Goal: Information Seeking & Learning: Compare options

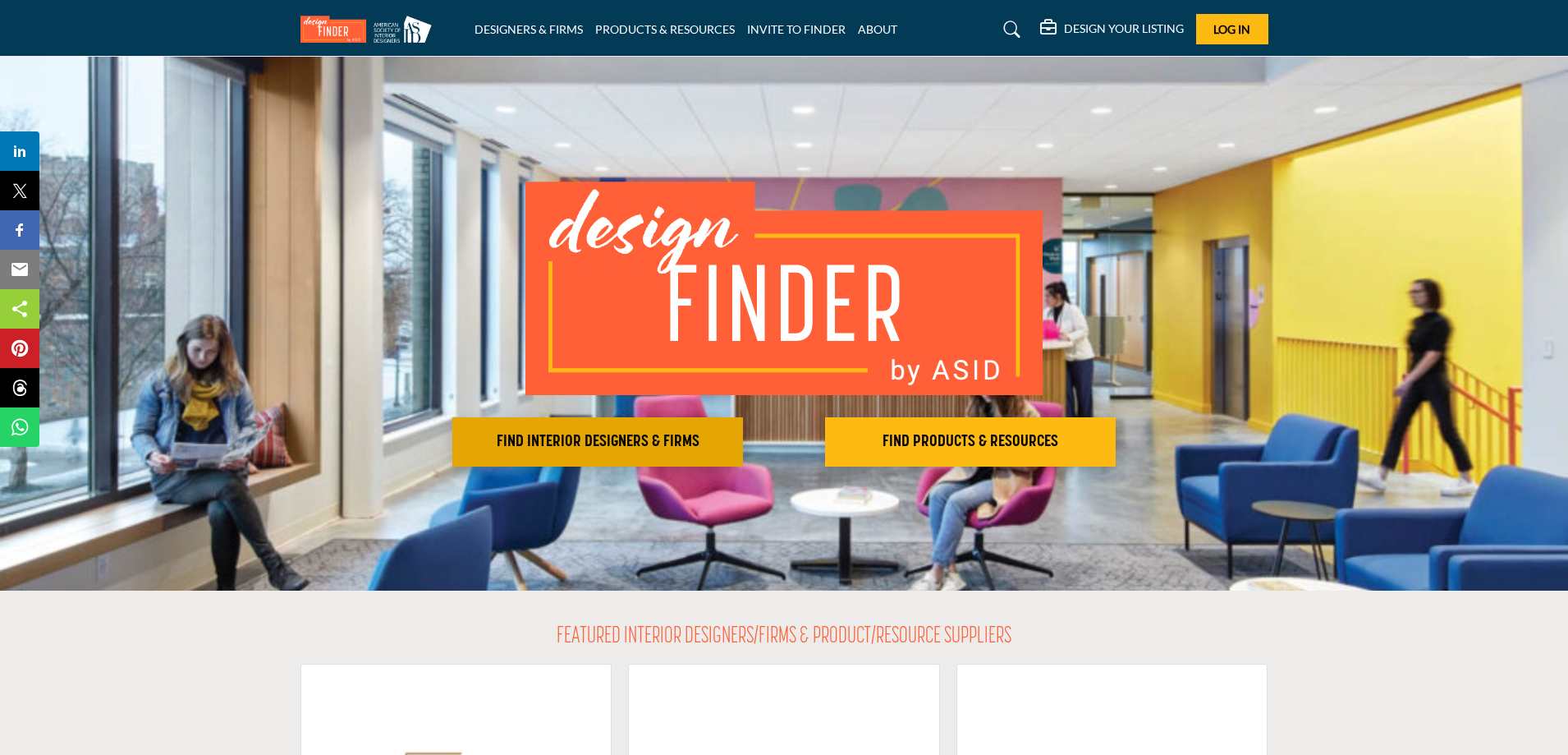
click at [621, 443] on h2 "FIND INTERIOR DESIGNERS & FIRMS" at bounding box center [597, 442] width 280 height 20
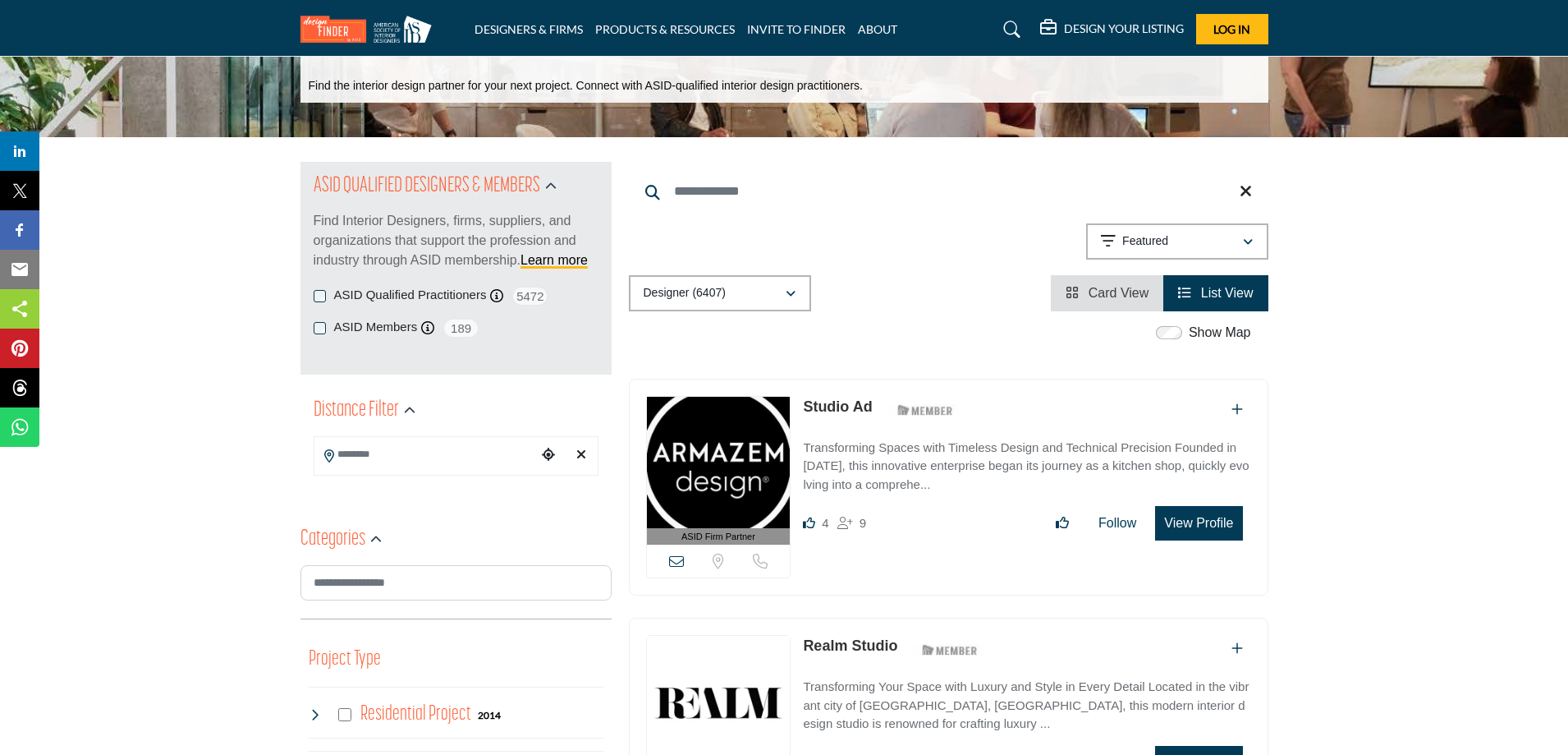
scroll to position [164, 0]
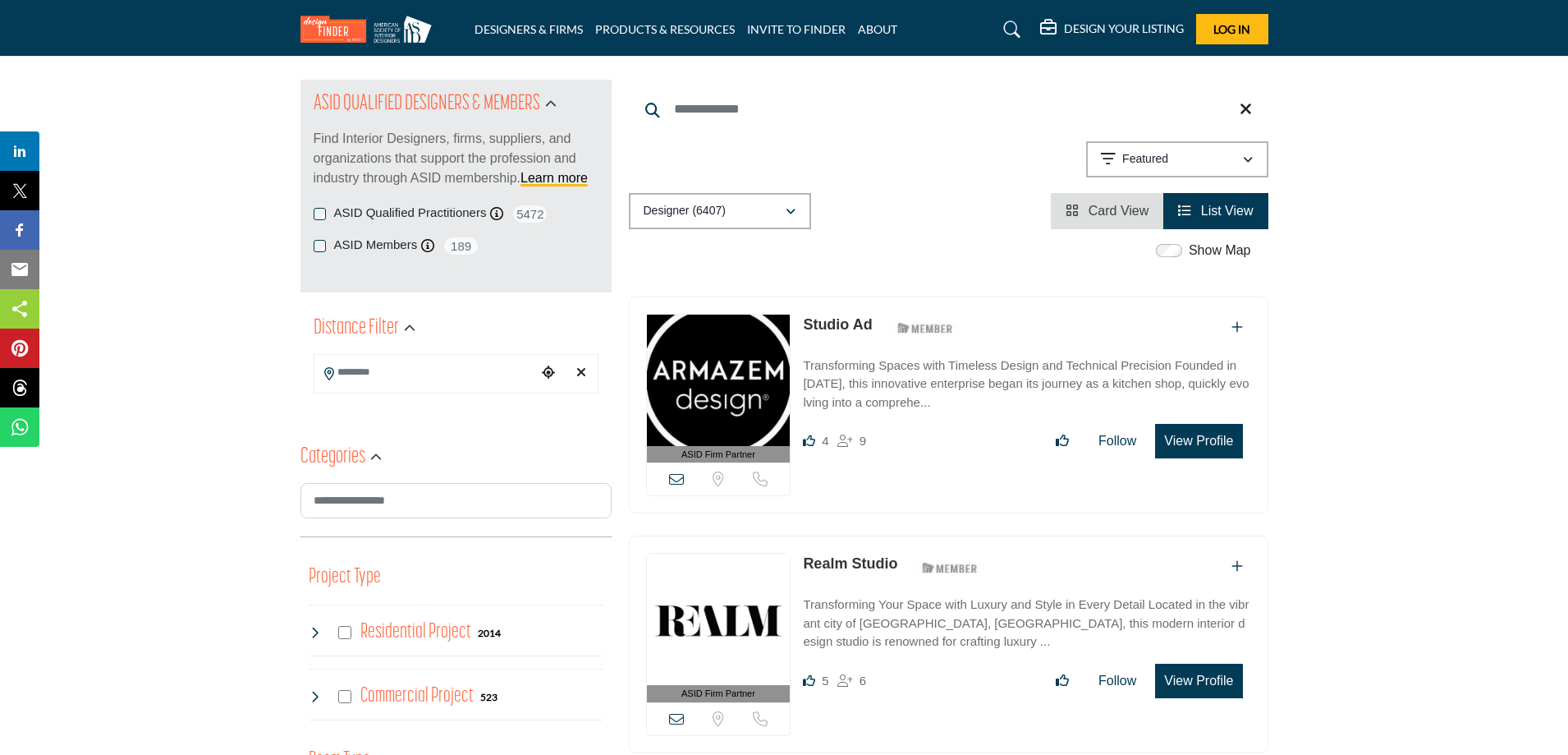
click at [547, 370] on icon "Choose your current location" at bounding box center [548, 372] width 13 height 13
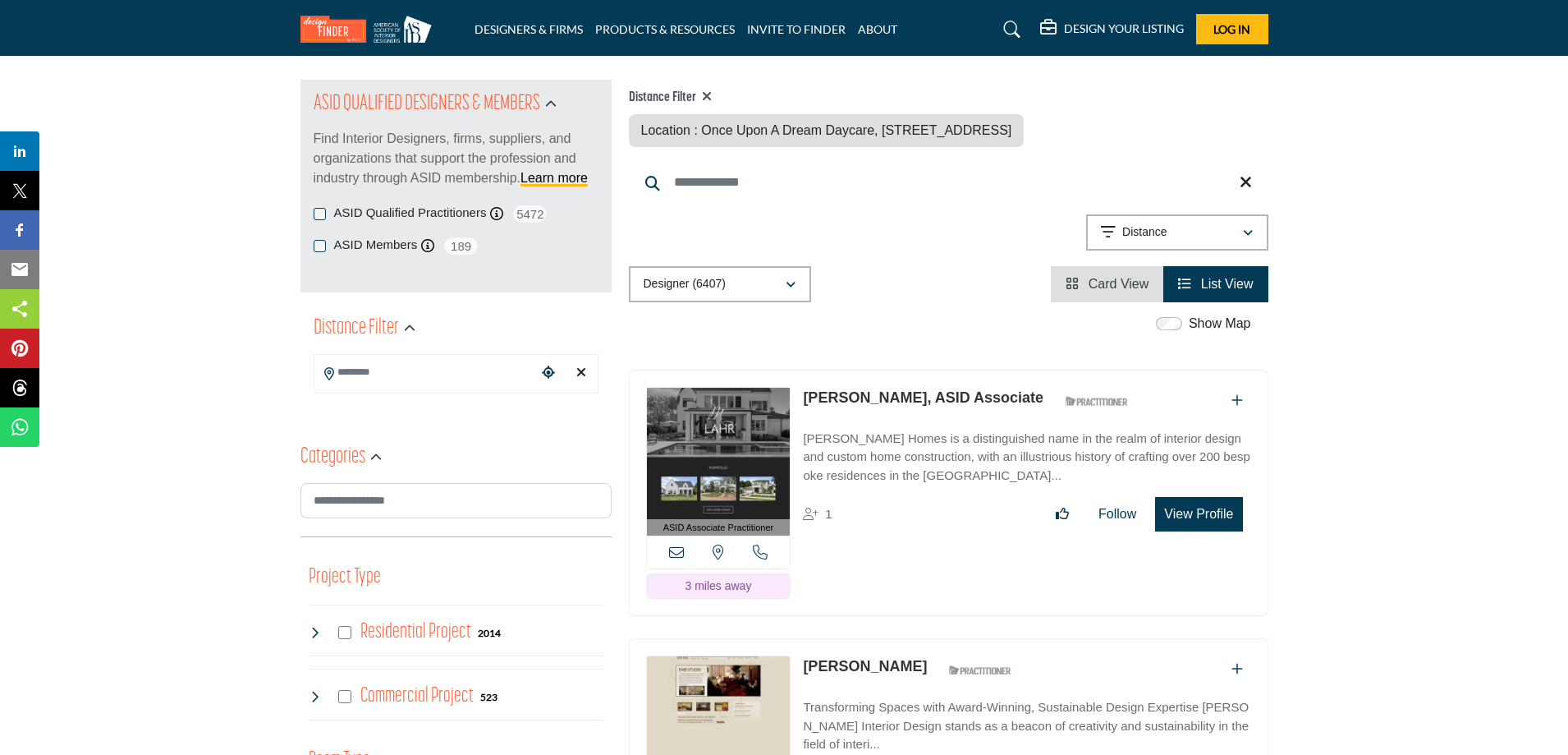
type input "**********"
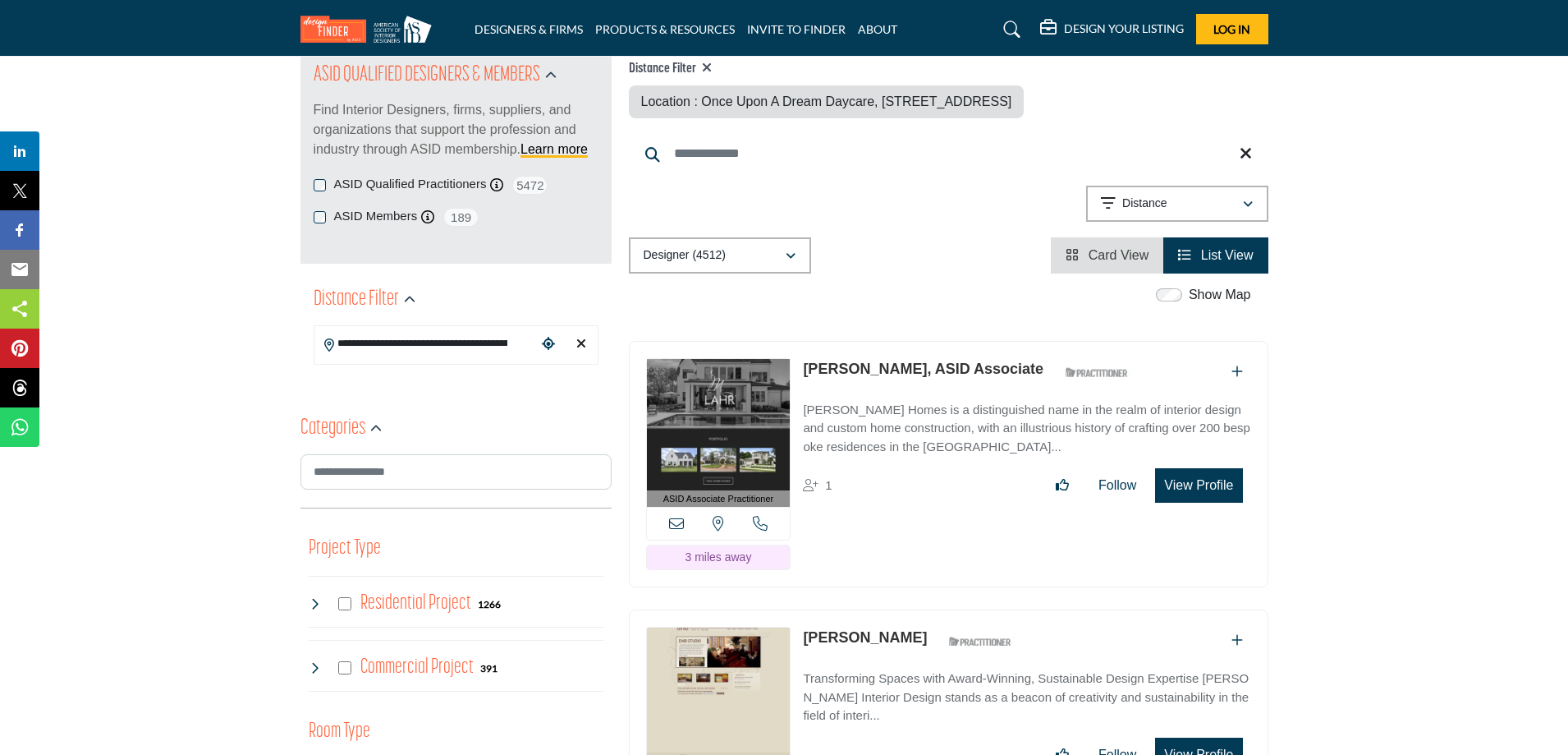
scroll to position [246, 0]
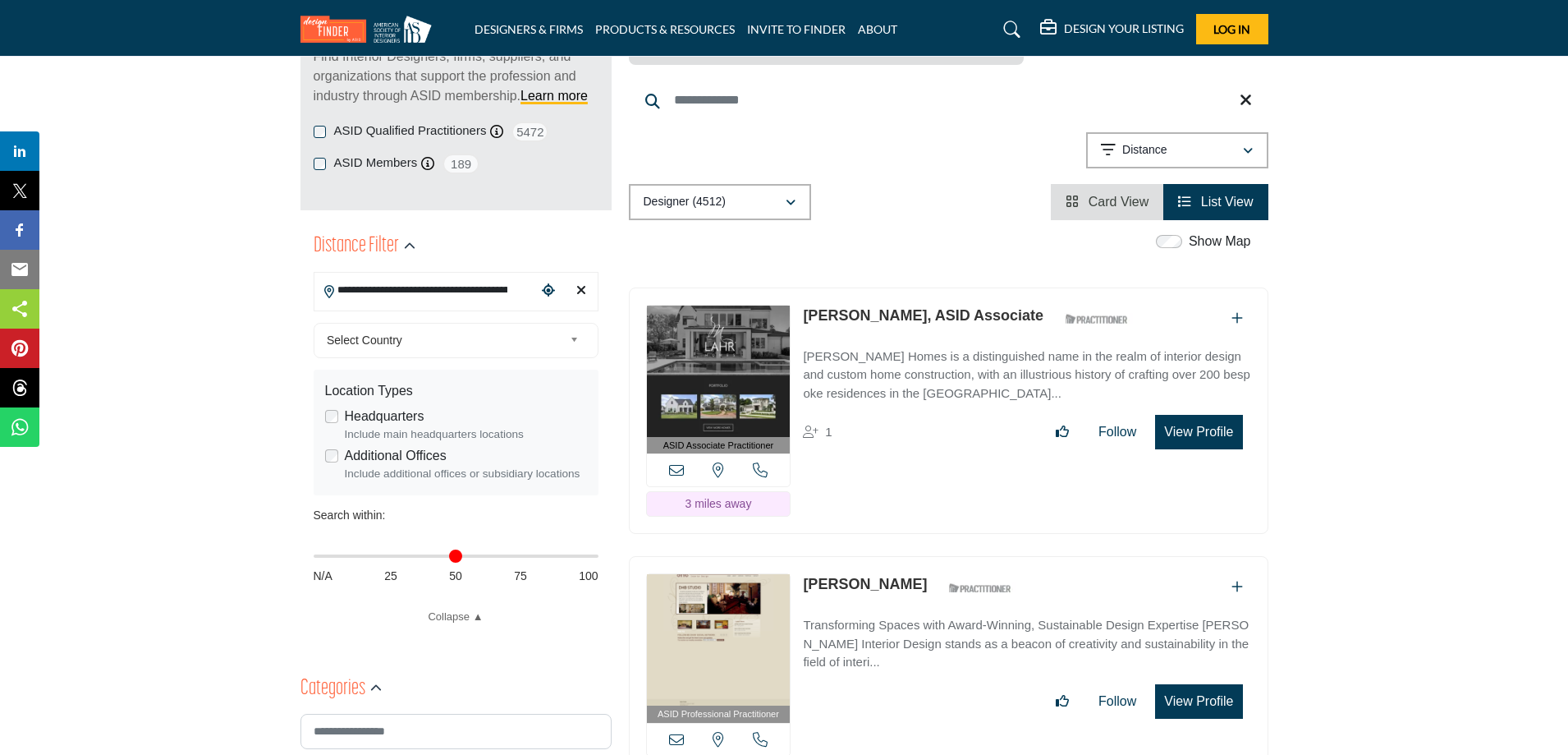
click at [382, 286] on input "**********" at bounding box center [425, 290] width 221 height 32
click at [345, 317] on div at bounding box center [456, 320] width 283 height 25
click at [351, 291] on input "**********" at bounding box center [425, 290] width 221 height 32
click at [514, 288] on input "**********" at bounding box center [425, 290] width 221 height 32
click at [549, 289] on icon "Choose your current location" at bounding box center [548, 290] width 13 height 13
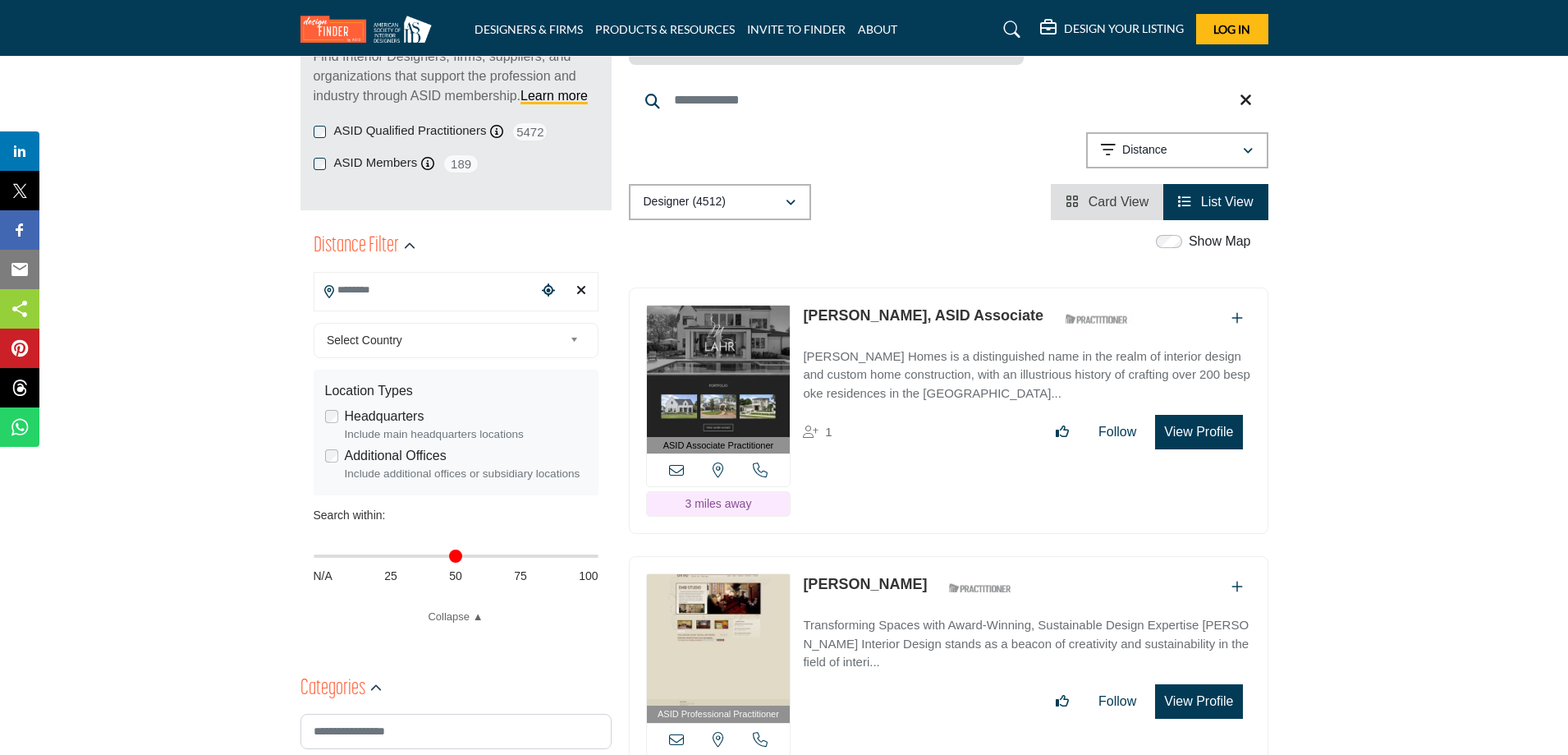
type input "**********"
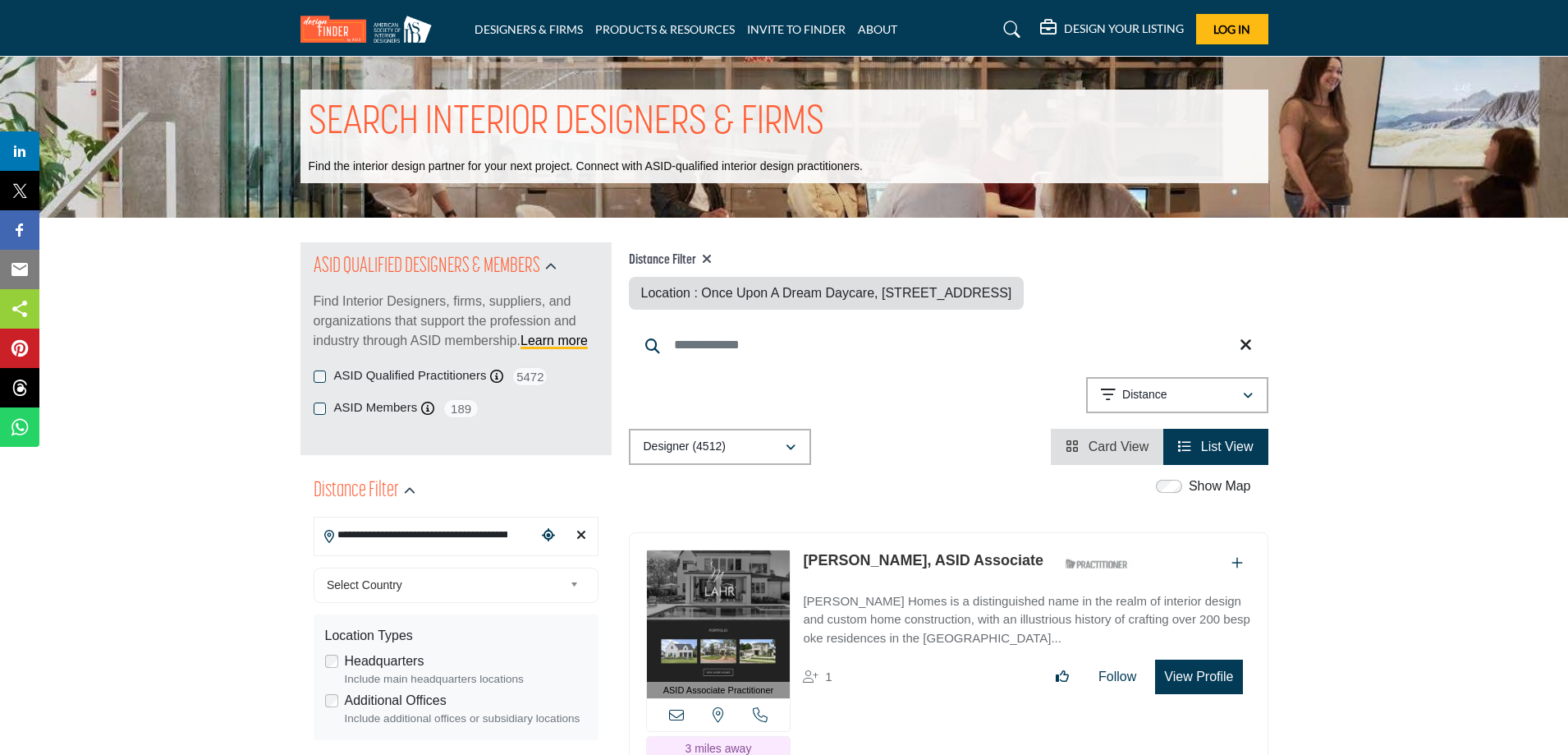
scroll to position [0, 0]
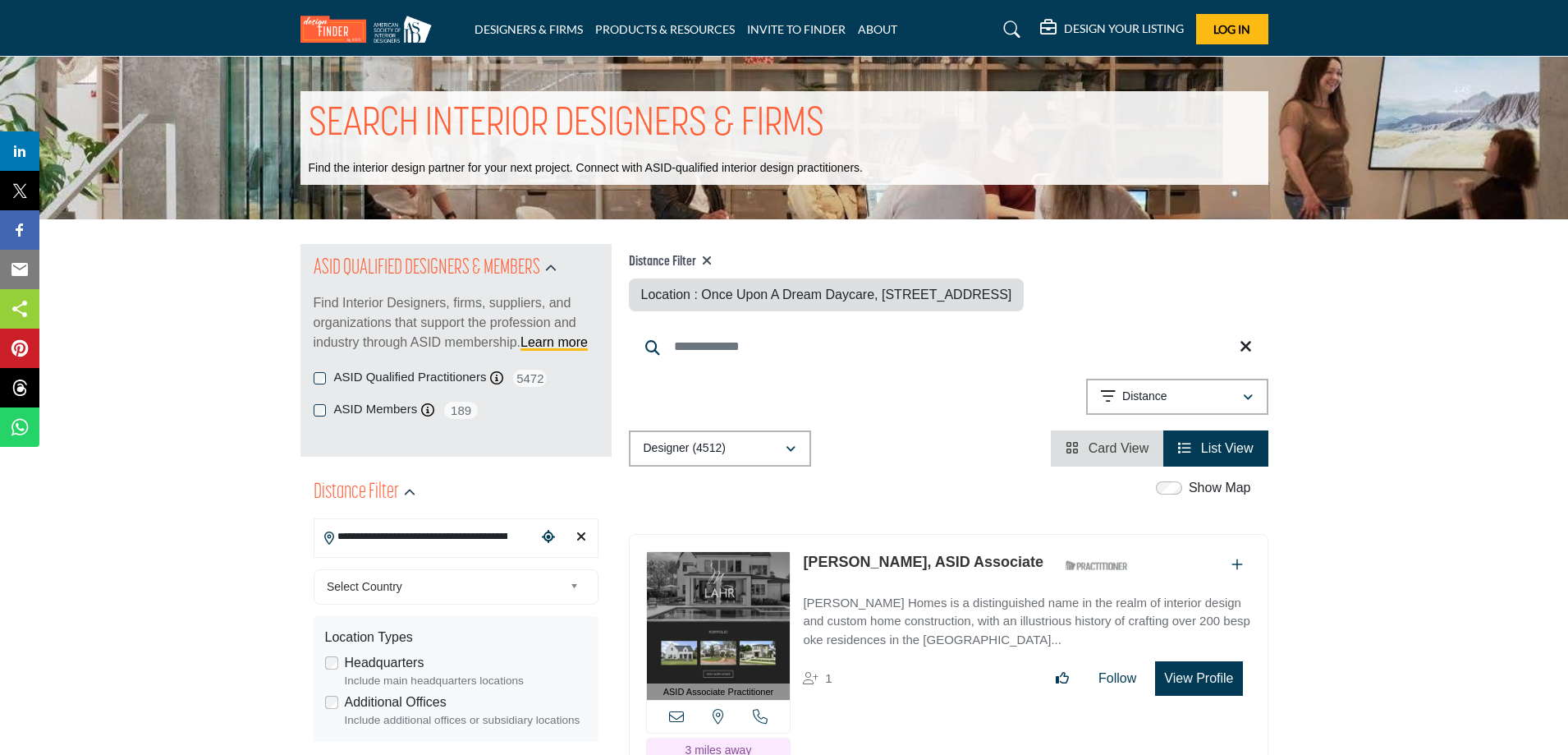
click at [439, 544] on input "**********" at bounding box center [425, 536] width 221 height 32
click at [583, 539] on icon "Clear search location" at bounding box center [582, 536] width 10 height 13
type input "***"
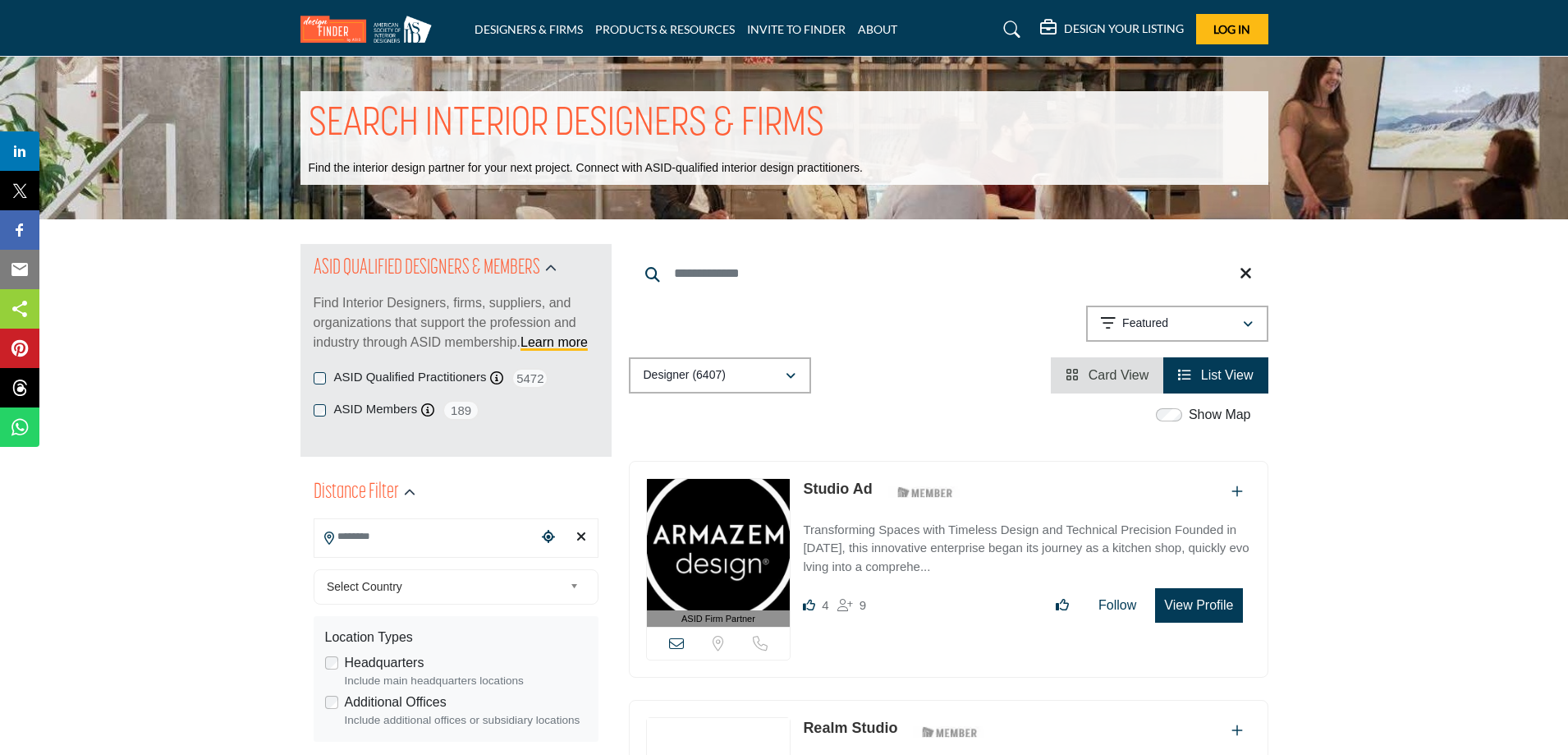
click at [394, 537] on input "Search Location" at bounding box center [425, 536] width 221 height 32
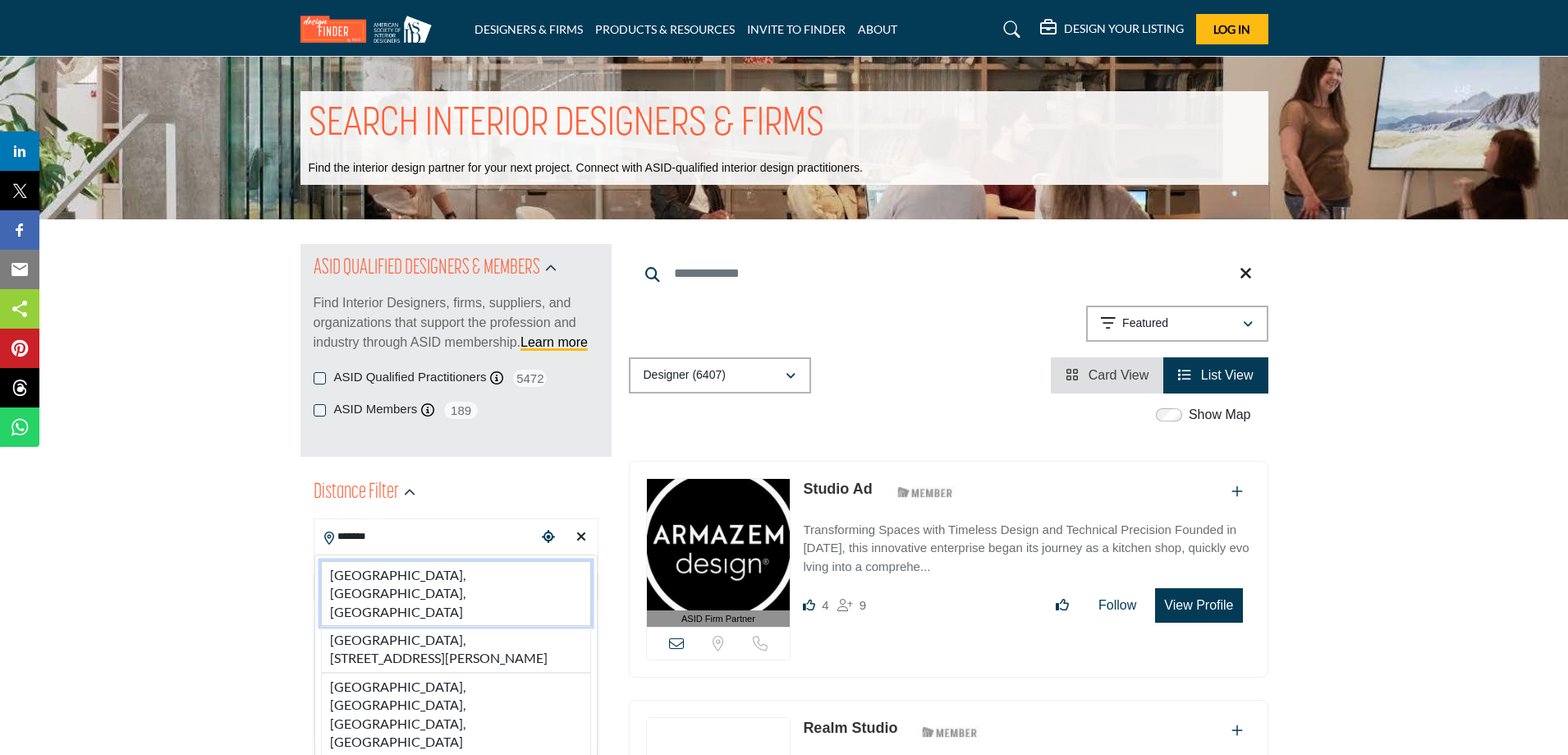
click at [394, 580] on li "Orlando, FL, USA" at bounding box center [456, 594] width 270 height 65
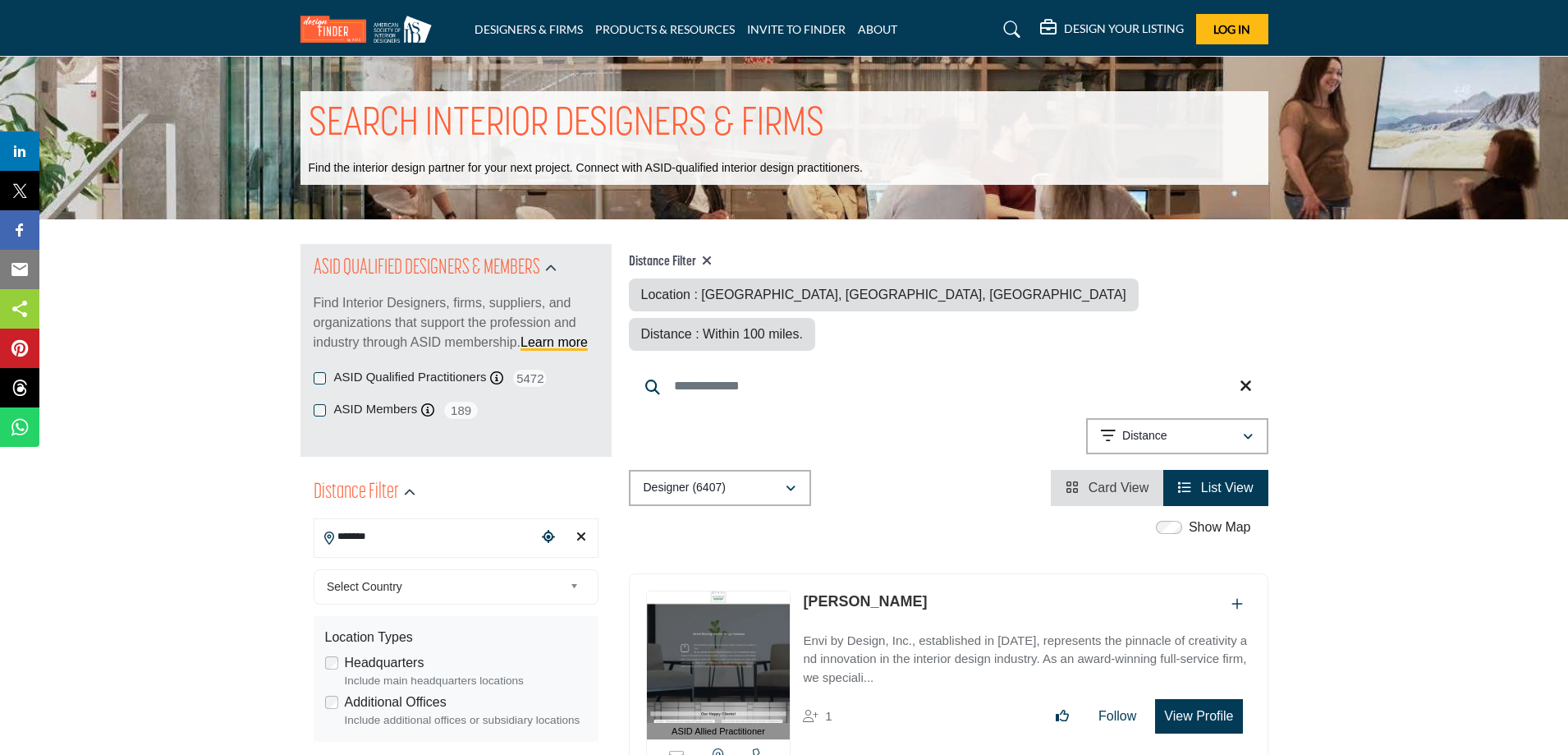
type input "**********"
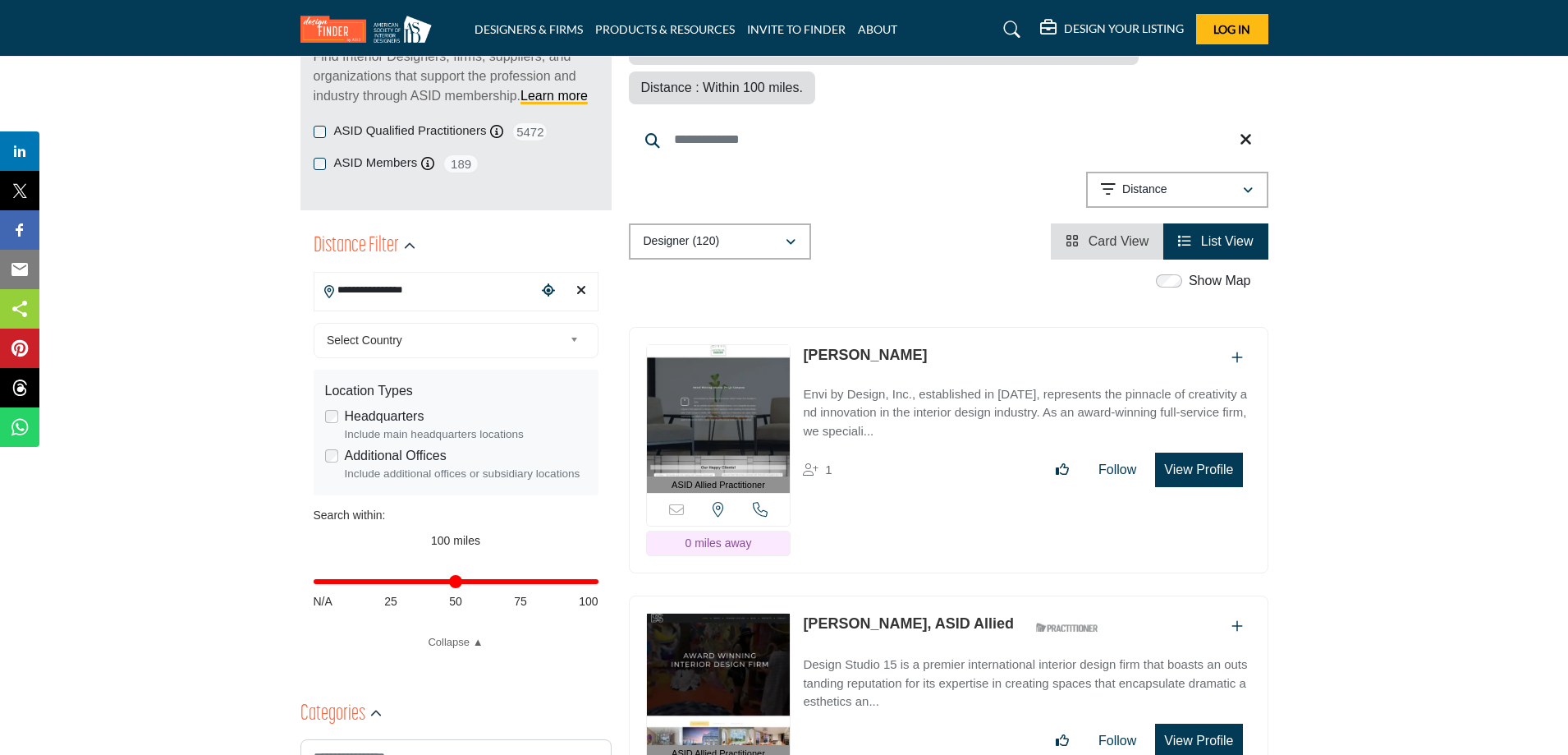
scroll to position [329, 0]
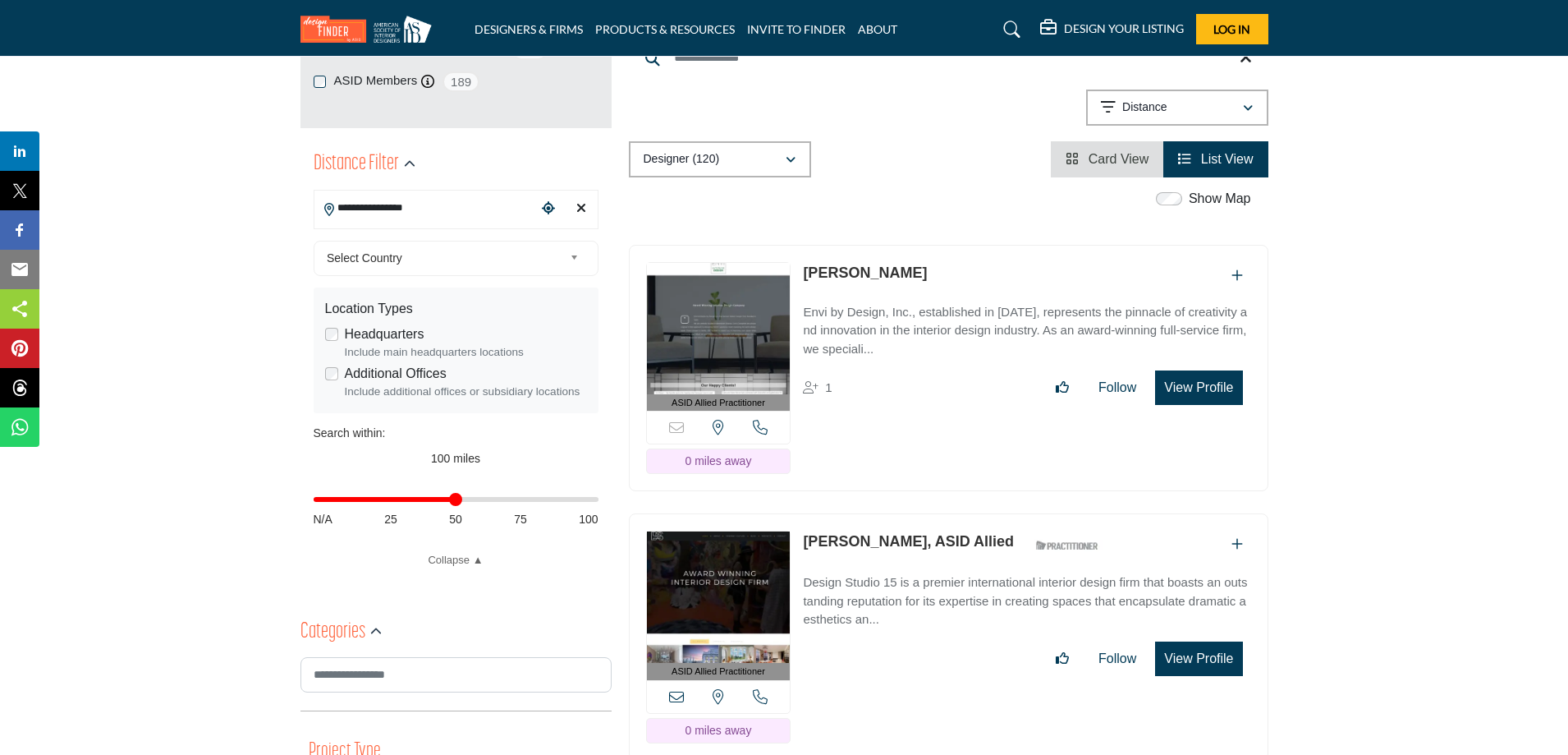
drag, startPoint x: 593, startPoint y: 502, endPoint x: 455, endPoint y: 499, distance: 138.0
type input "**"
click at [455, 499] on input "Distance in miles" at bounding box center [456, 499] width 285 height 3
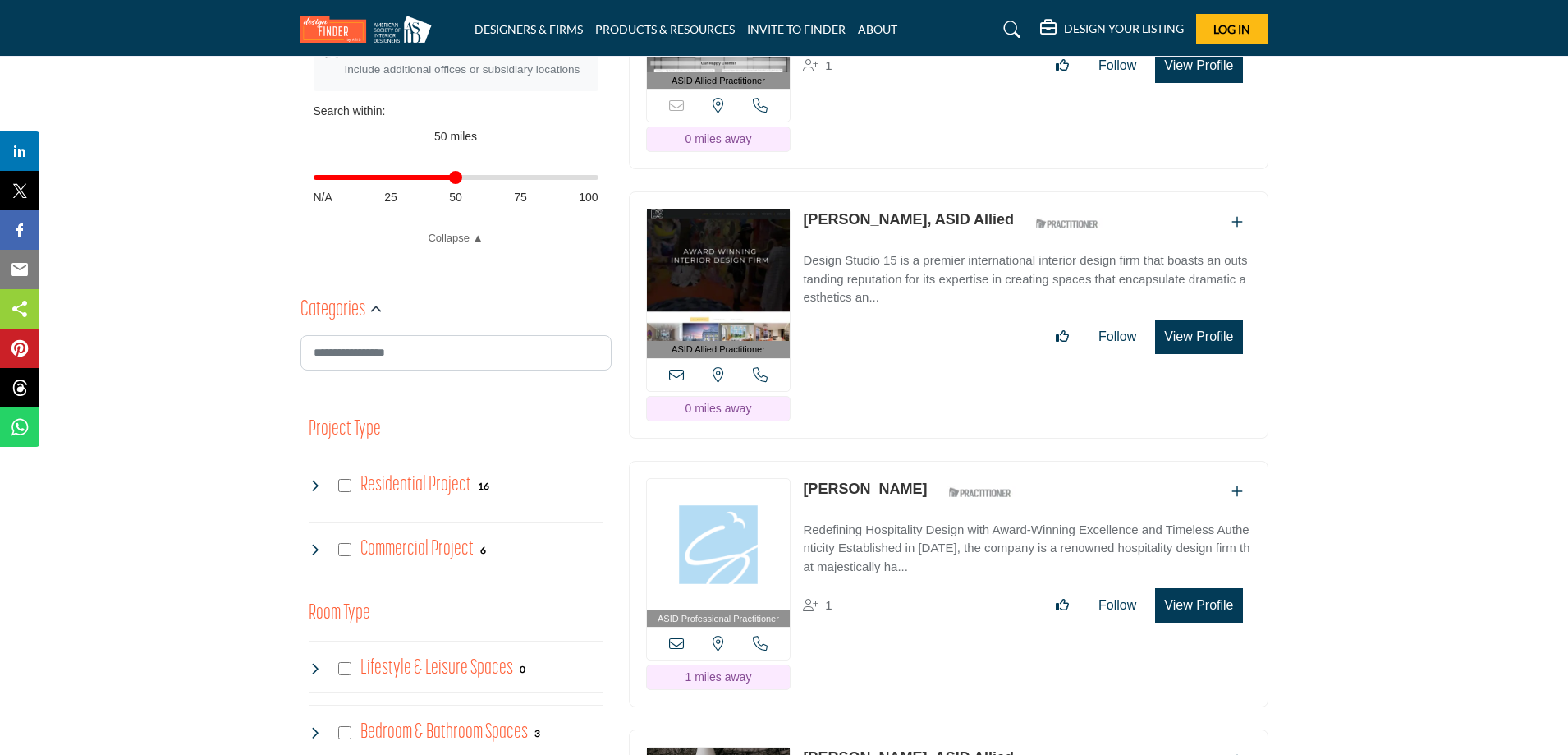
scroll to position [657, 0]
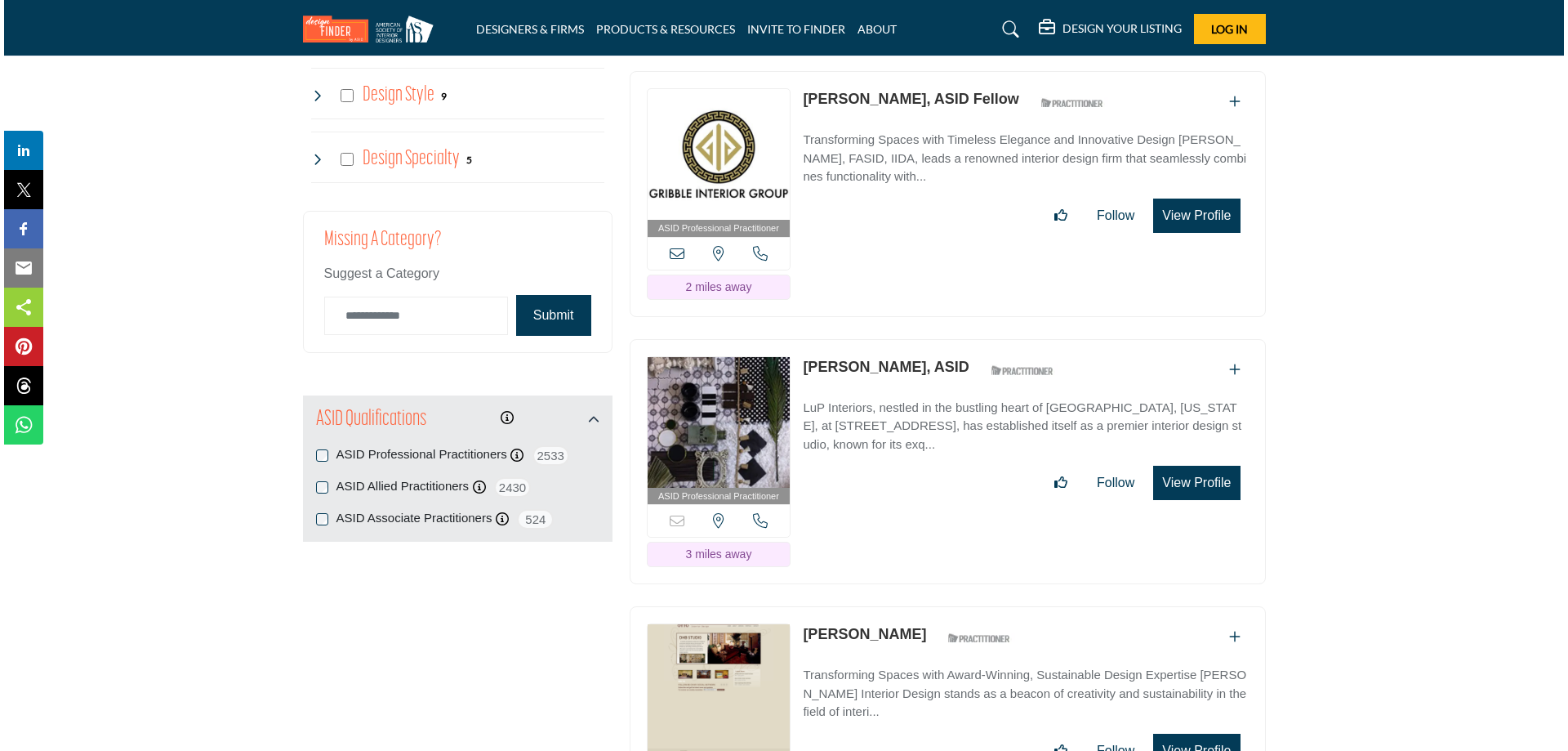
scroll to position [1797, 0]
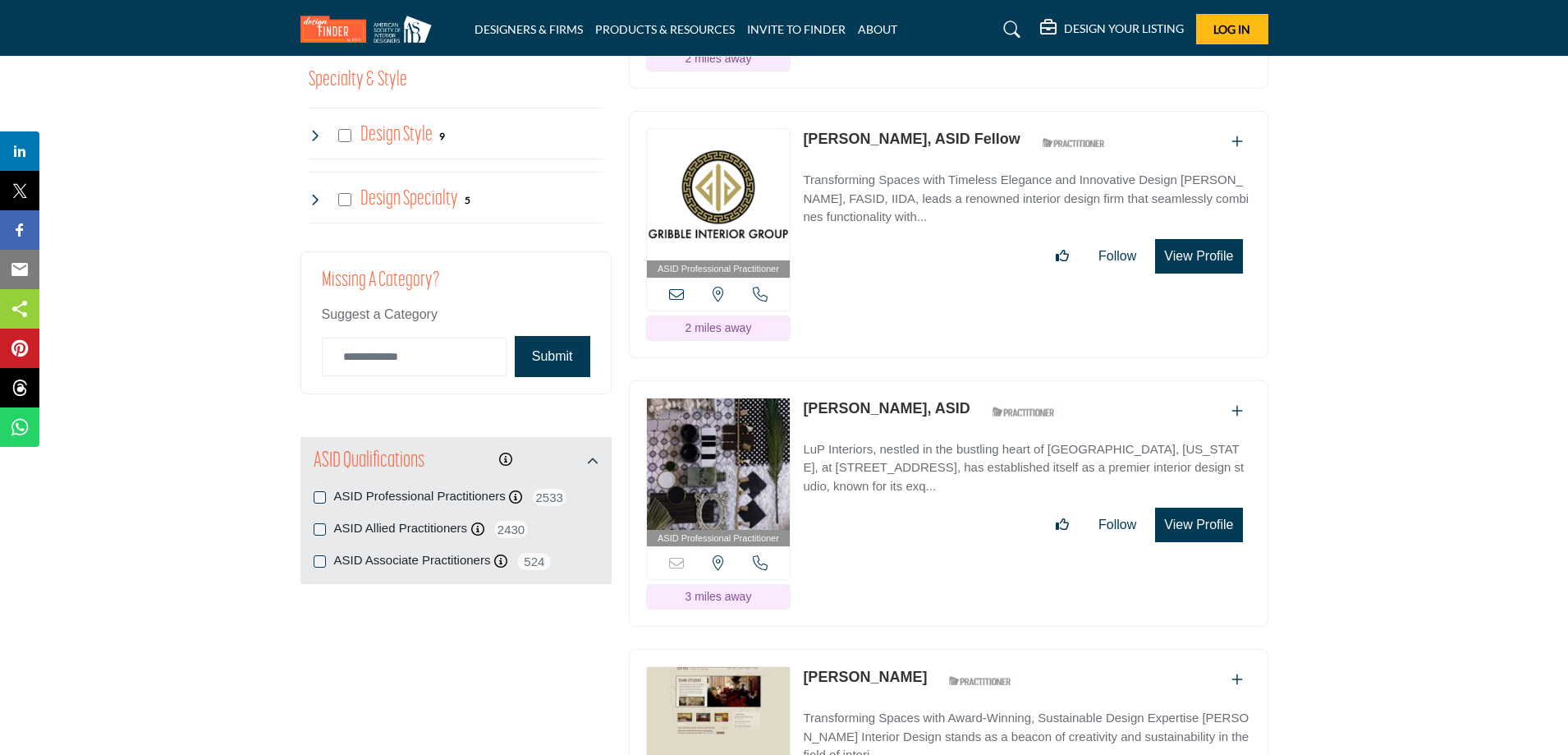
drag, startPoint x: 1213, startPoint y: 478, endPoint x: 1195, endPoint y: 481, distance: 18.2
click at [1195, 508] on button "View Profile" at bounding box center [1198, 524] width 87 height 34
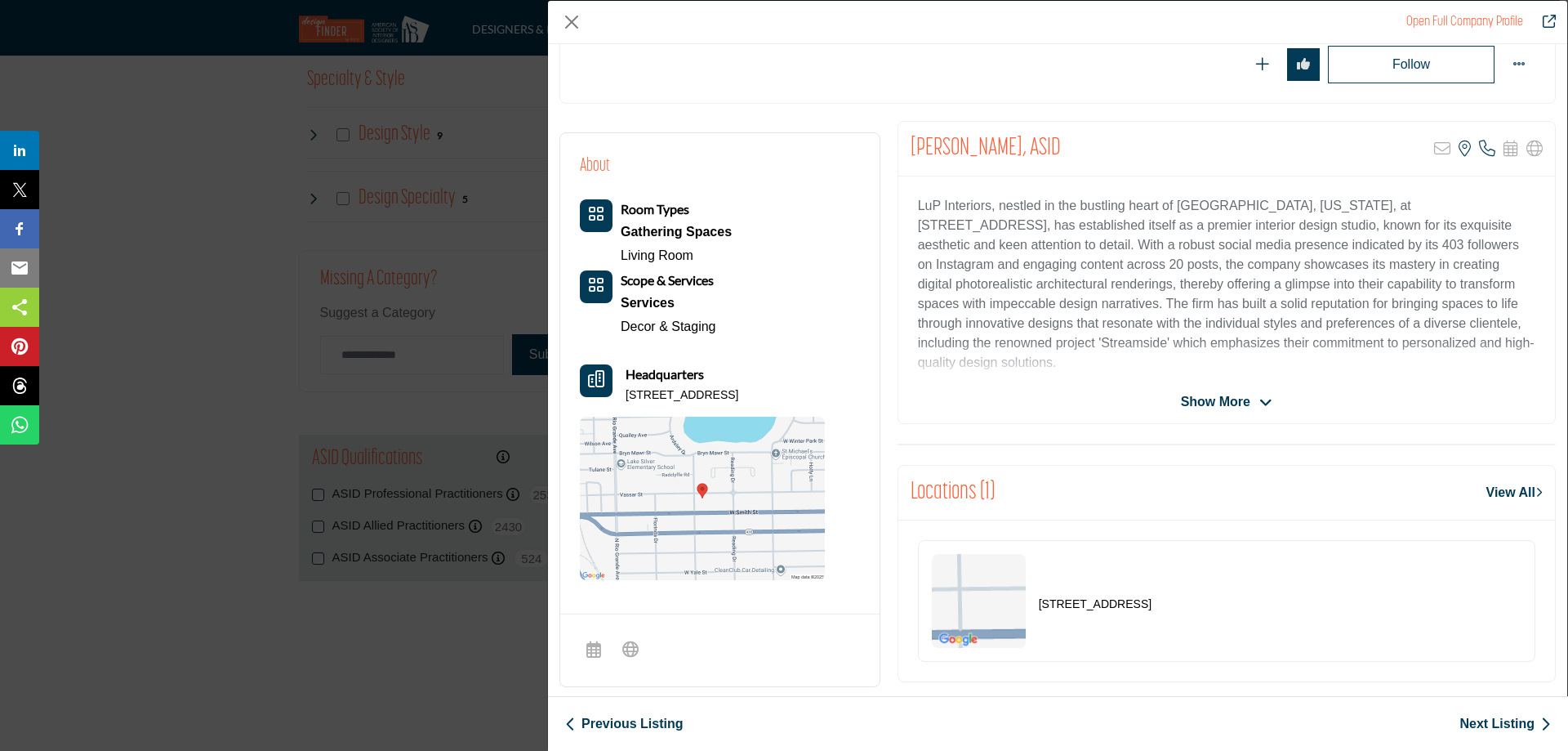
scroll to position [245, 0]
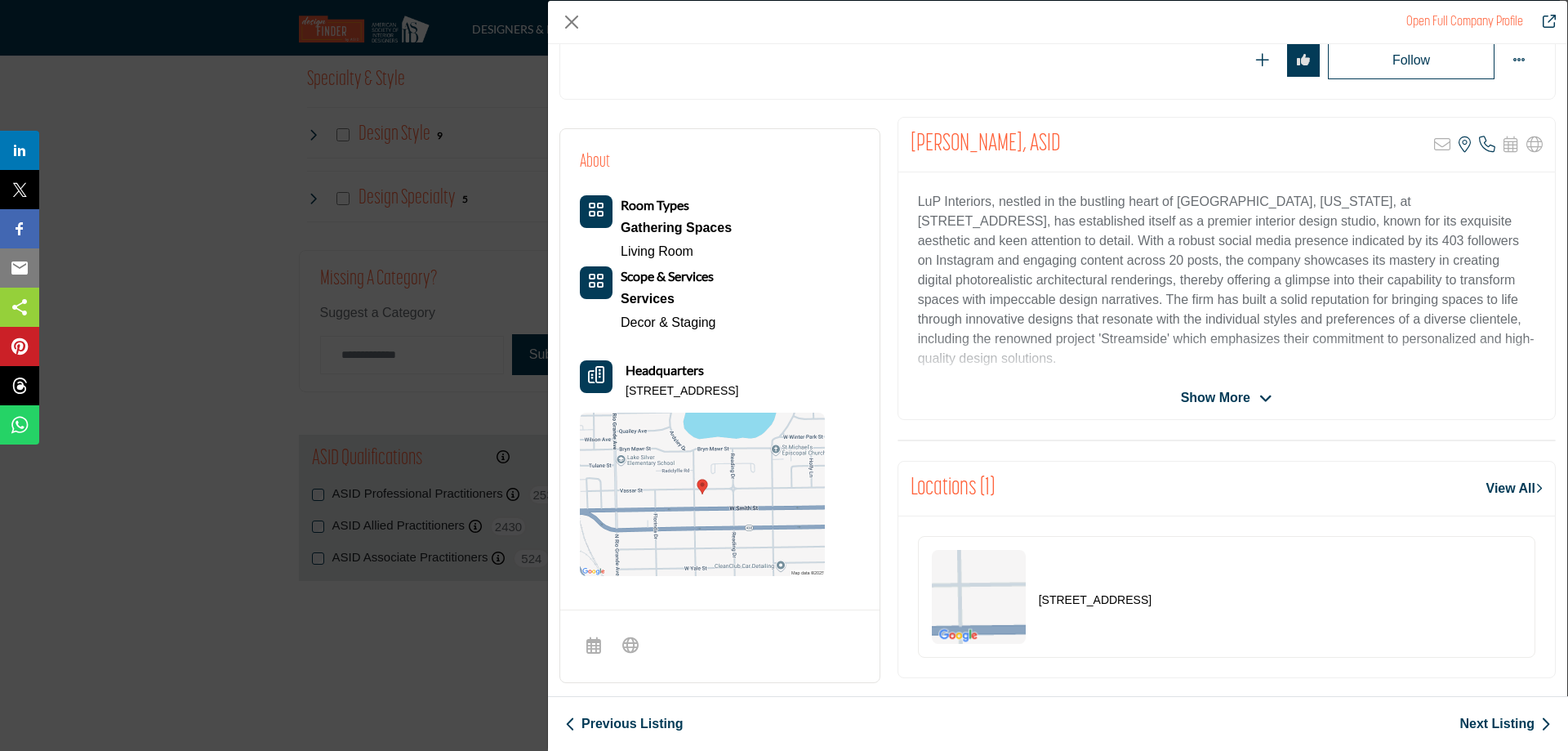
click at [1240, 393] on span "Show More" at bounding box center [1215, 398] width 70 height 20
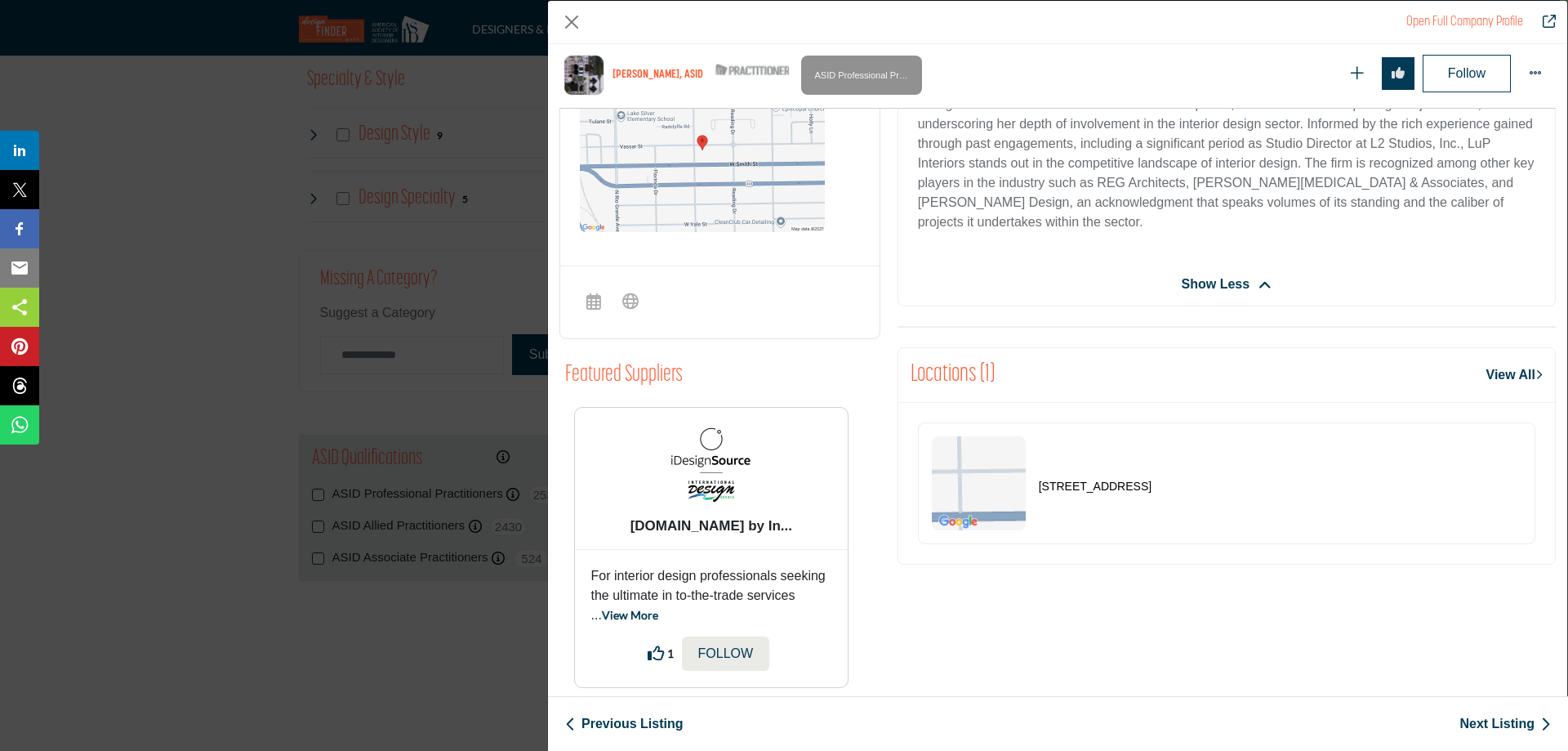
scroll to position [677, 0]
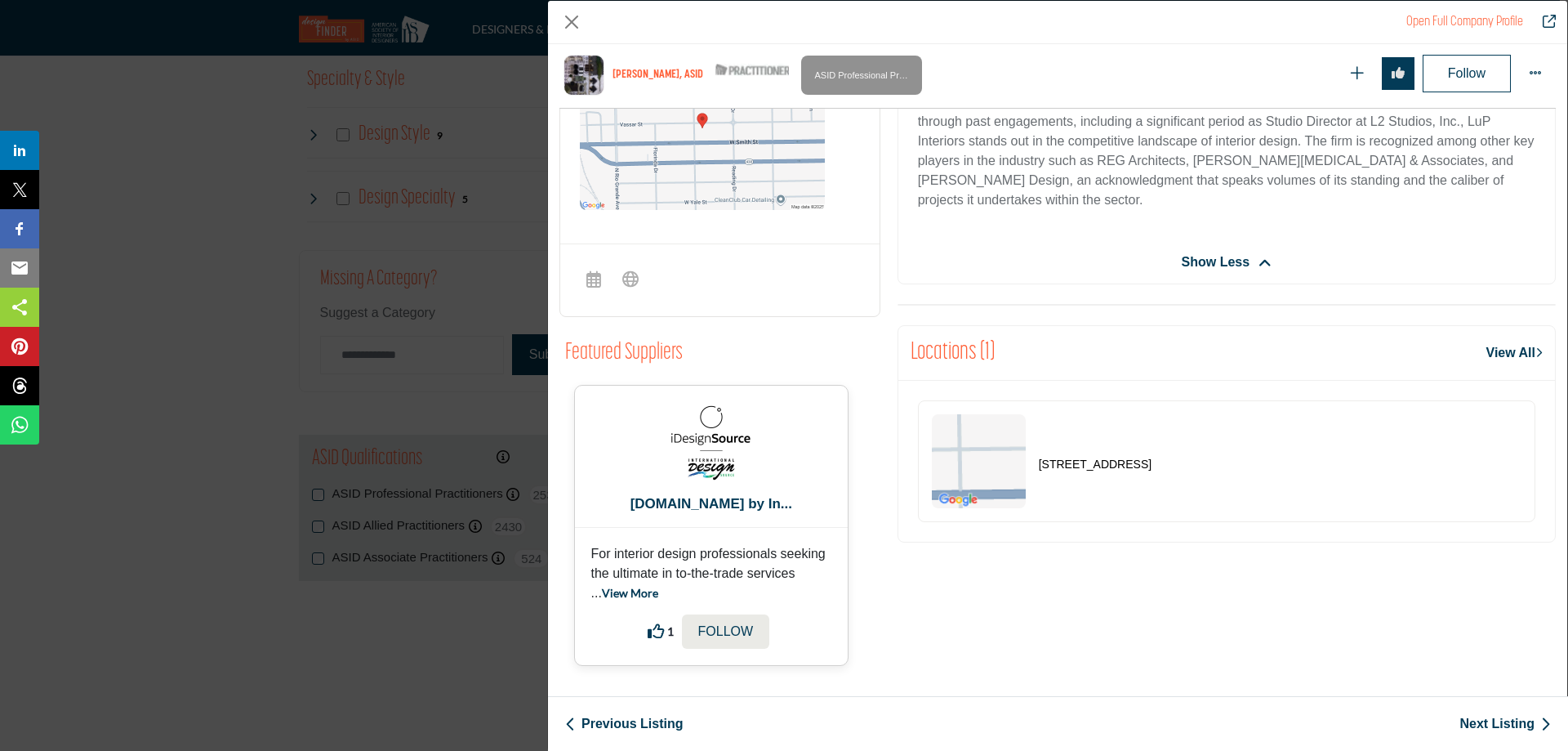
click at [657, 500] on b "iDesignSource.com by In..." at bounding box center [711, 504] width 262 height 18
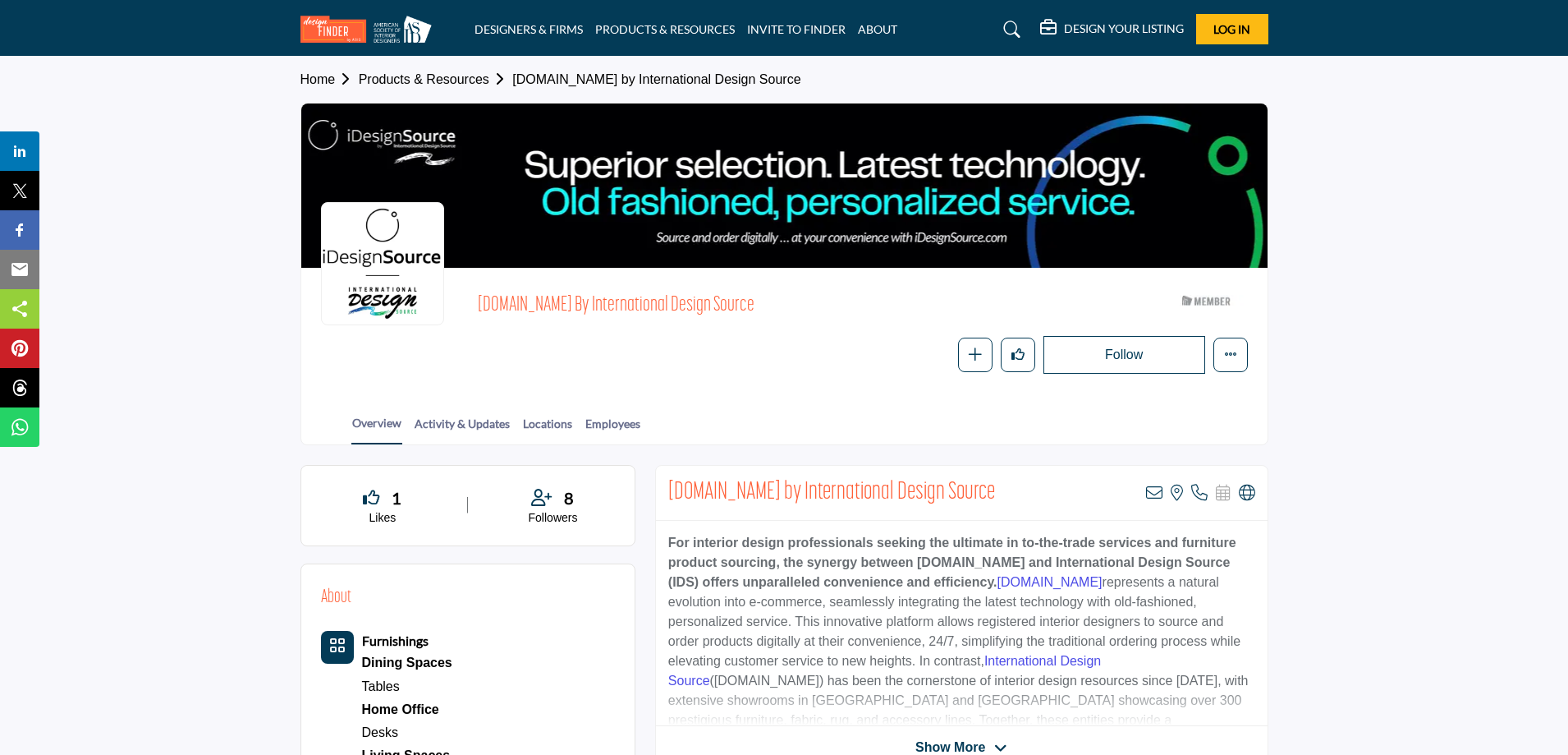
scroll to position [82, 0]
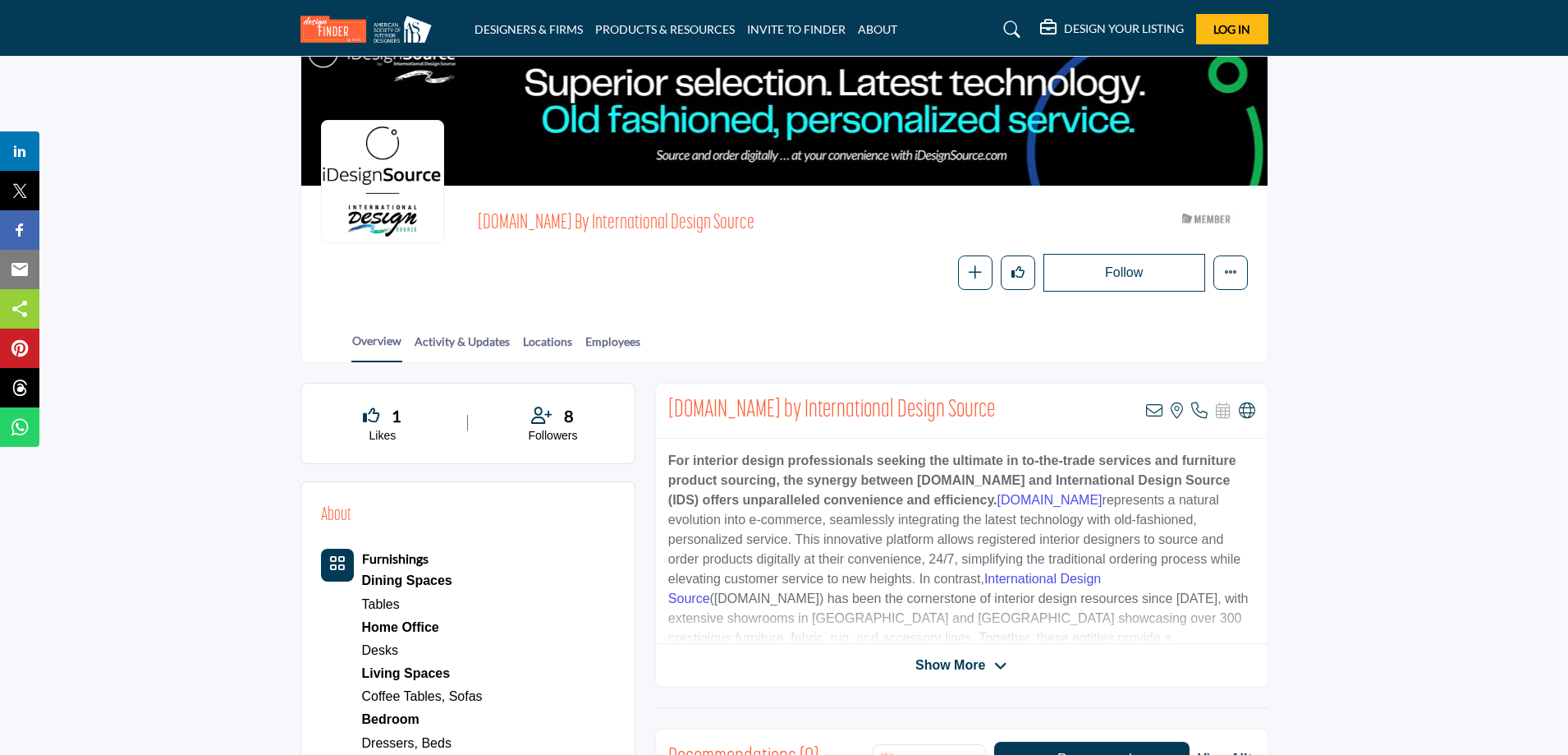
drag, startPoint x: 906, startPoint y: 499, endPoint x: 1017, endPoint y: 497, distance: 111.0
click at [1017, 497] on span "iDesignSource.com" at bounding box center [1050, 499] width 105 height 14
copy span "iDesignSource.com"
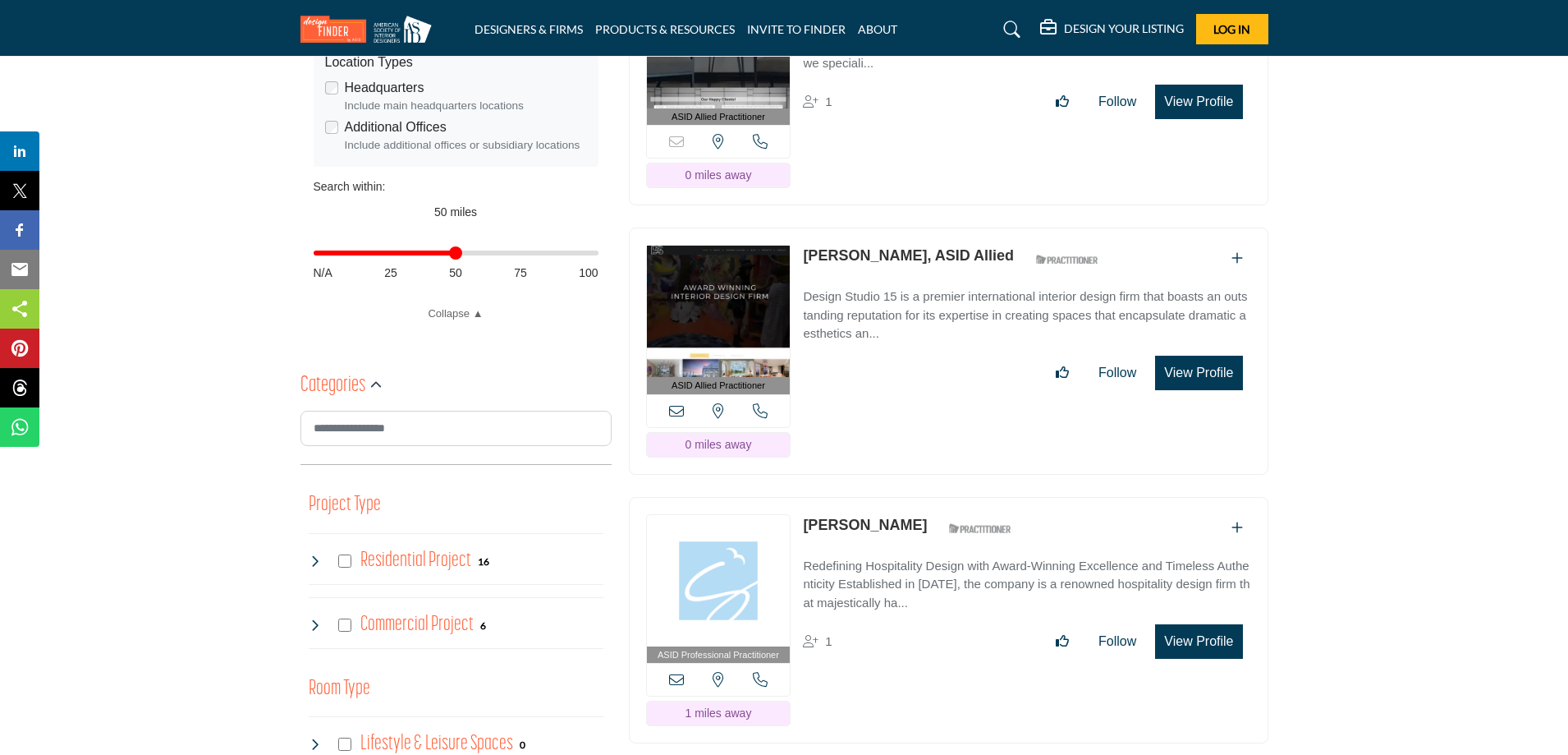
scroll to position [657, 0]
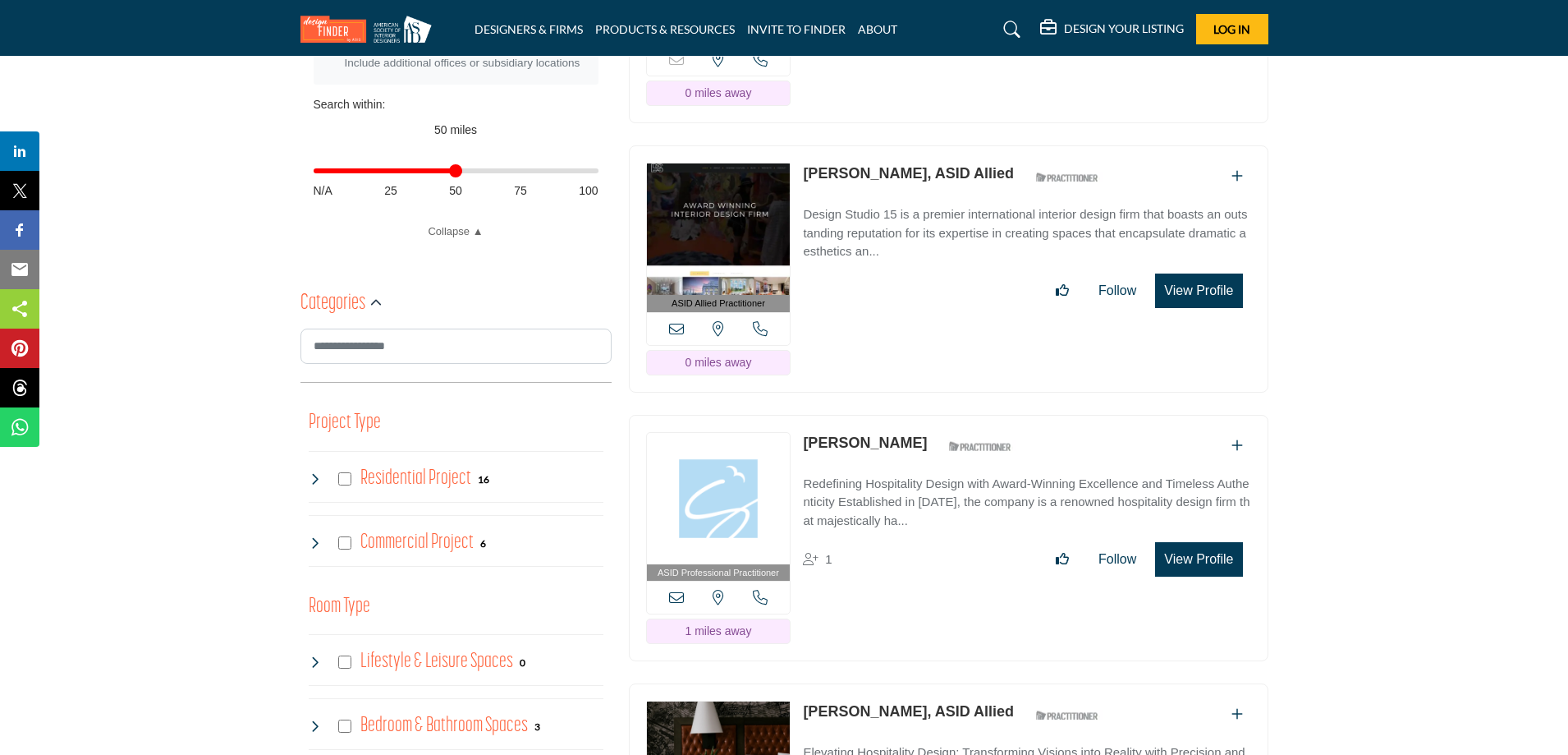
click at [953, 227] on p "Design Studio 15 is a premier international interior design firm that boasts an…" at bounding box center [1027, 233] width 448 height 56
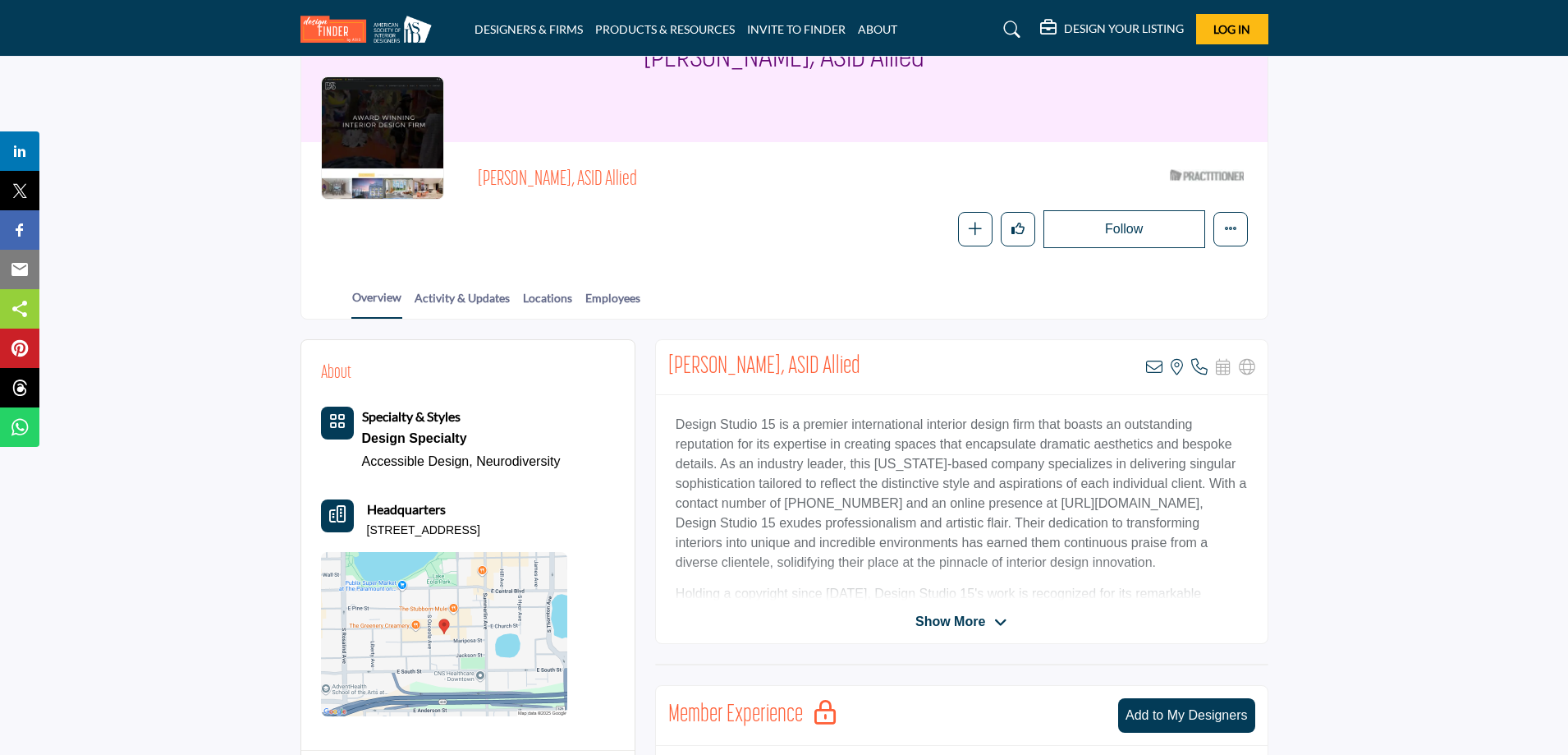
scroll to position [82, 0]
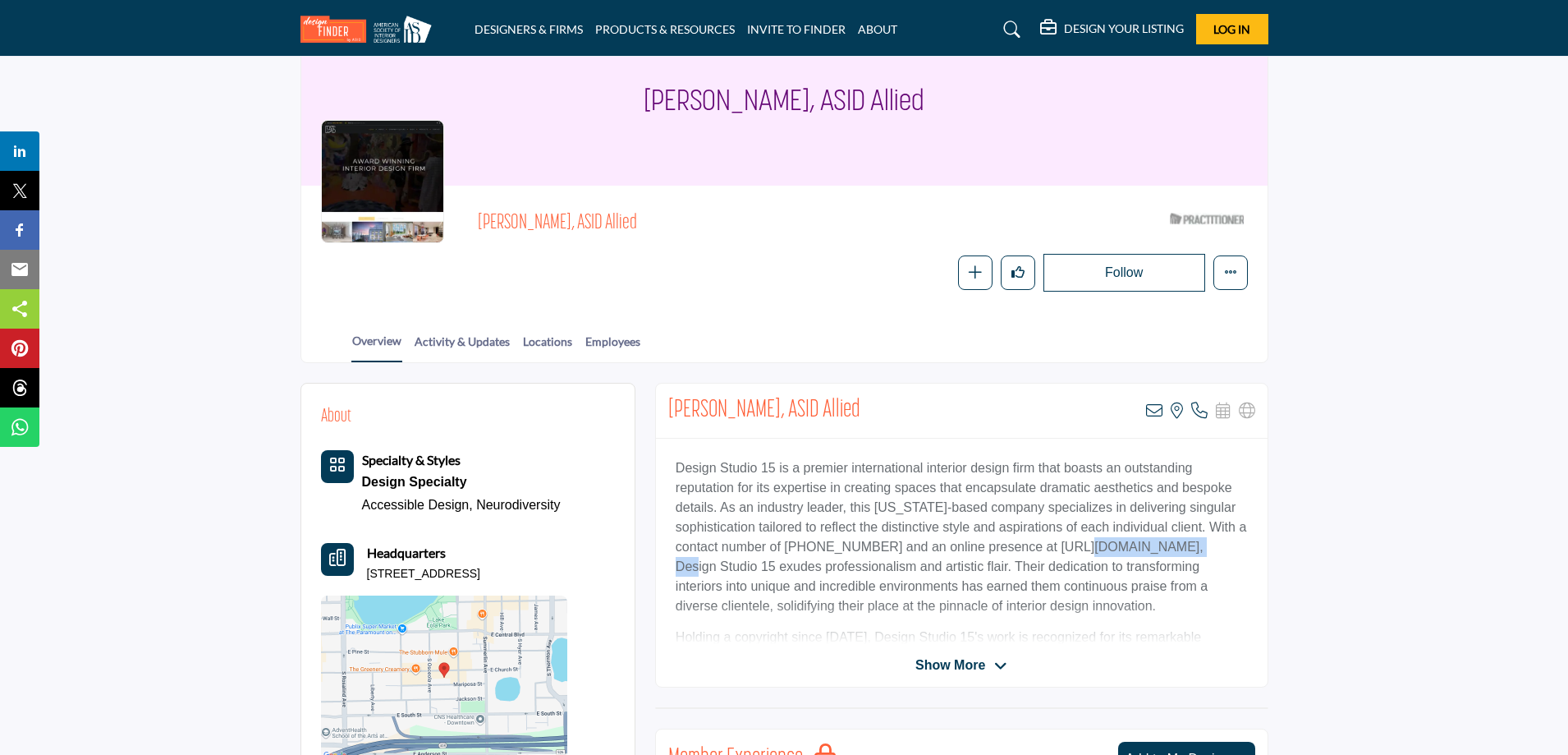
drag, startPoint x: 1084, startPoint y: 547, endPoint x: 1201, endPoint y: 544, distance: 117.0
click at [1201, 544] on p "Design Studio 15 is a premier international interior design firm that boasts an…" at bounding box center [962, 536] width 573 height 157
copy p "designstudio15.com"
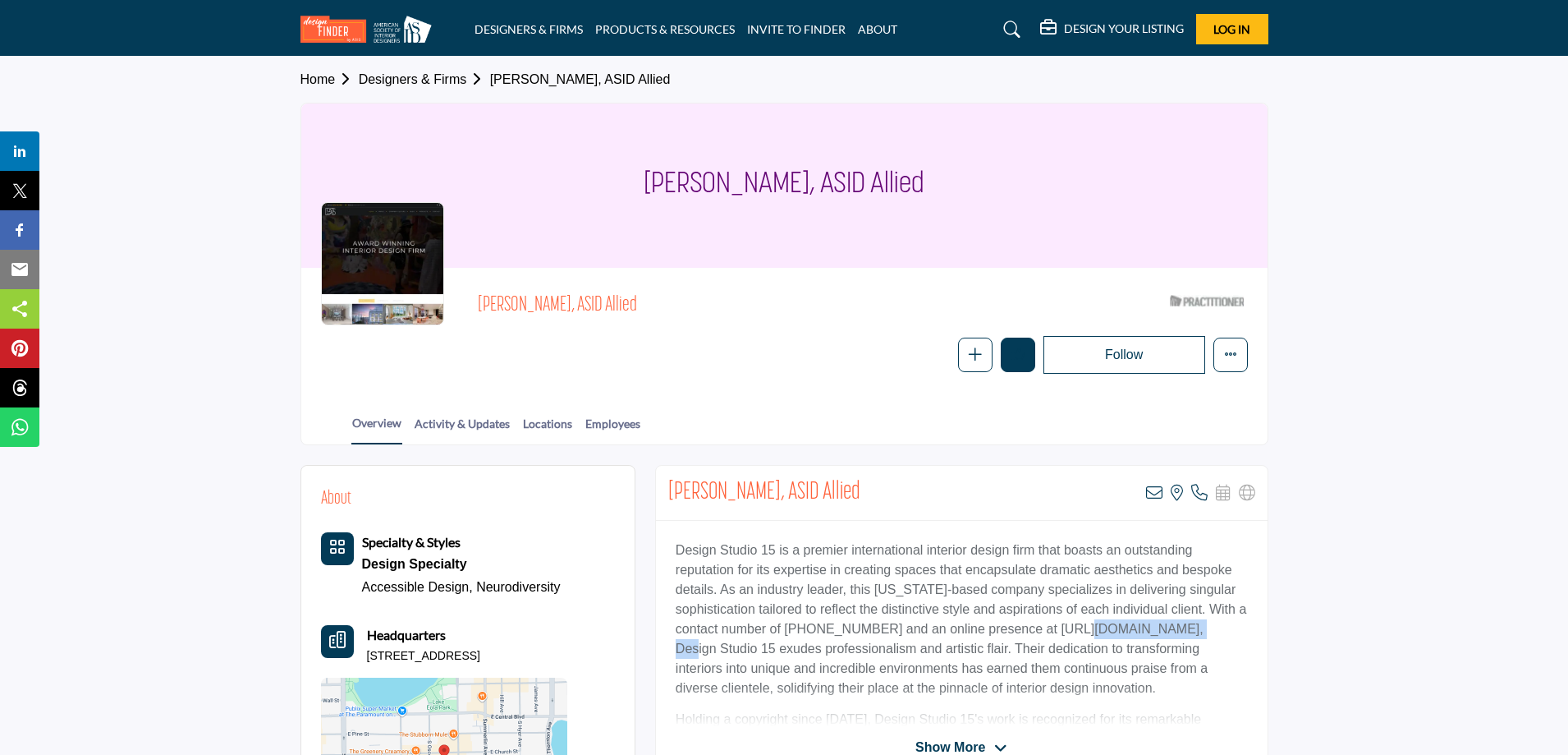
click at [1026, 357] on button "Like" at bounding box center [1018, 354] width 34 height 34
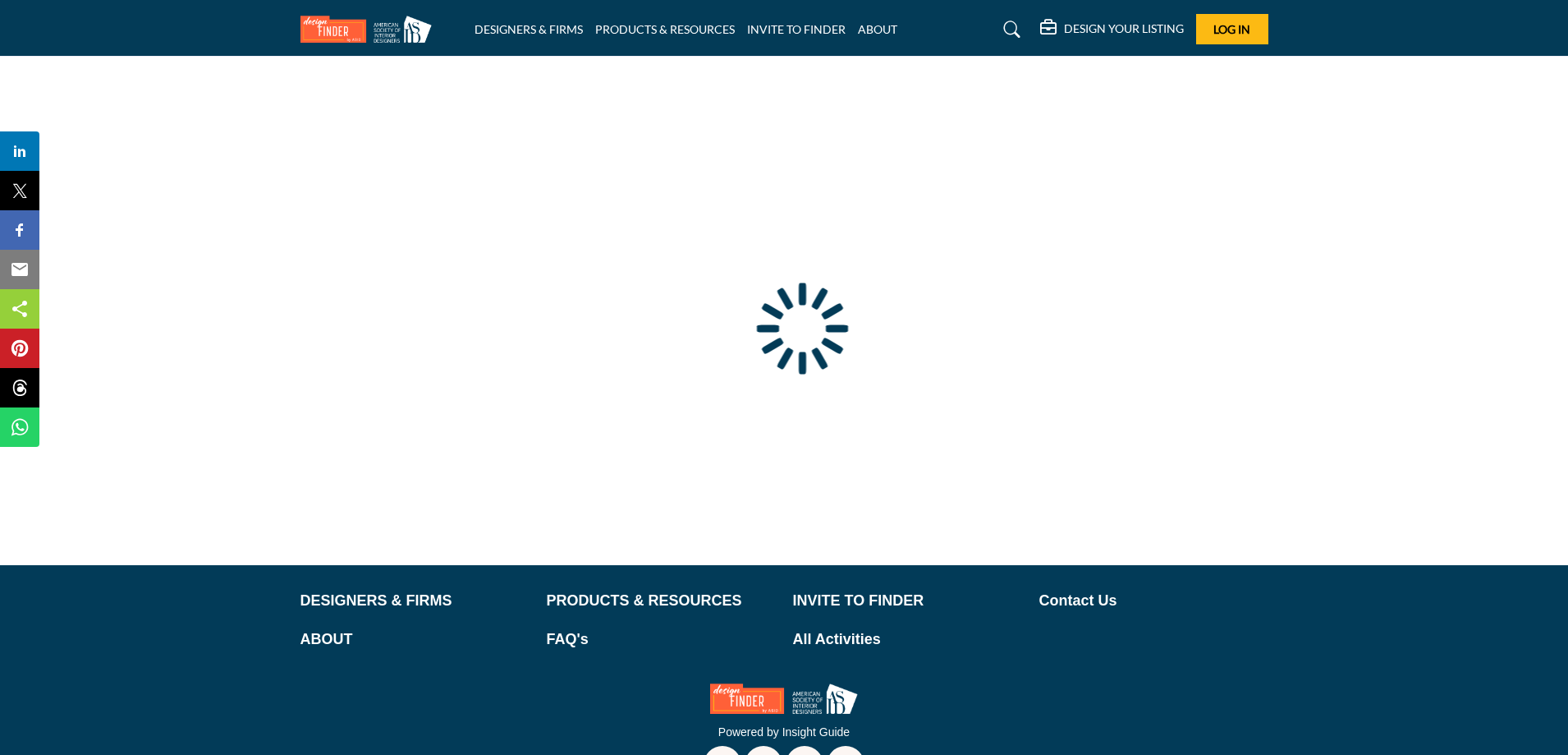
type input "**********"
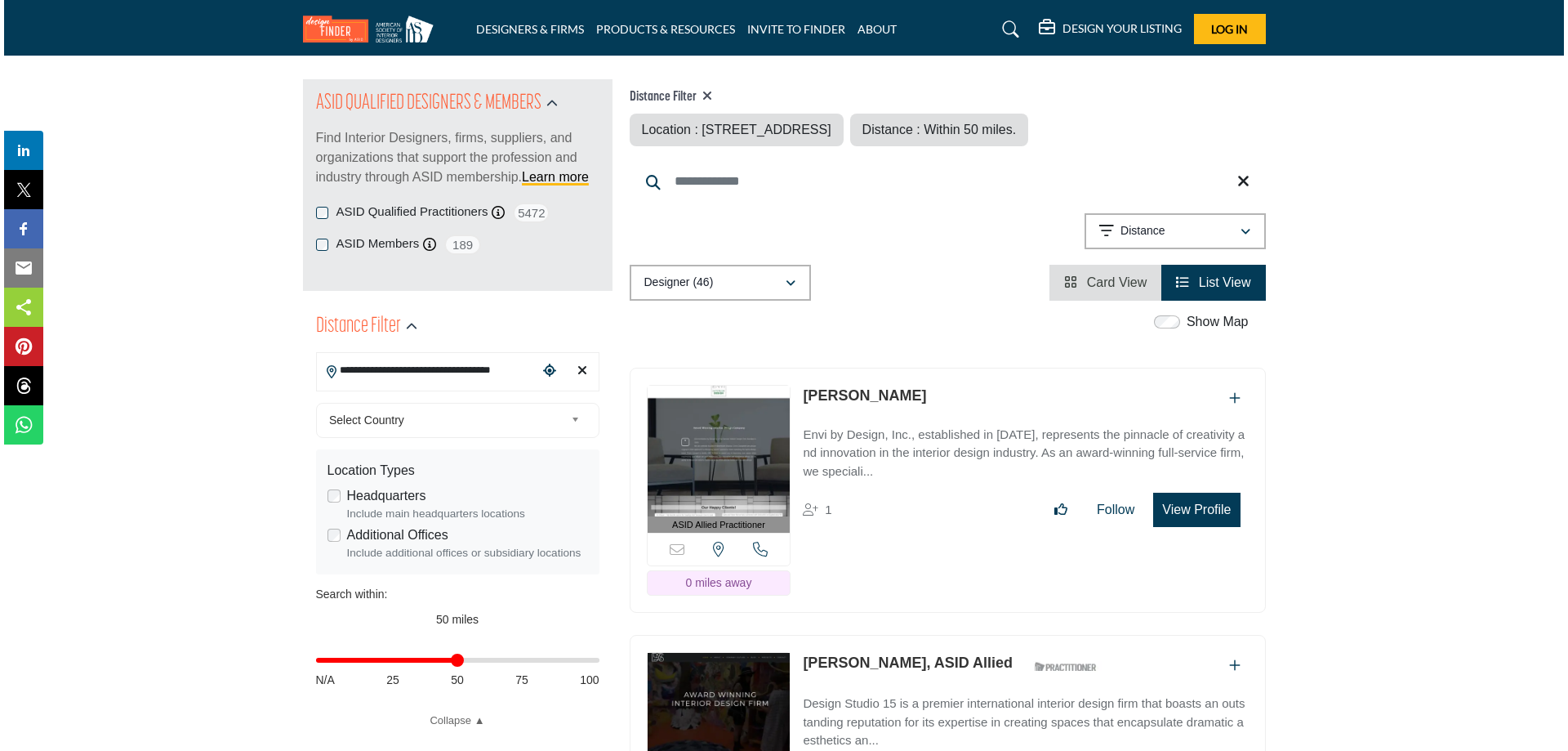
scroll to position [245, 0]
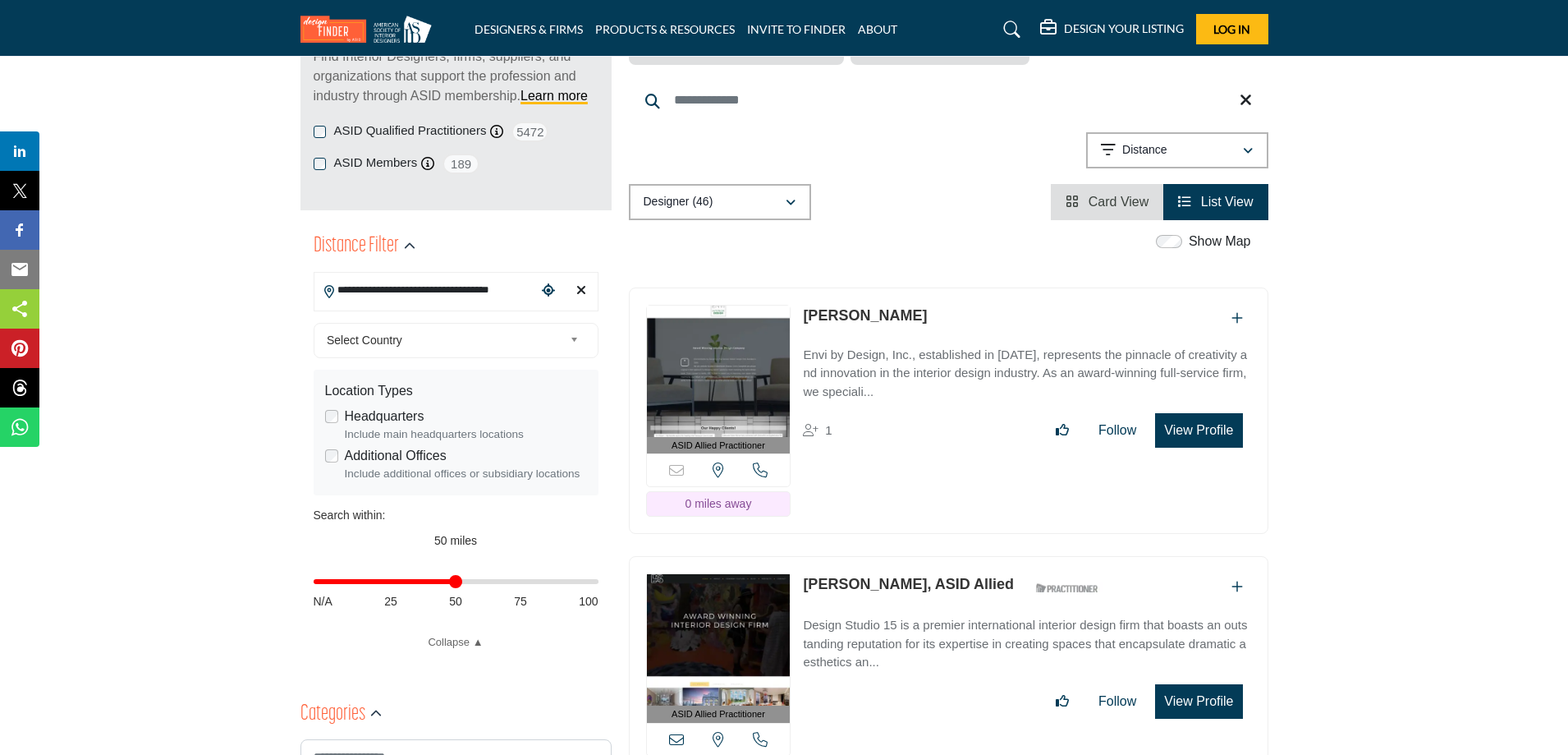
click at [1192, 431] on button "View Profile" at bounding box center [1198, 430] width 87 height 34
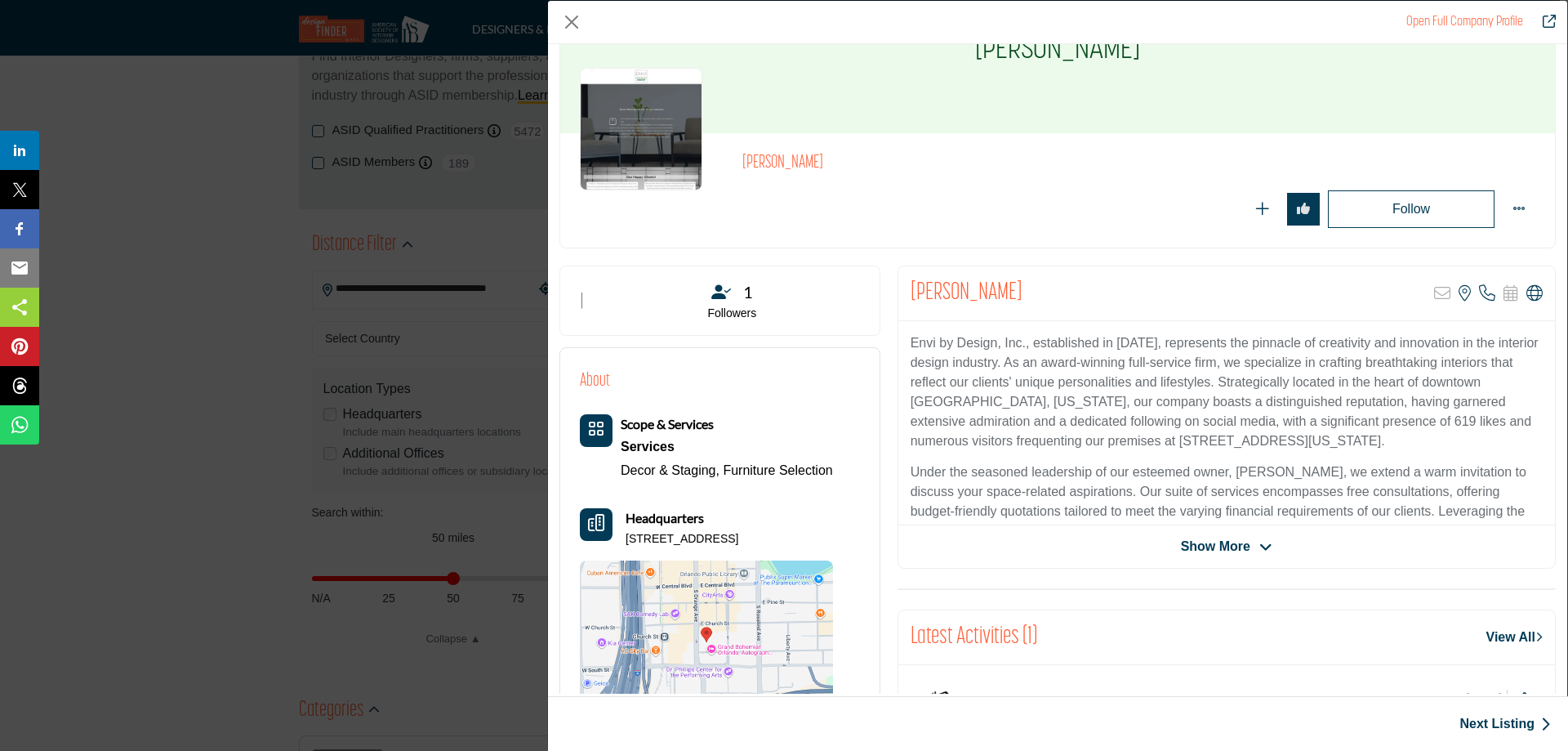
scroll to position [163, 0]
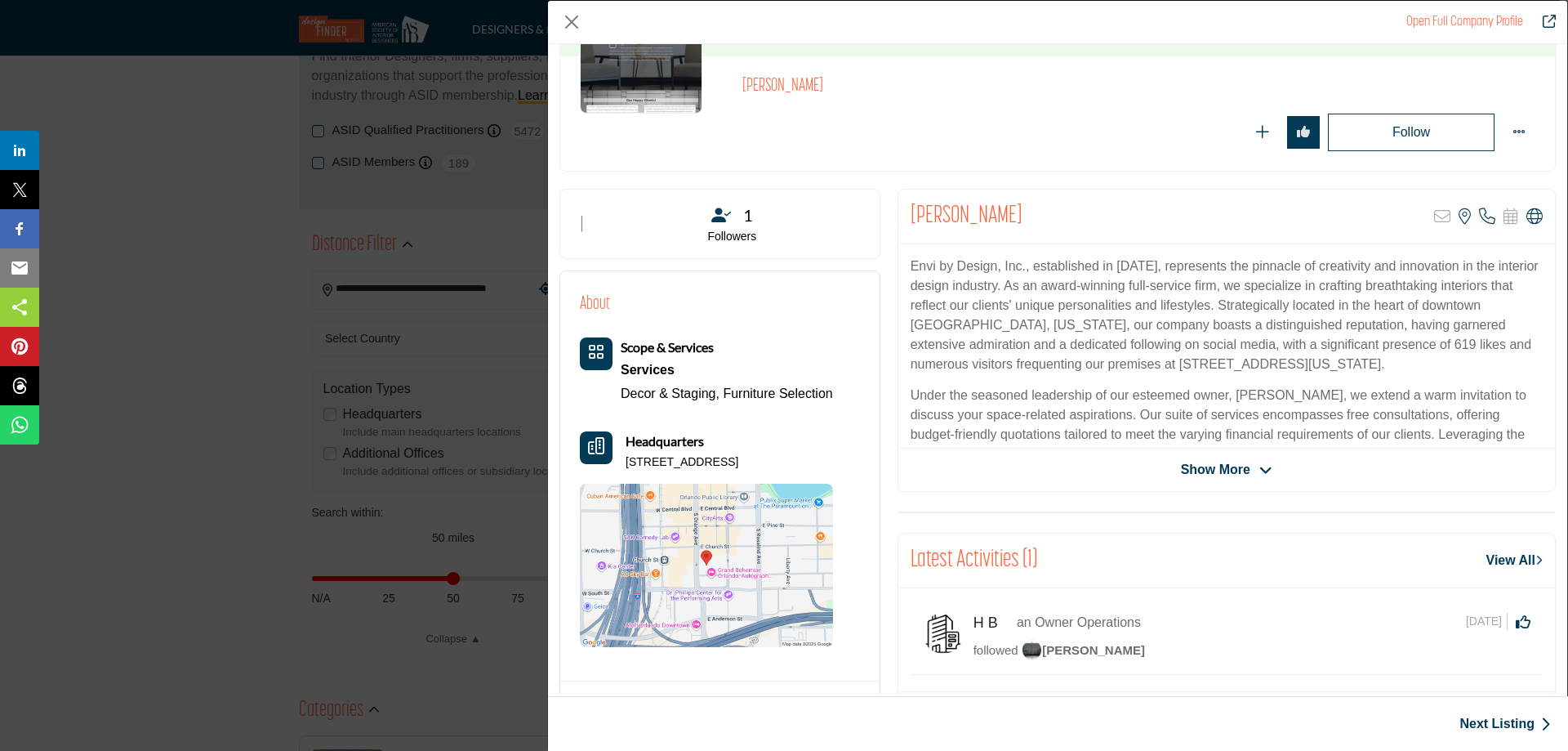
click at [1204, 465] on span "Show More" at bounding box center [1215, 469] width 70 height 20
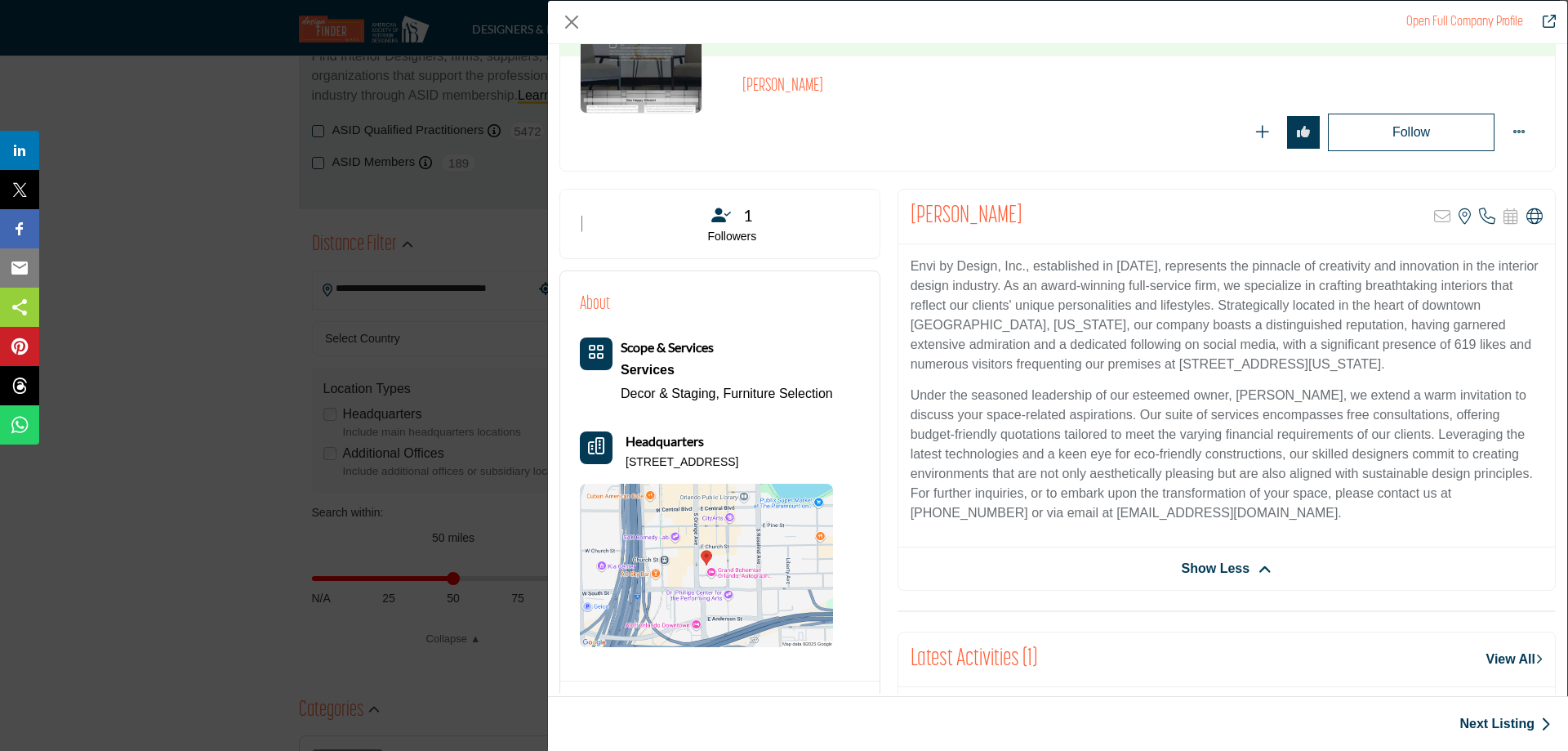
drag, startPoint x: 1197, startPoint y: 513, endPoint x: 1363, endPoint y: 508, distance: 166.1
click at [1363, 508] on p "Under the seasoned leadership of our esteemed owner, Gloria Van Dusen-Wheeler, …" at bounding box center [1227, 455] width 632 height 137
copy p "designer@envibydesign.com"
click at [570, 20] on button "Close" at bounding box center [572, 22] width 25 height 25
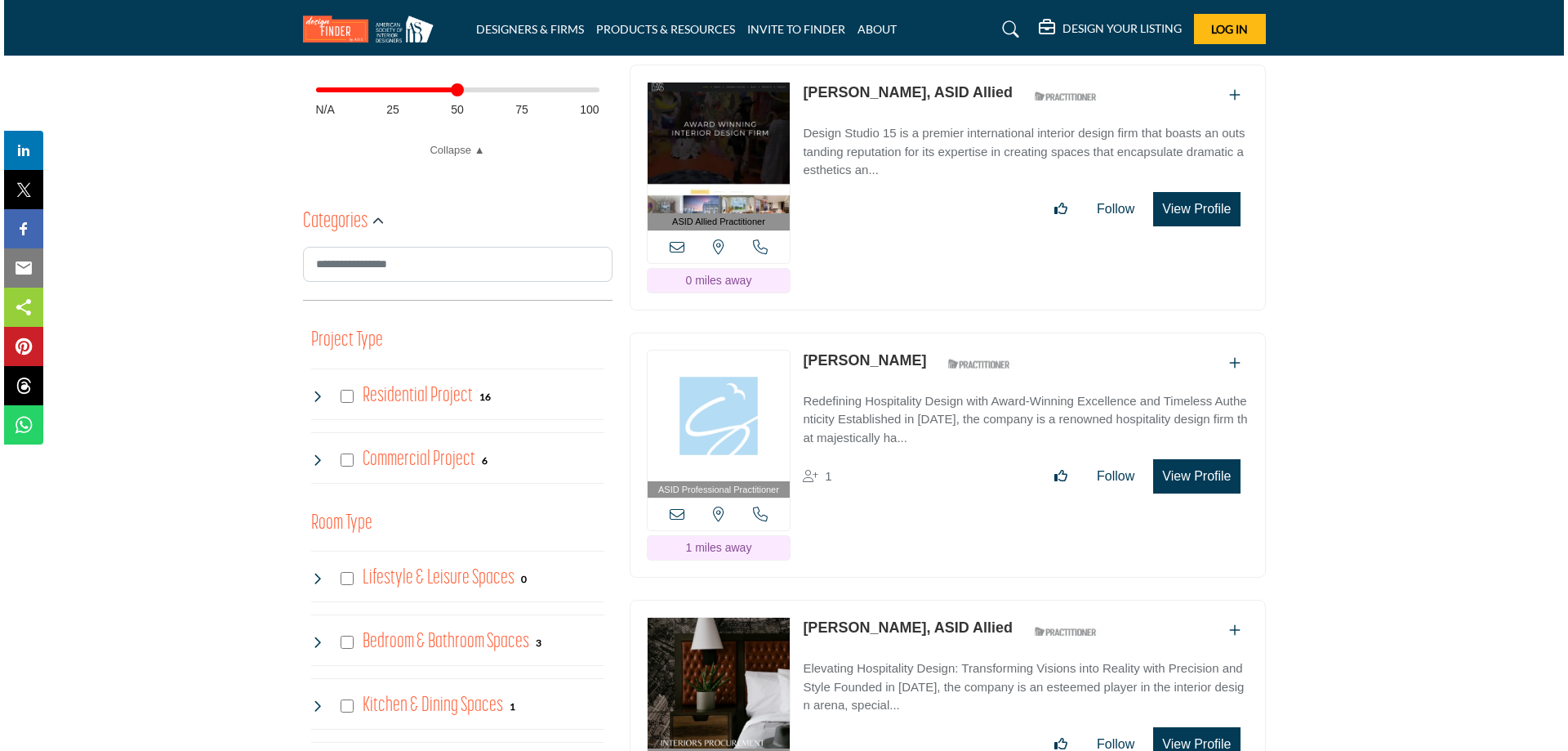
scroll to position [735, 0]
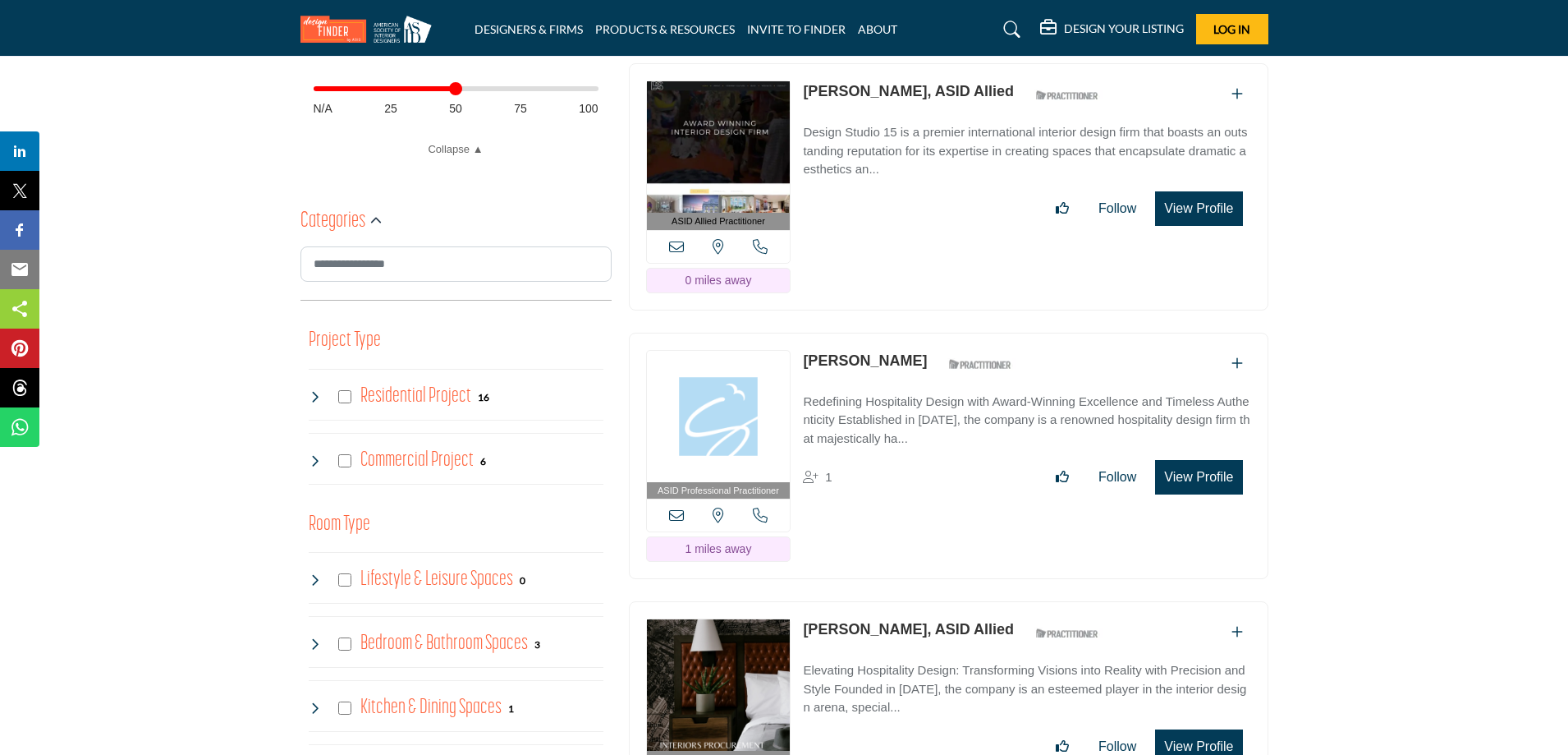
click at [1201, 472] on button "View Profile" at bounding box center [1198, 476] width 87 height 34
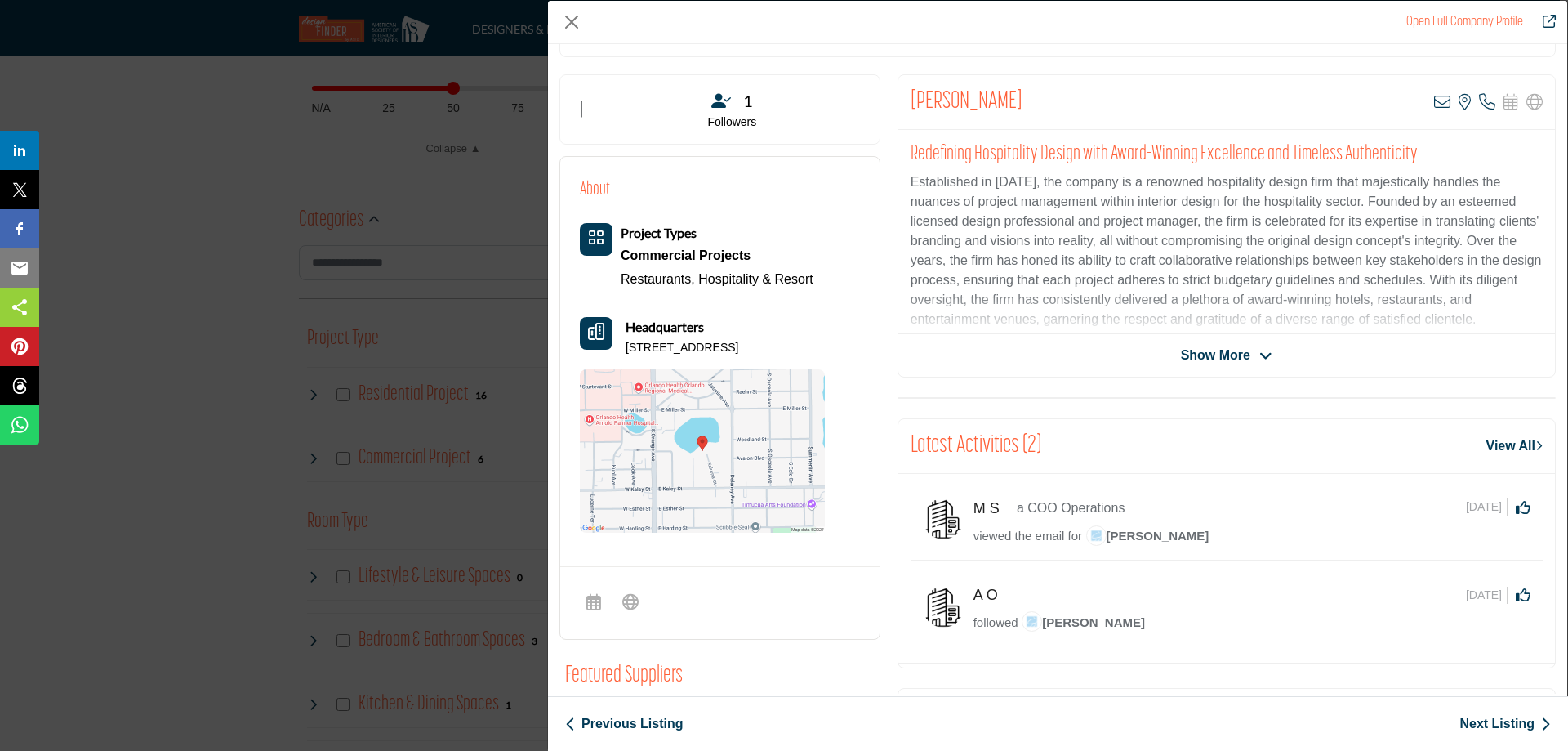
scroll to position [393, 0]
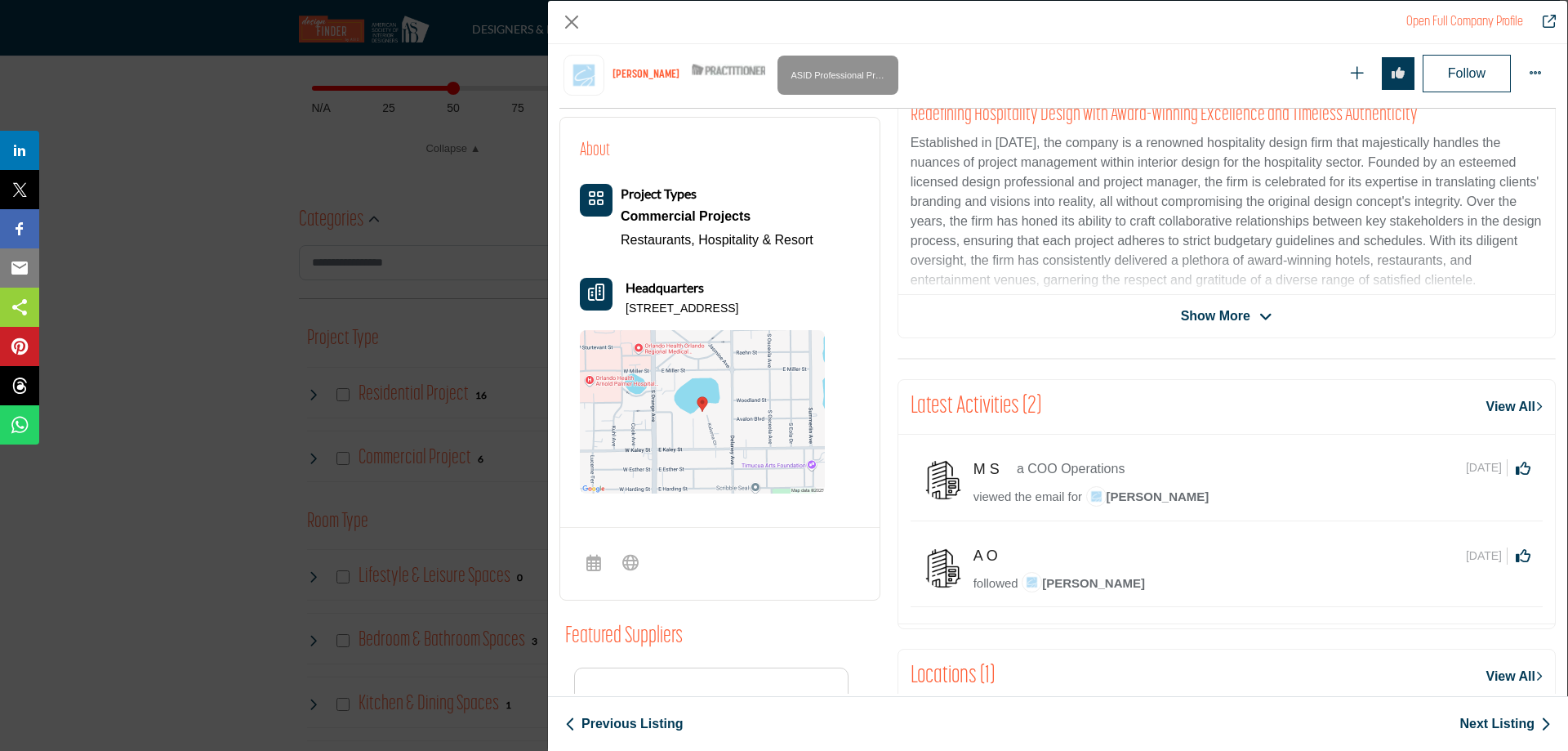
click at [1210, 317] on span "Show More" at bounding box center [1215, 316] width 70 height 20
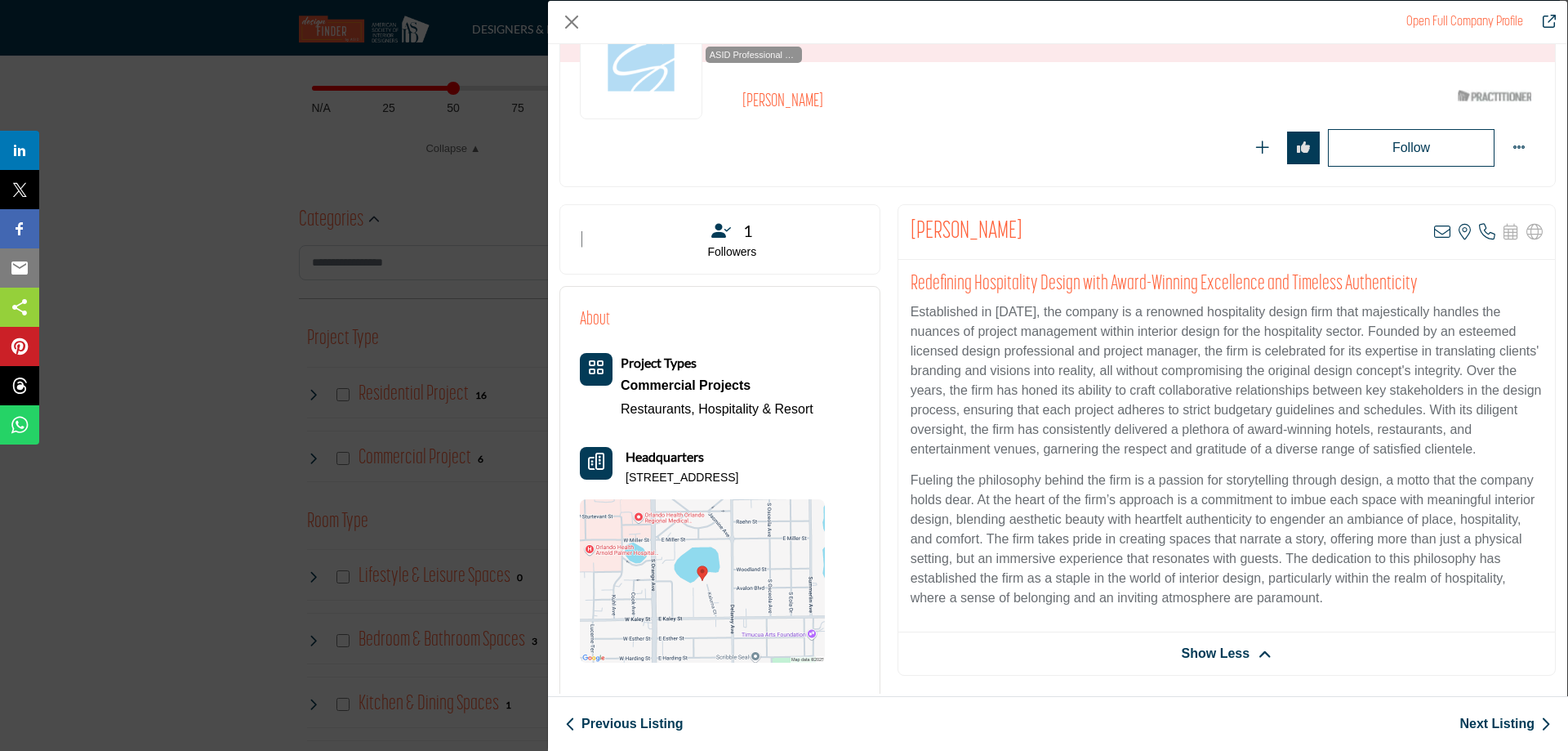
scroll to position [117, 0]
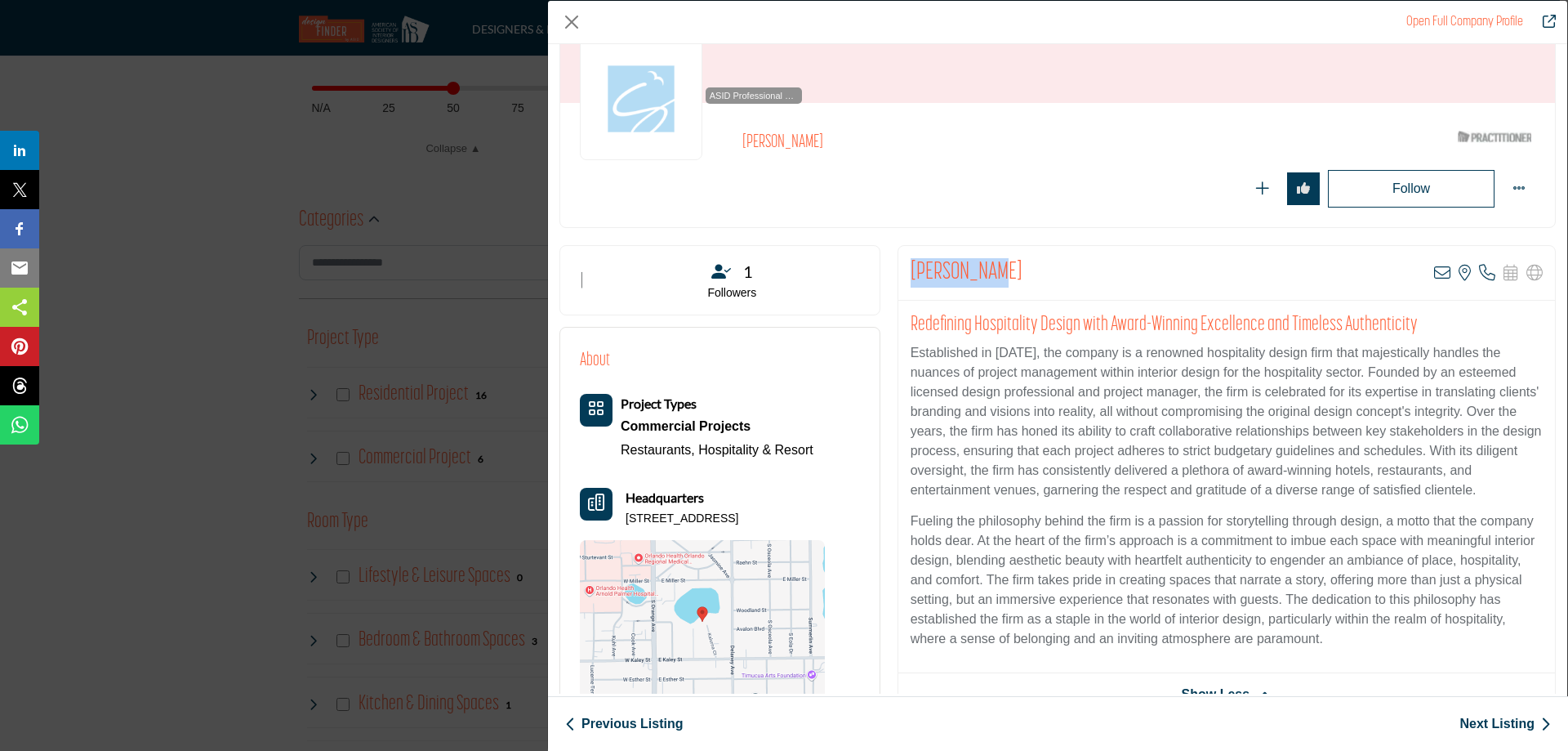
drag, startPoint x: 910, startPoint y: 269, endPoint x: 1045, endPoint y: 284, distance: 135.8
click at [1045, 284] on div "Janel Dagon View email address of this listing View the location of this listin…" at bounding box center [1226, 273] width 657 height 55
copy h2 "Janel Dagon"
click at [1495, 725] on link "Next Listing" at bounding box center [1505, 724] width 91 height 20
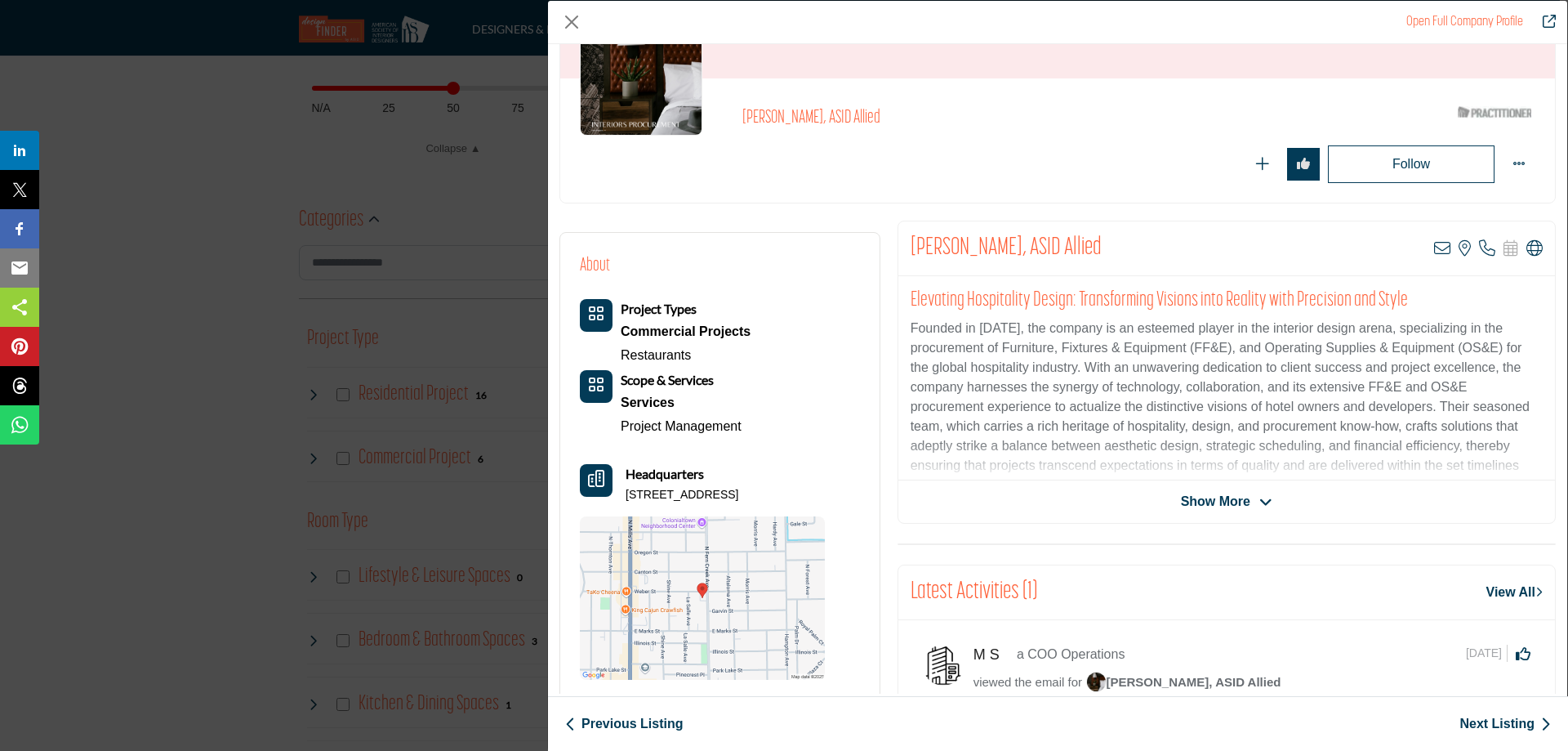
scroll to position [163, 0]
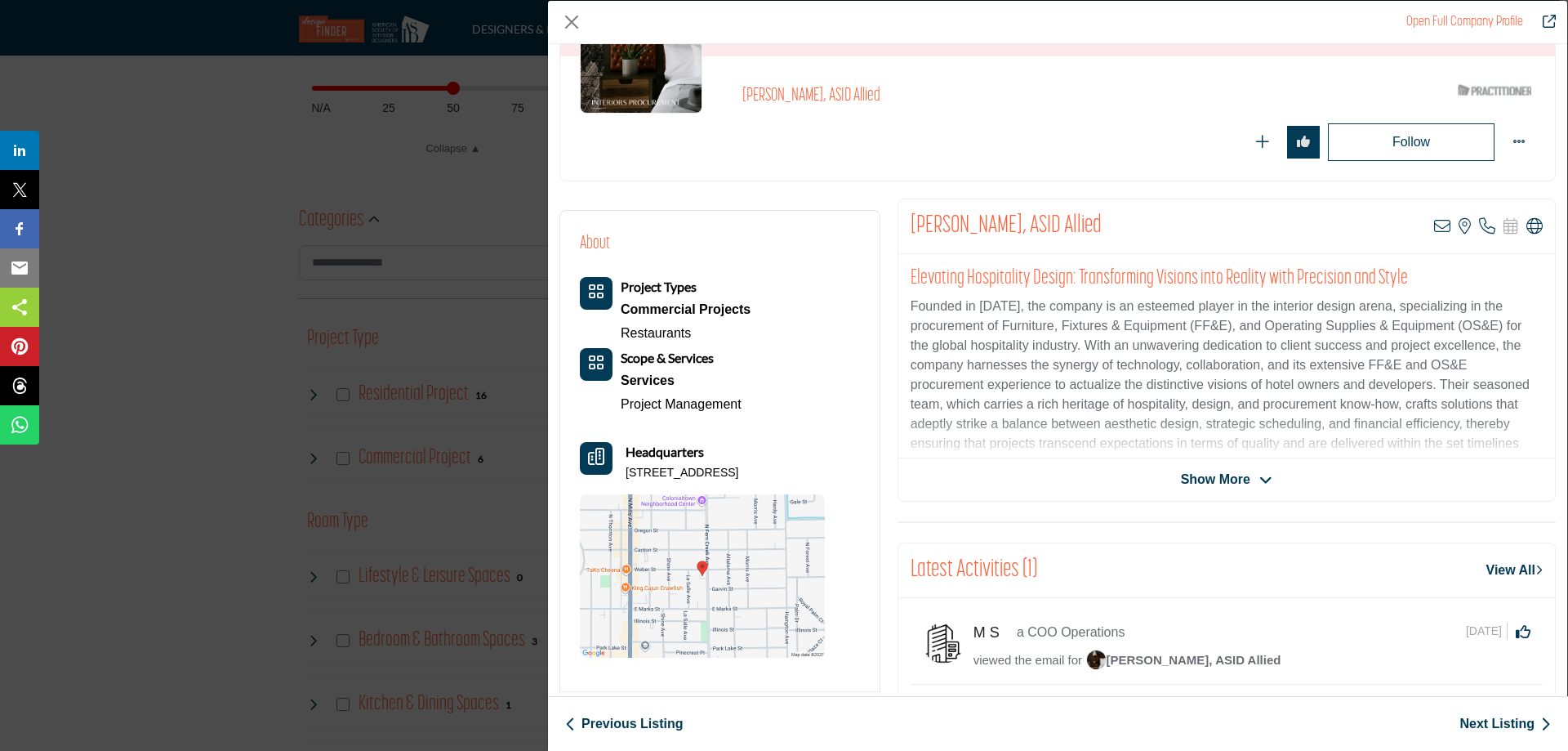
click at [1216, 477] on span "Show More" at bounding box center [1215, 479] width 70 height 20
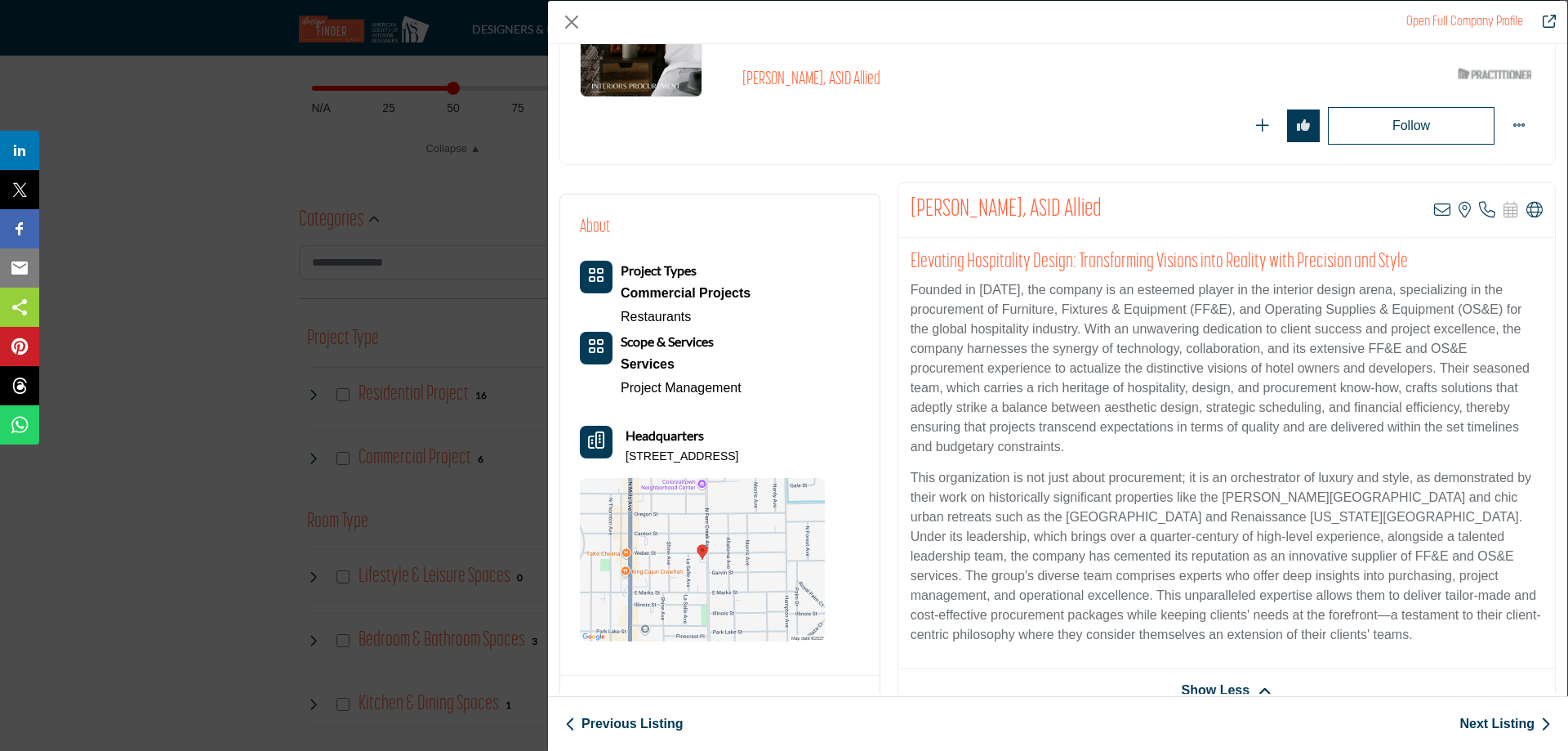
scroll to position [90, 0]
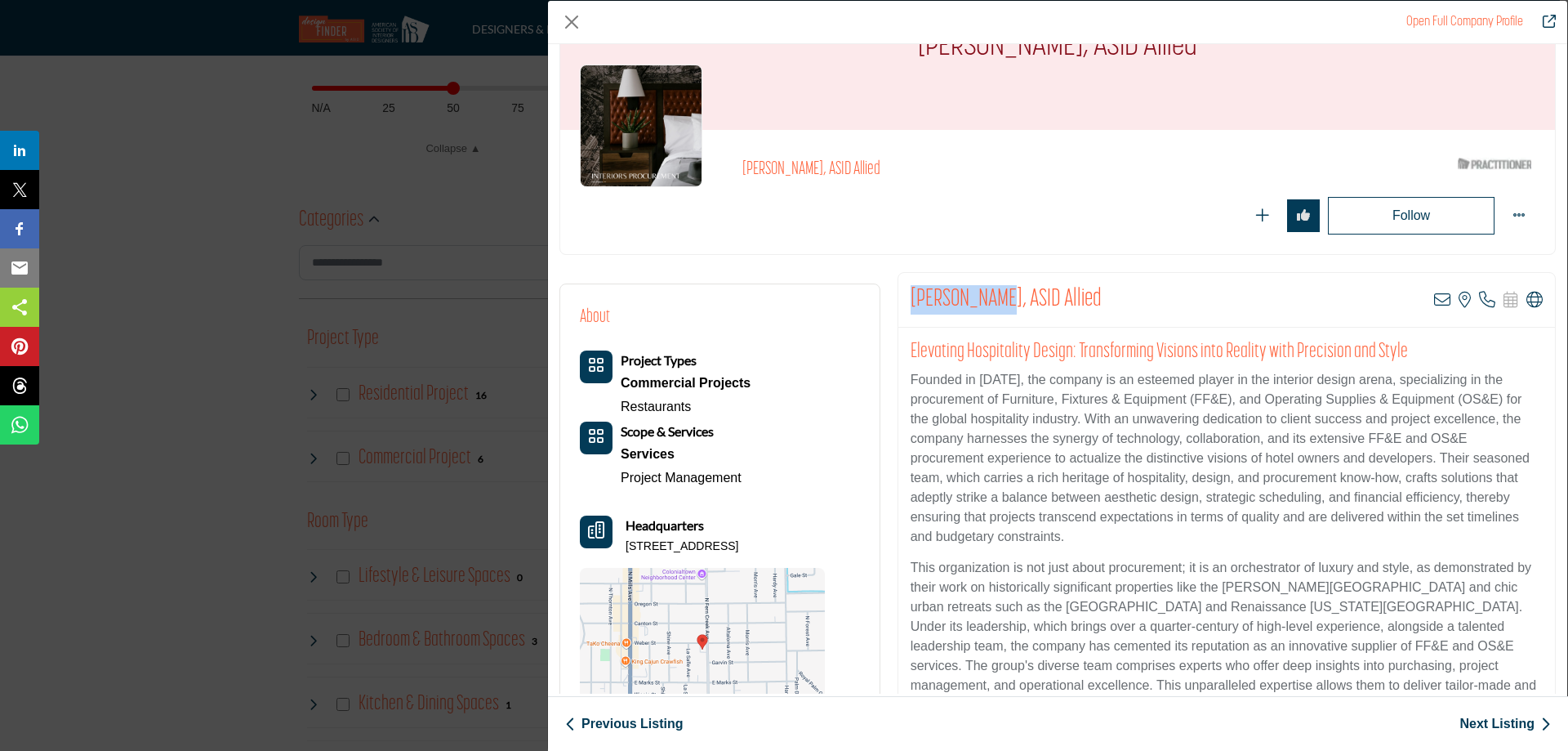
drag, startPoint x: 907, startPoint y: 296, endPoint x: 981, endPoint y: 296, distance: 74.0
click at [981, 296] on h2 "Ted Carroll, ASID Allied" at bounding box center [1006, 300] width 191 height 30
copy h2 "Ted Carroll,"
click at [1479, 722] on link "Next Listing" at bounding box center [1505, 724] width 91 height 20
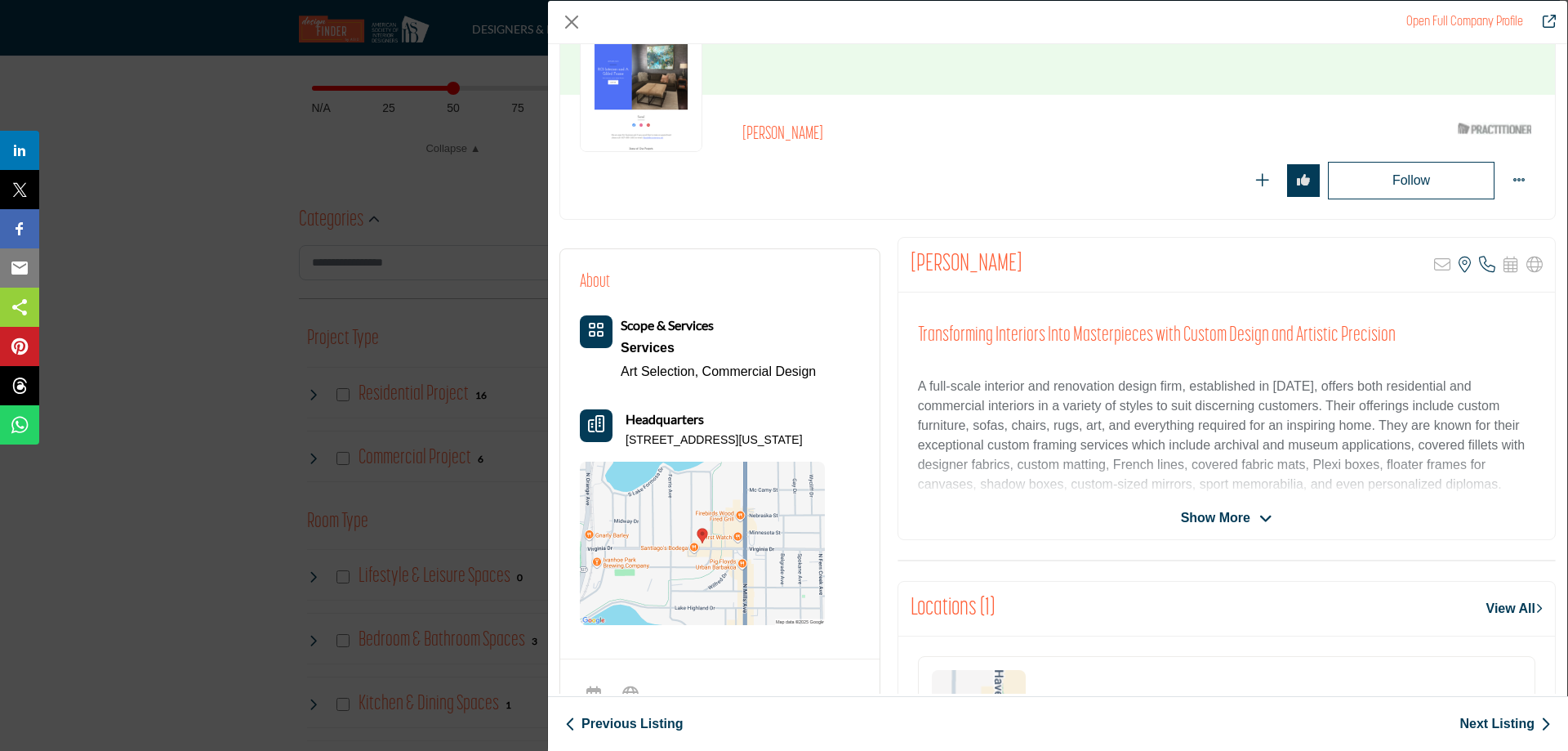
scroll to position [163, 0]
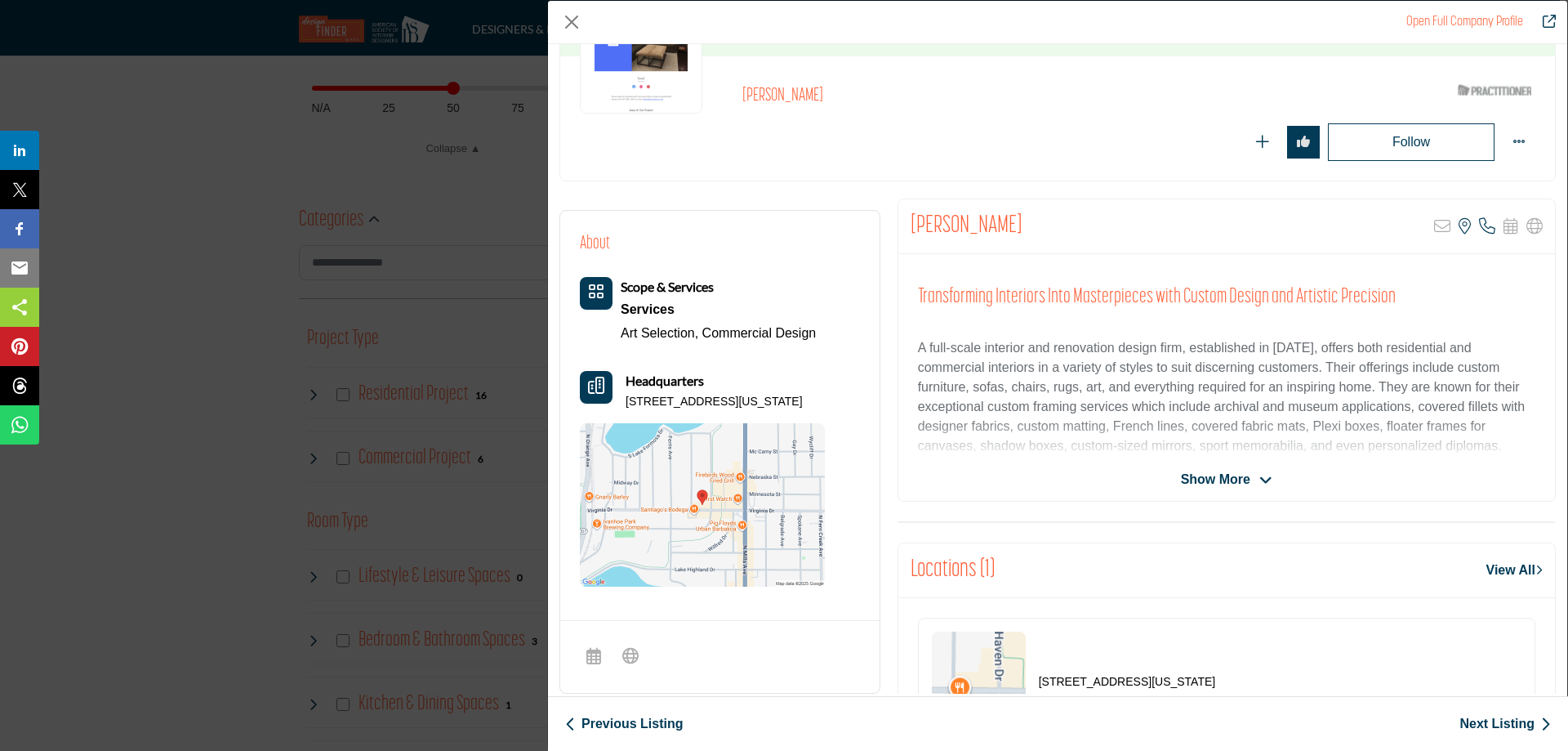
click at [1217, 474] on span "Show More" at bounding box center [1215, 479] width 70 height 20
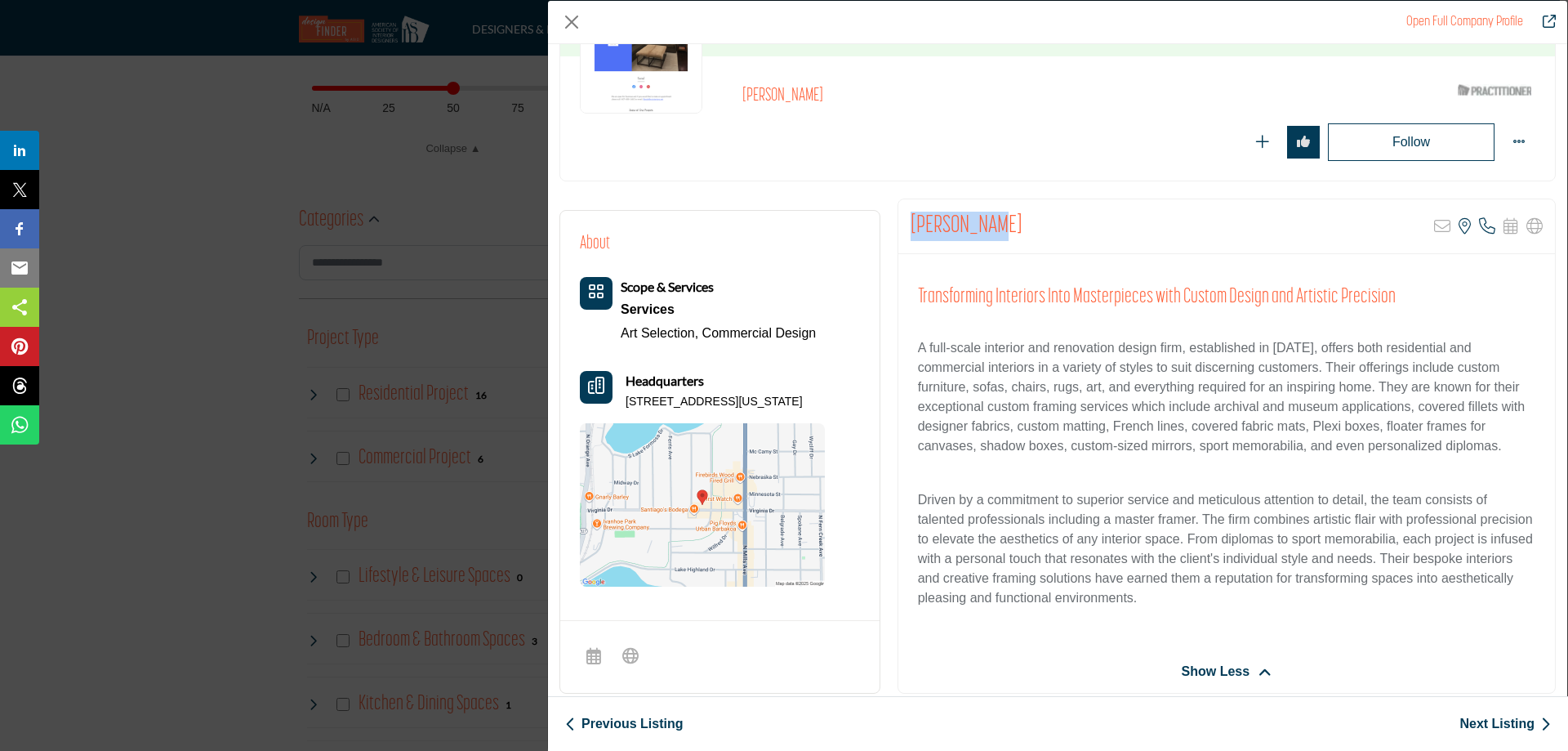
drag, startPoint x: 910, startPoint y: 229, endPoint x: 997, endPoint y: 227, distance: 87.0
click at [997, 227] on h2 "[PERSON_NAME]" at bounding box center [966, 227] width 112 height 30
copy h2 "[PERSON_NAME]"
click at [1498, 722] on link "Next Listing" at bounding box center [1505, 724] width 91 height 20
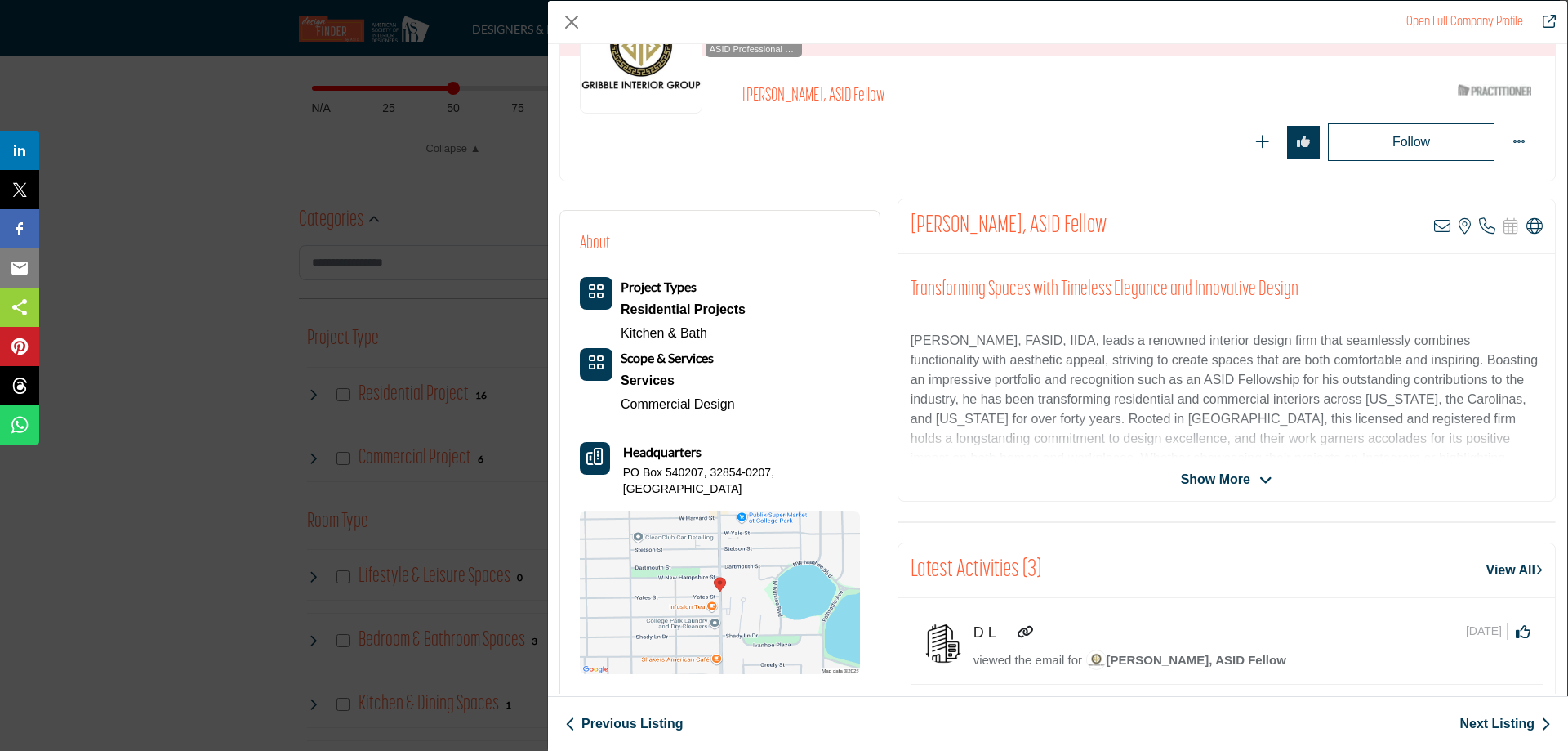
click at [1211, 477] on span "Show More" at bounding box center [1215, 479] width 70 height 20
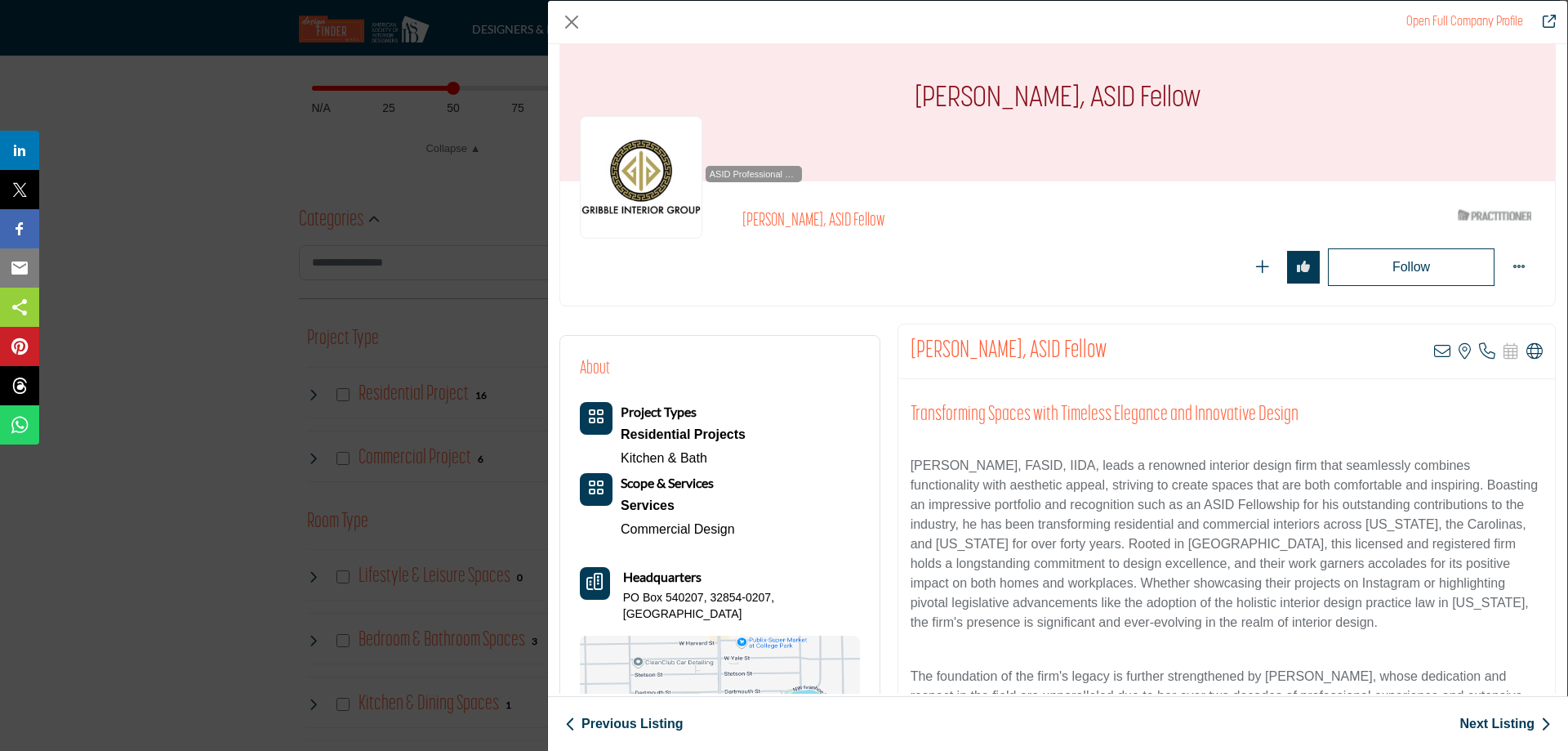
scroll to position [0, 0]
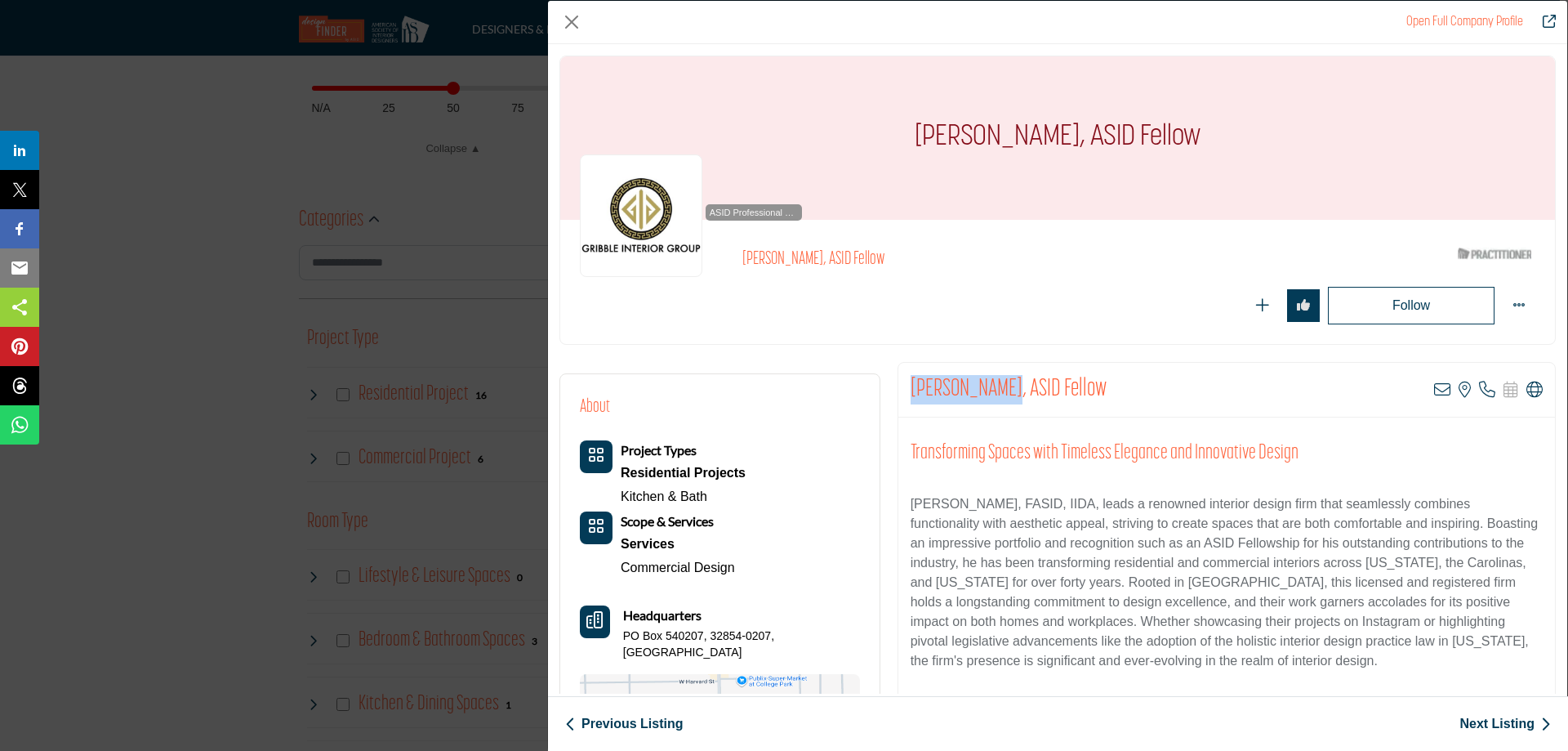
drag, startPoint x: 907, startPoint y: 388, endPoint x: 993, endPoint y: 393, distance: 86.1
click at [993, 393] on h2 "[PERSON_NAME], ASID Fellow" at bounding box center [1008, 390] width 196 height 30
copy h2 "Grant Gribble"
click at [1501, 723] on link "Next Listing" at bounding box center [1505, 724] width 91 height 20
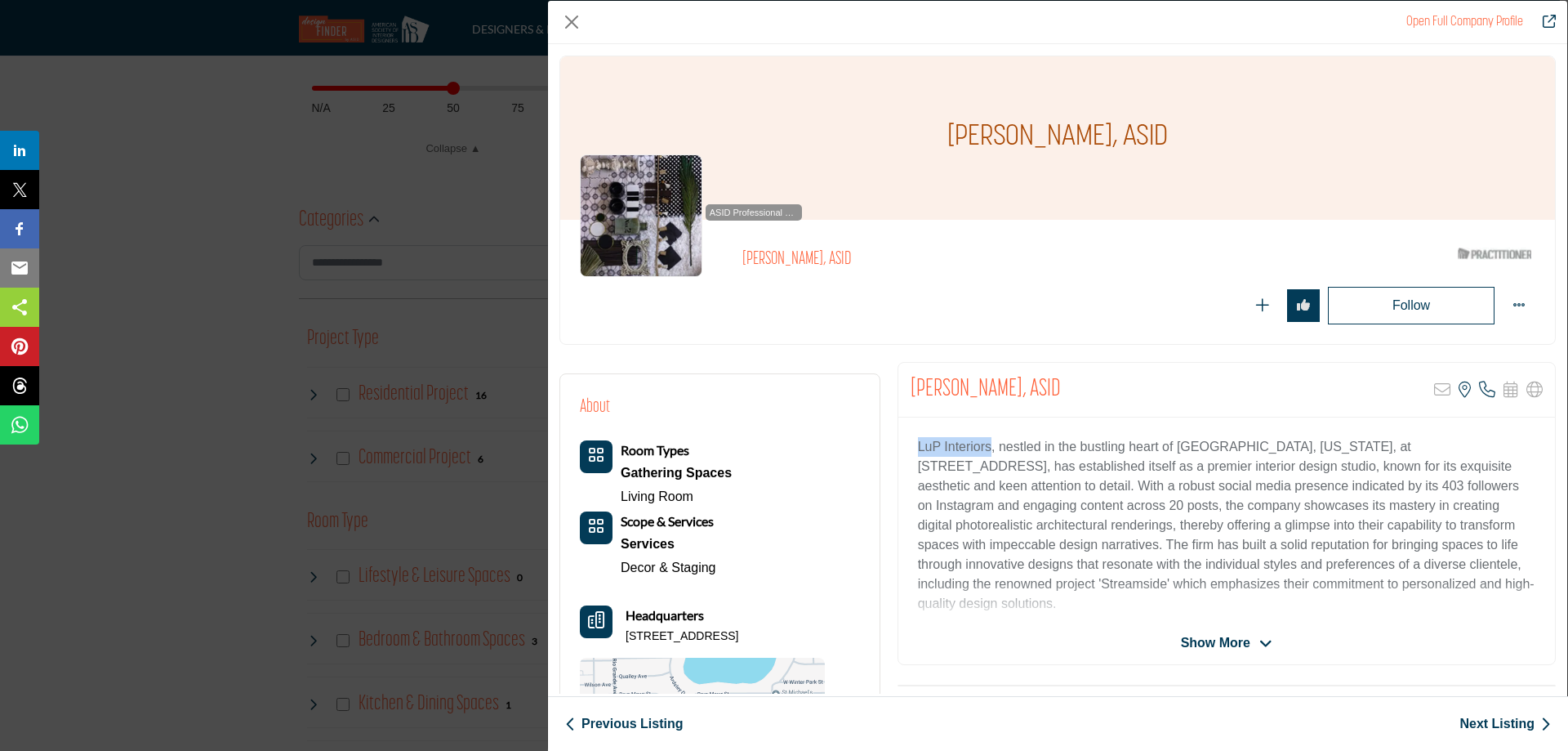
drag, startPoint x: 915, startPoint y: 450, endPoint x: 986, endPoint y: 447, distance: 71.1
click at [986, 447] on p "LuP Interiors, nestled in the bustling heart of Orlando, Florida, at 731 Brookh…" at bounding box center [1227, 525] width 618 height 176
copy p "LuP Interiors"
drag, startPoint x: 911, startPoint y: 386, endPoint x: 996, endPoint y: 383, distance: 85.1
click at [996, 383] on h2 "[PERSON_NAME], ASID" at bounding box center [986, 390] width 151 height 30
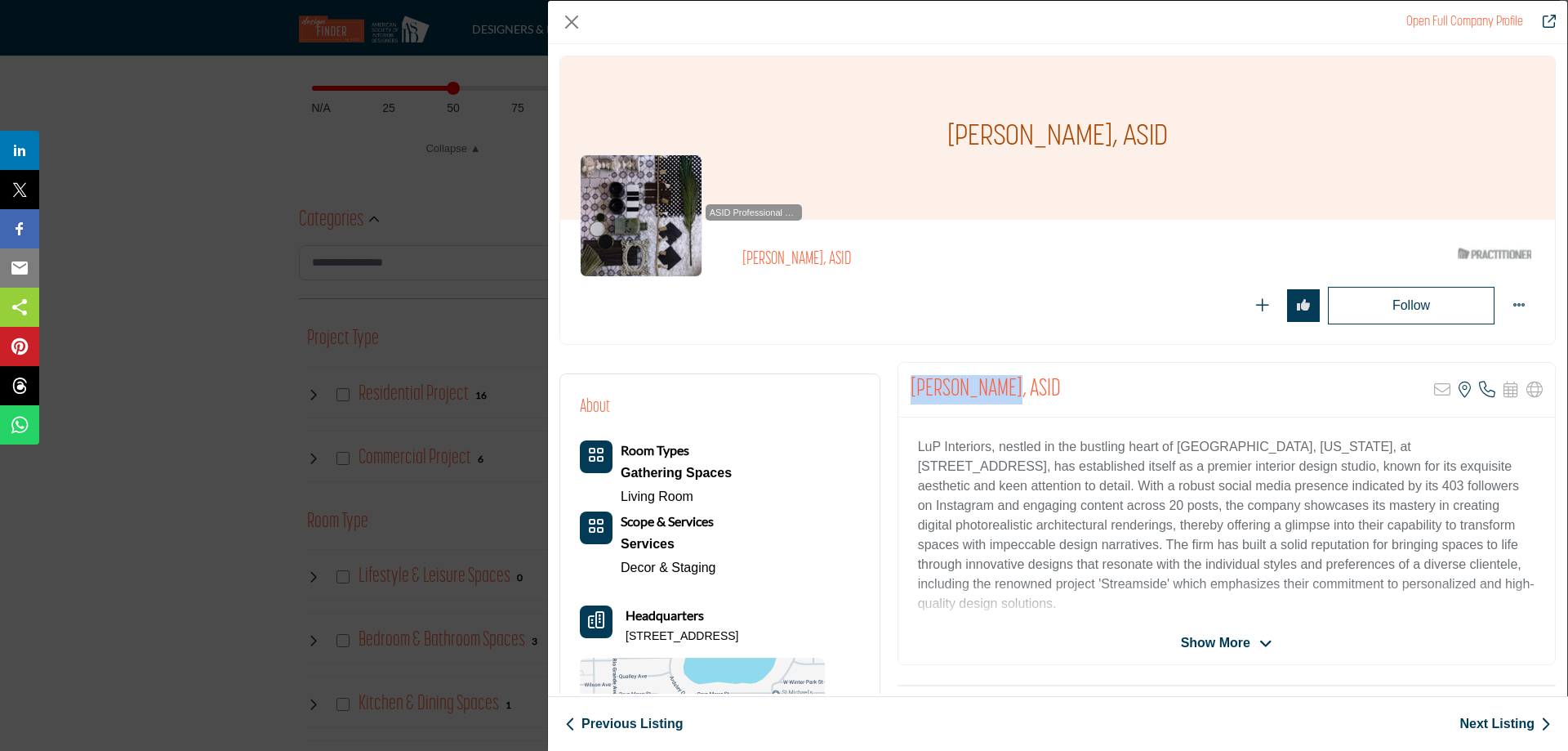
copy h2 "Julie Vecchio"
click at [1503, 715] on link "Next Listing" at bounding box center [1505, 724] width 91 height 20
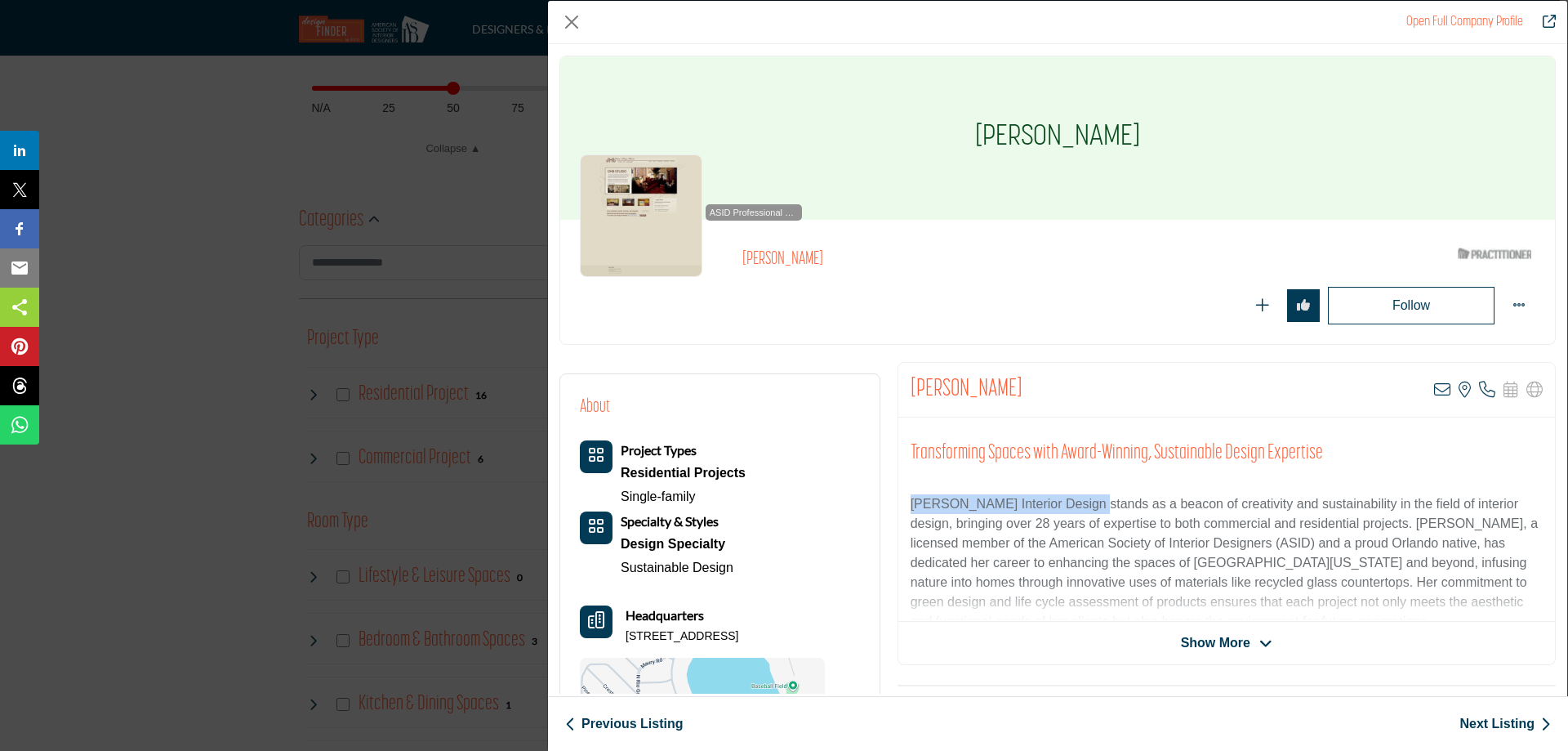
drag, startPoint x: 909, startPoint y: 504, endPoint x: 1081, endPoint y: 497, distance: 172.1
click at [1081, 497] on p "Diane H. Burns Interior Design stands as a beacon of creativity and sustainabil…" at bounding box center [1227, 563] width 632 height 137
copy p "Diane H. Burns Interior Design"
click at [1513, 729] on link "Next Listing" at bounding box center [1505, 724] width 91 height 20
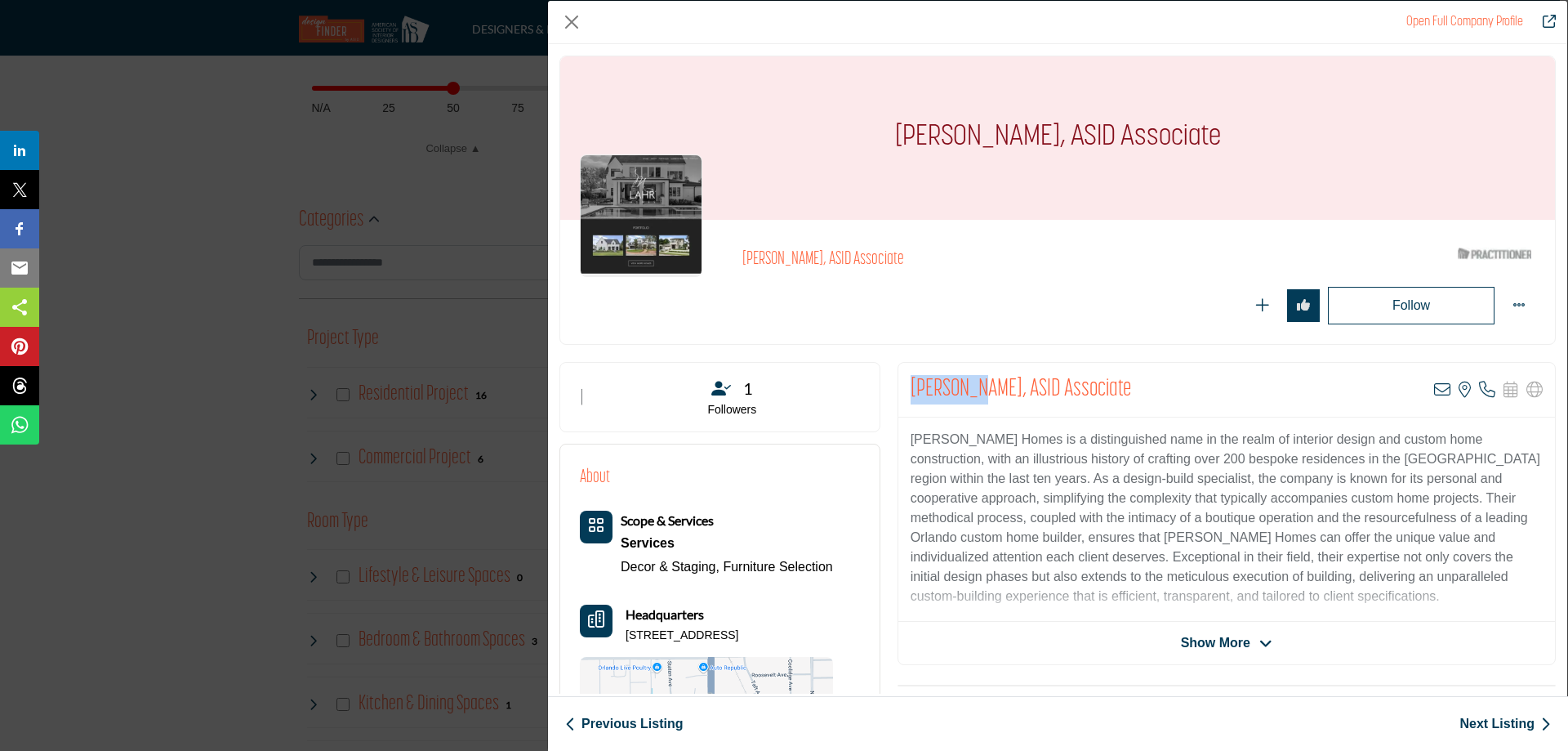
drag, startPoint x: 907, startPoint y: 384, endPoint x: 964, endPoint y: 389, distance: 57.2
click at [964, 389] on div "Erin Lahr, ASID Associate View email address of this listing View the location …" at bounding box center [1226, 390] width 657 height 55
copy h2 "Erin Lahr"
drag, startPoint x: 910, startPoint y: 438, endPoint x: 995, endPoint y: 440, distance: 85.0
click at [995, 440] on p "M. Lahr Homes is a distinguished name in the realm of interior design and custo…" at bounding box center [1227, 518] width 632 height 176
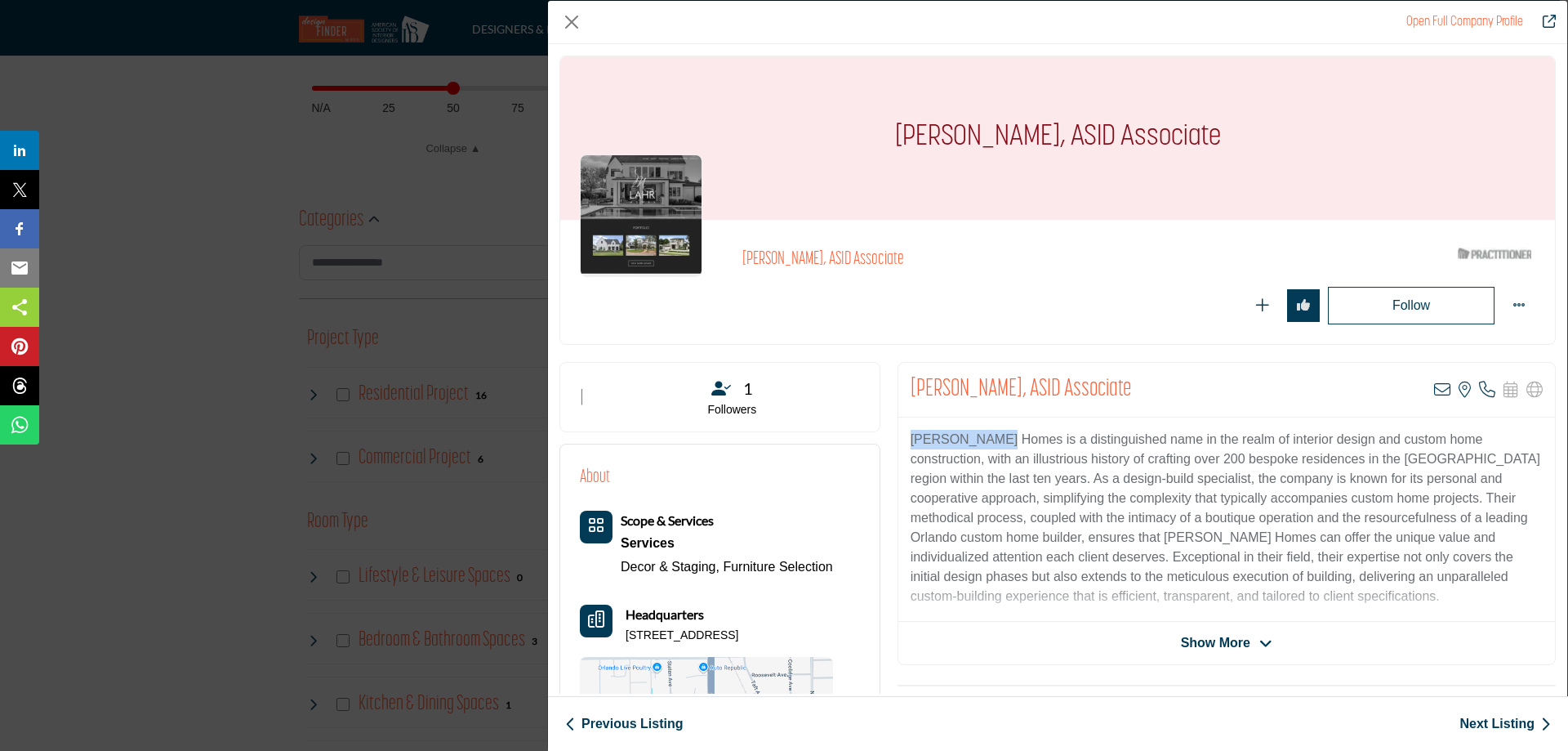
copy p "M. Lahr Homes"
click at [1243, 643] on span "Show More" at bounding box center [1226, 643] width 91 height 20
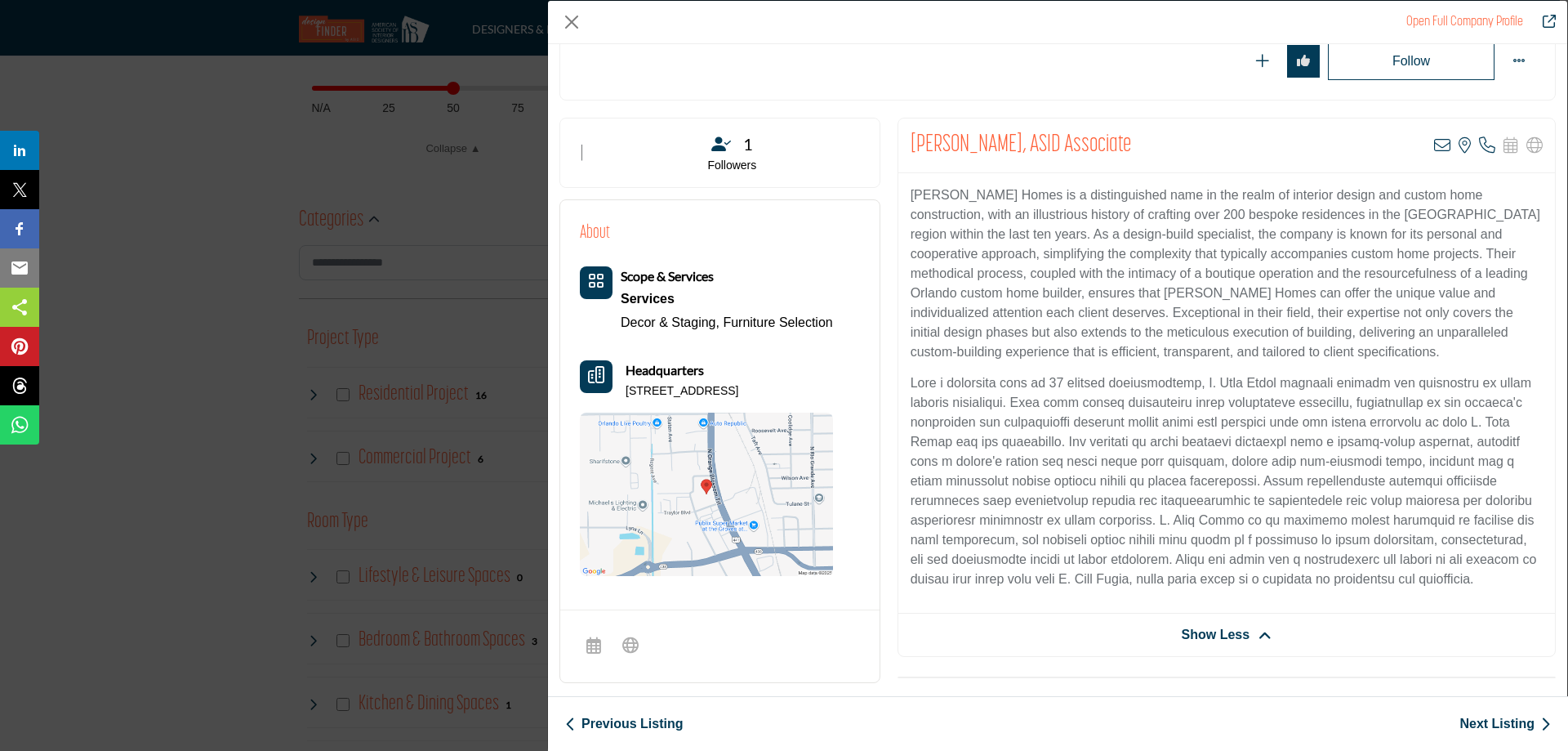
scroll to position [245, 0]
click at [1503, 722] on link "Next Listing" at bounding box center [1505, 724] width 91 height 20
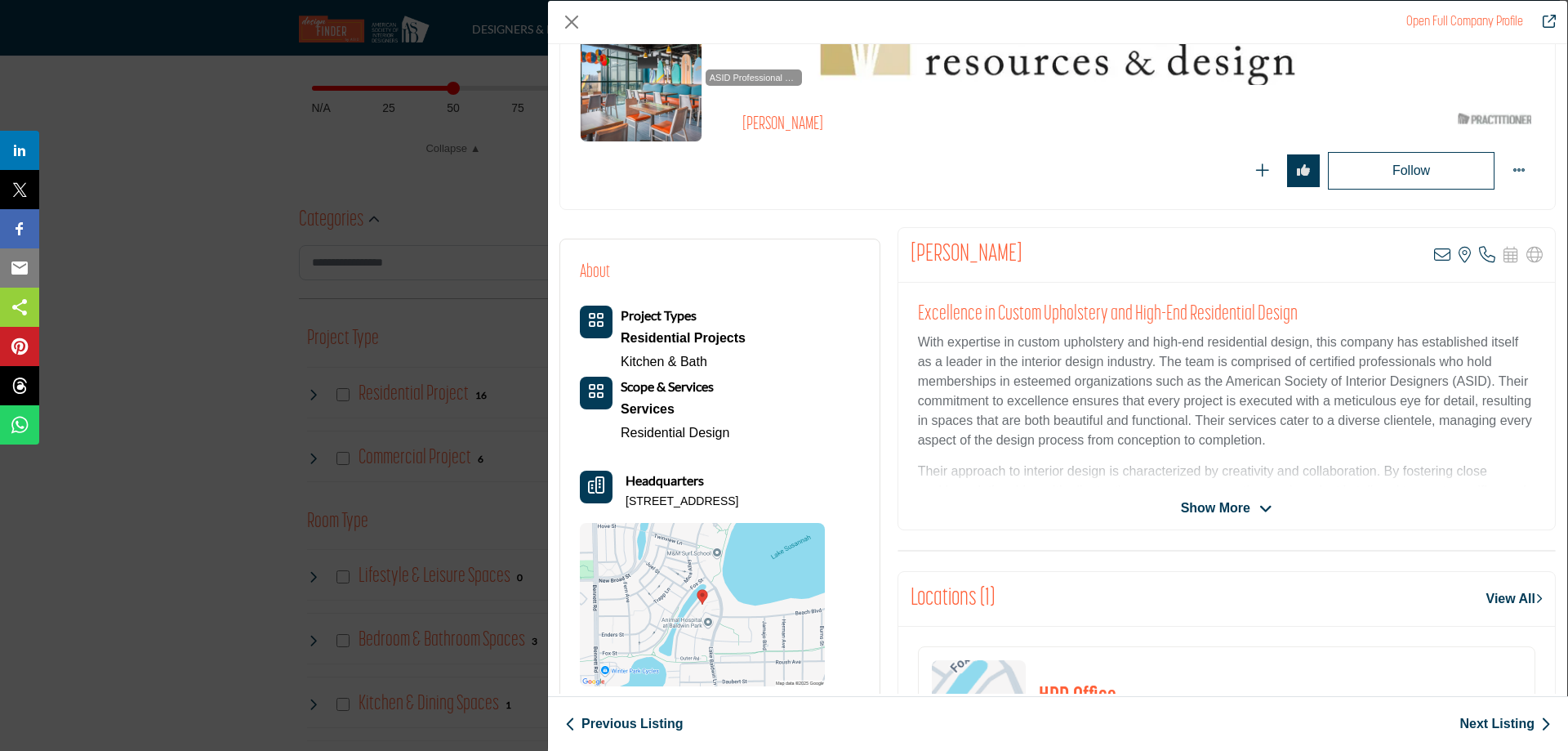
scroll to position [163, 0]
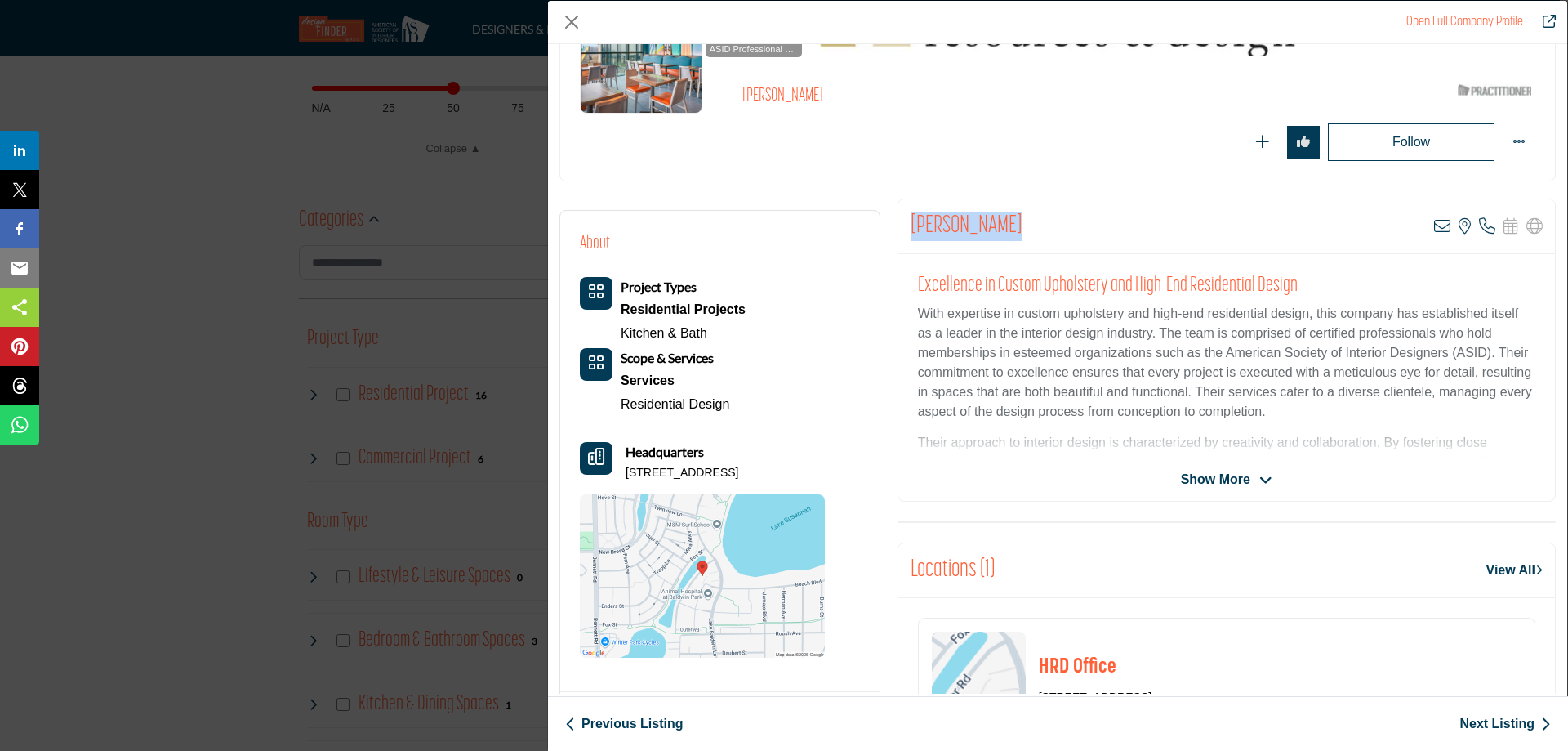
drag, startPoint x: 911, startPoint y: 219, endPoint x: 1012, endPoint y: 233, distance: 102.0
click at [1012, 233] on div "Melinda Muina View email address of this listing View the location of this list…" at bounding box center [1226, 227] width 657 height 55
click at [1196, 480] on span "Show More" at bounding box center [1215, 479] width 70 height 20
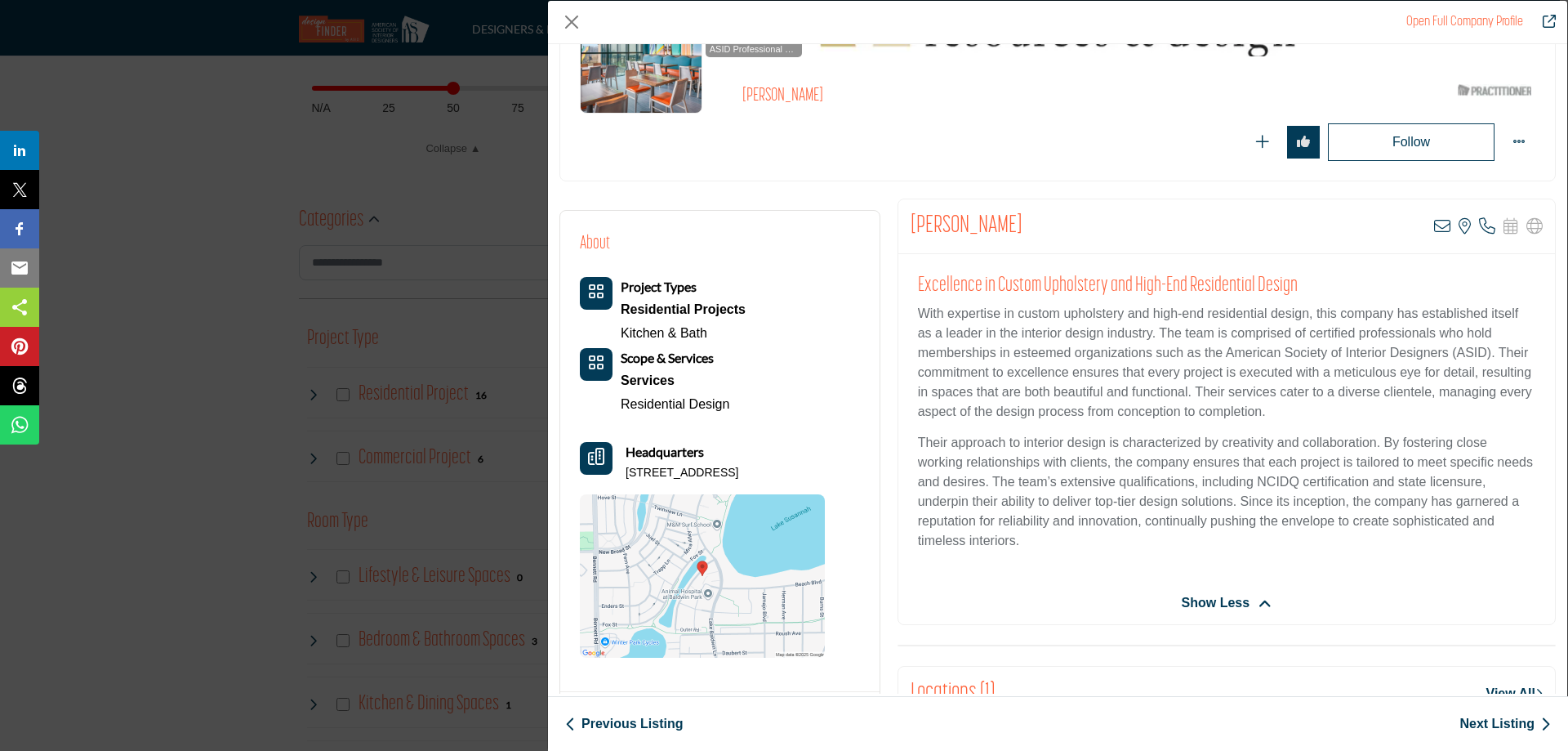
click at [1500, 725] on link "Next Listing" at bounding box center [1505, 724] width 91 height 20
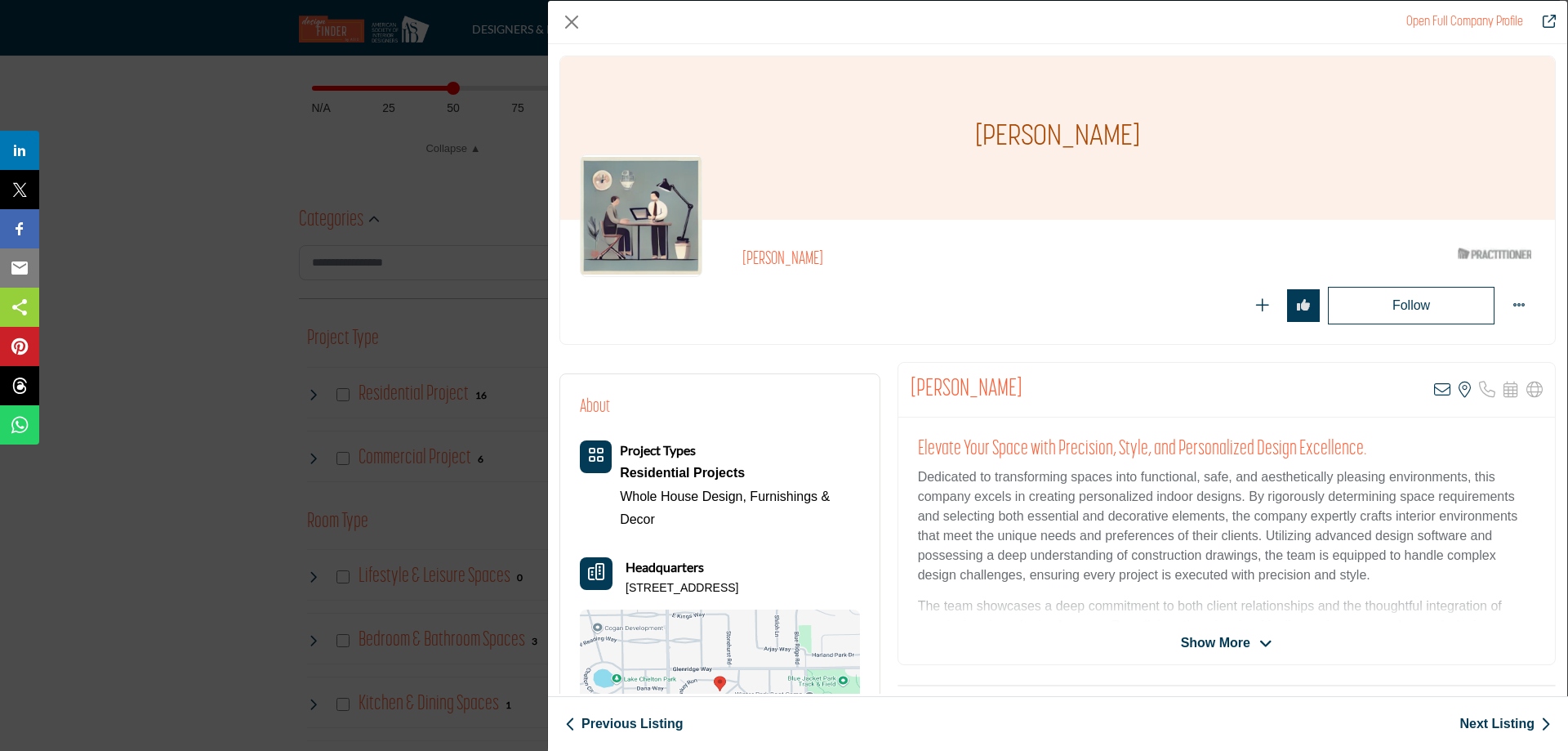
scroll to position [82, 0]
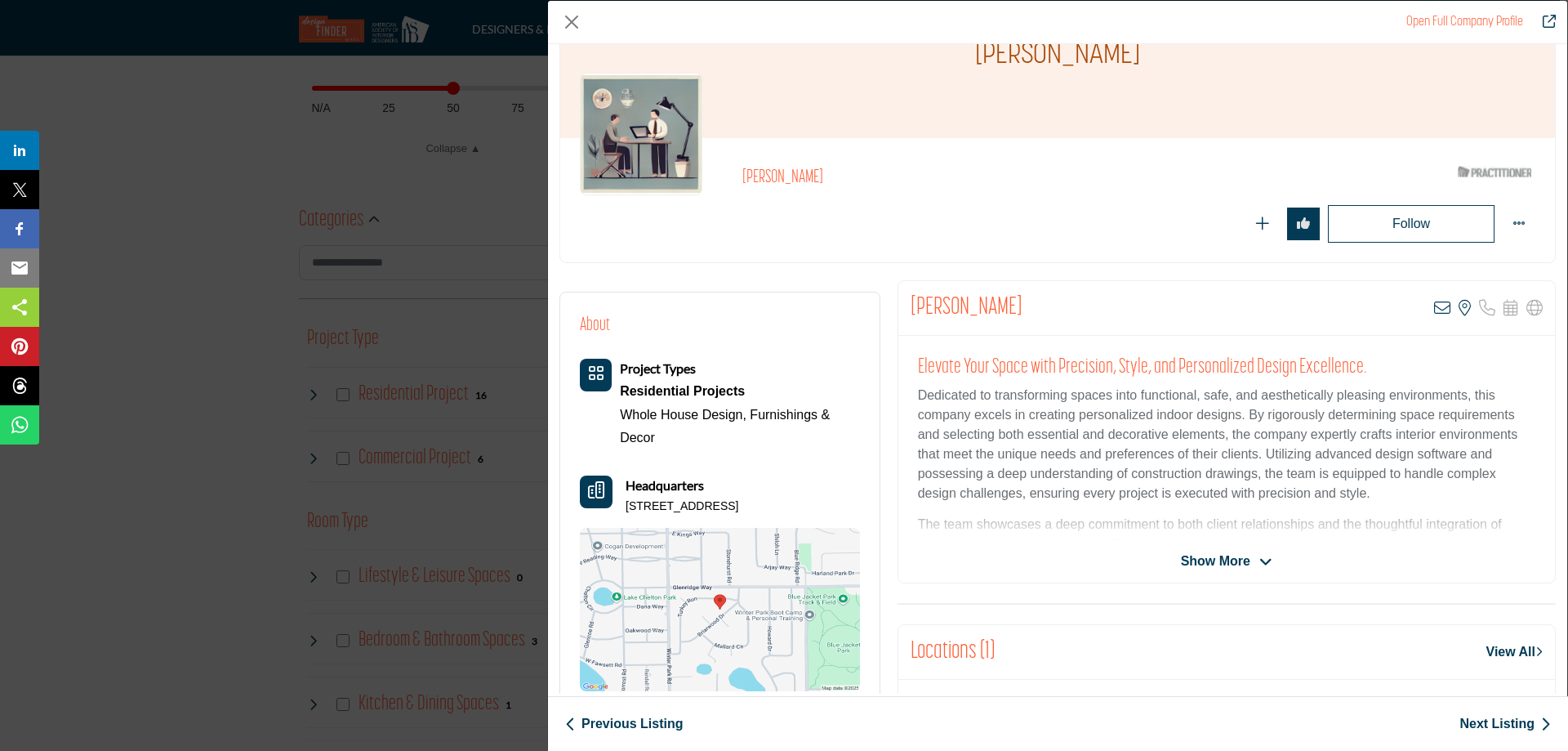
click at [1196, 557] on span "Show More" at bounding box center [1215, 561] width 70 height 20
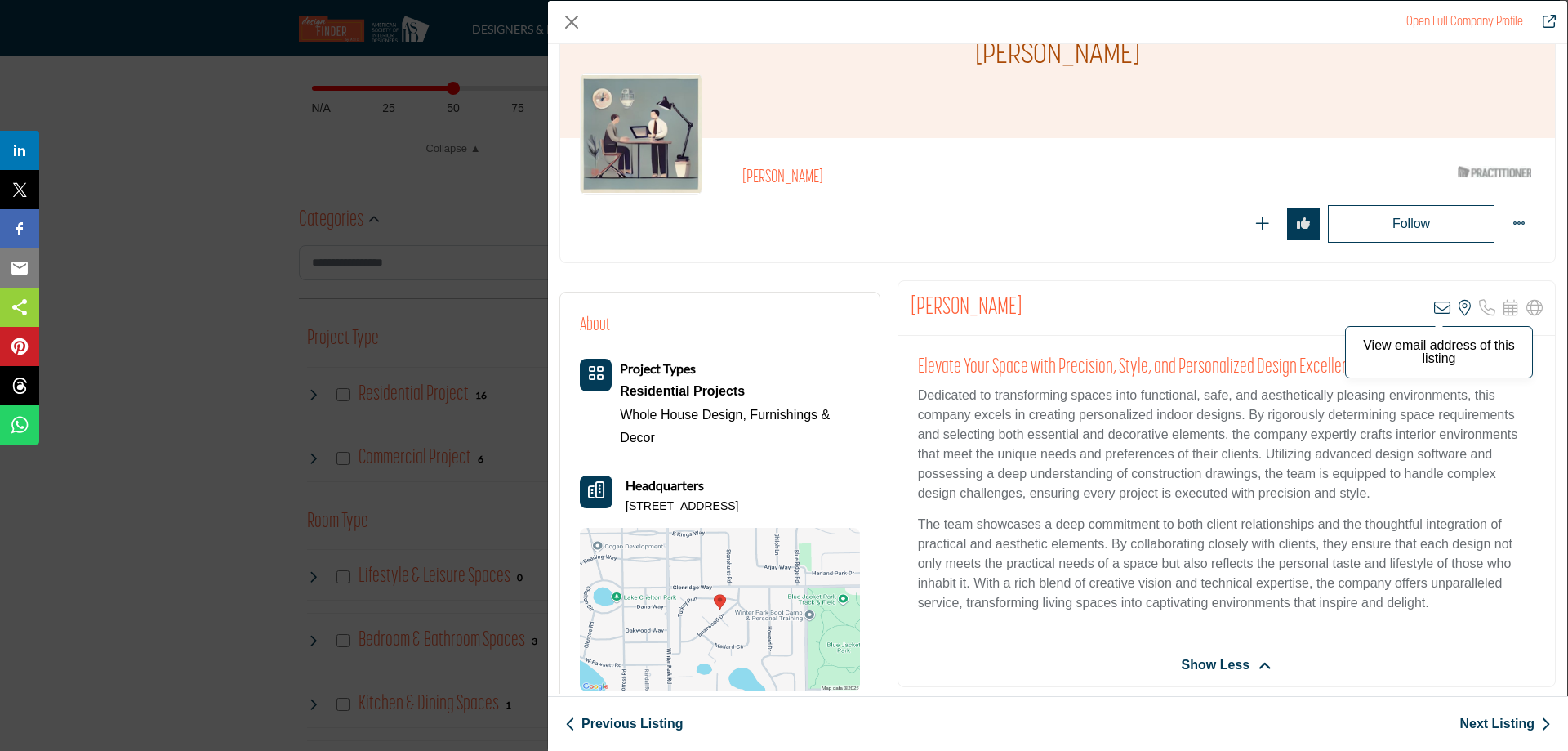
click at [1434, 305] on icon "Company Data Modal" at bounding box center [1442, 308] width 17 height 17
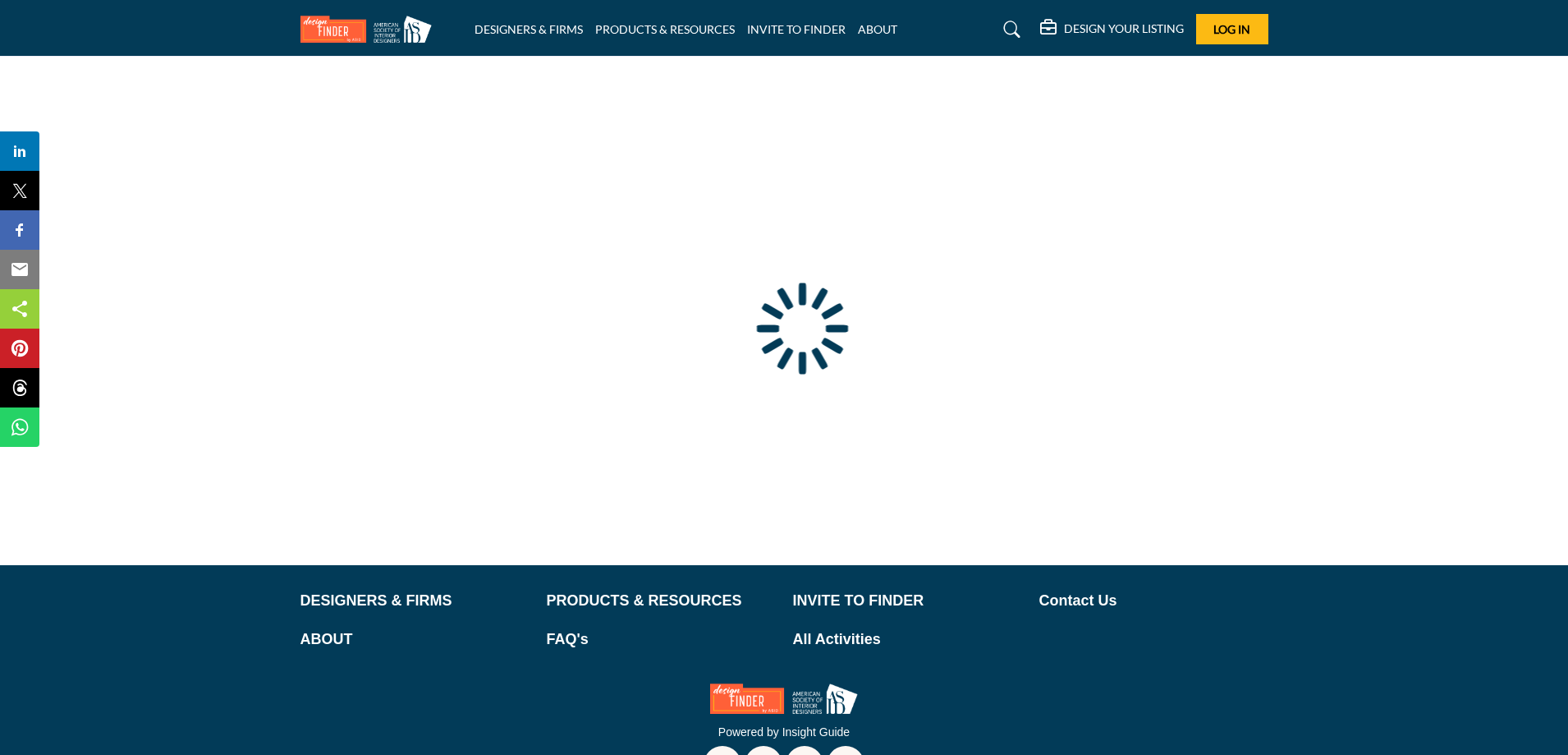
type input "**********"
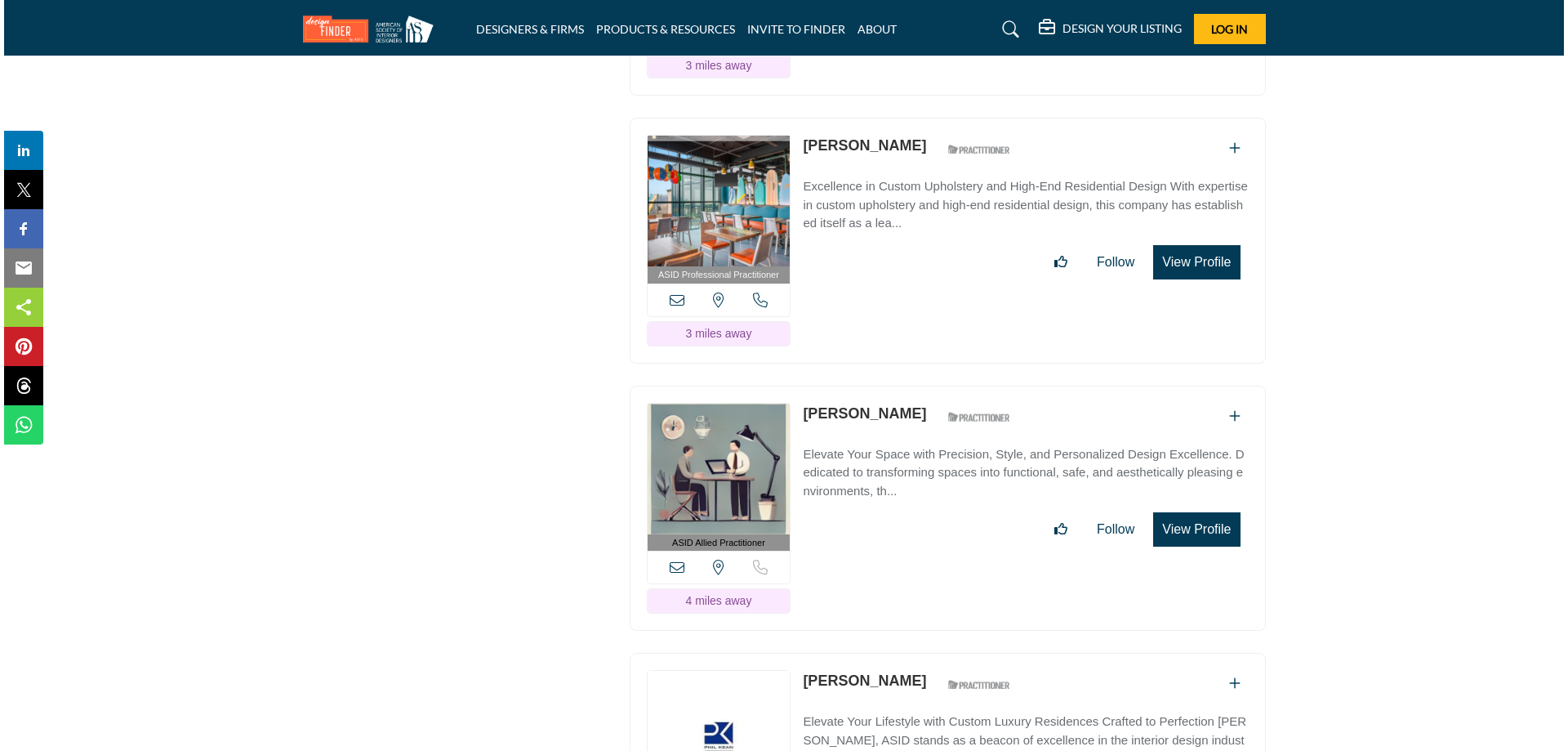
scroll to position [2859, 0]
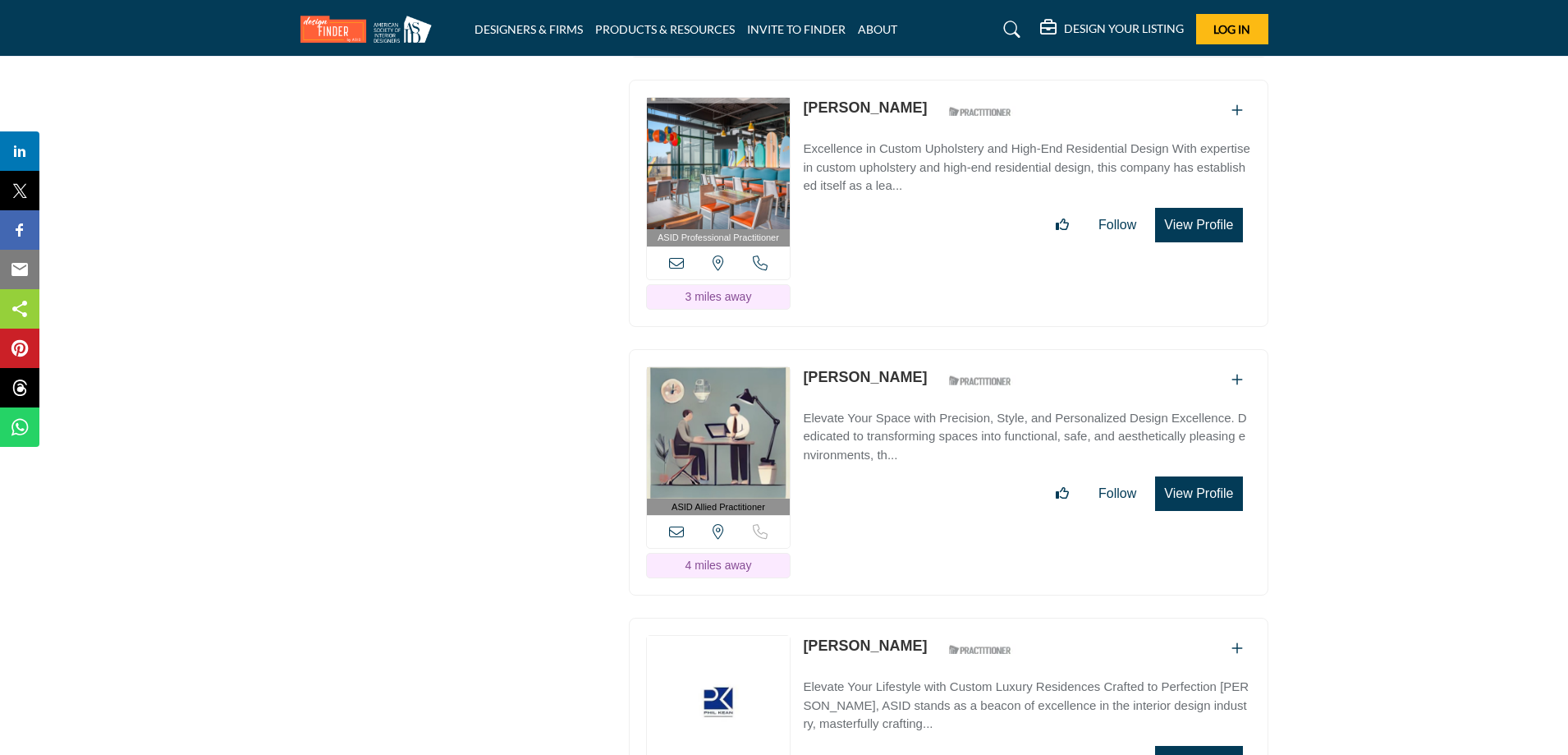
click at [1193, 482] on button "View Profile" at bounding box center [1198, 493] width 87 height 34
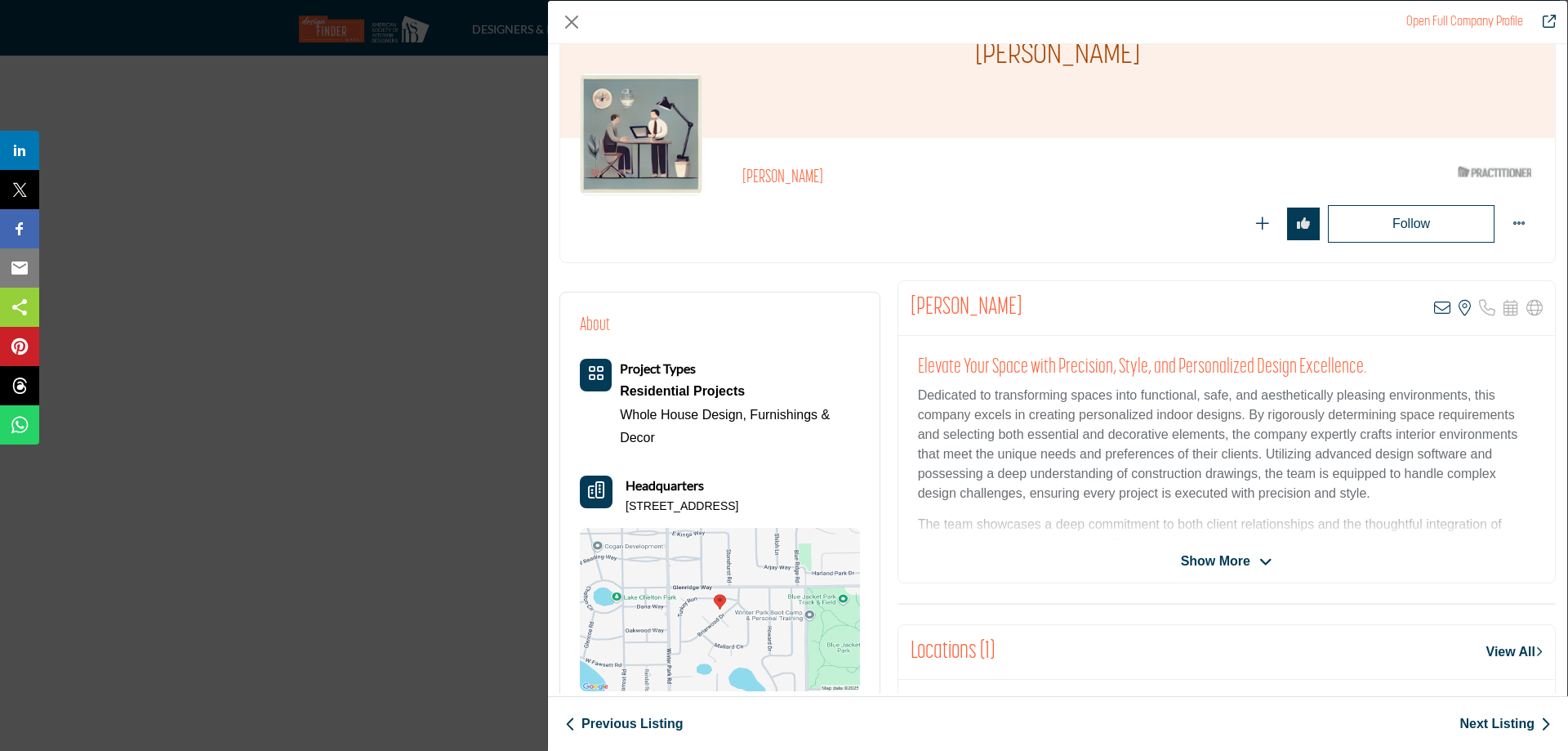
scroll to position [163, 0]
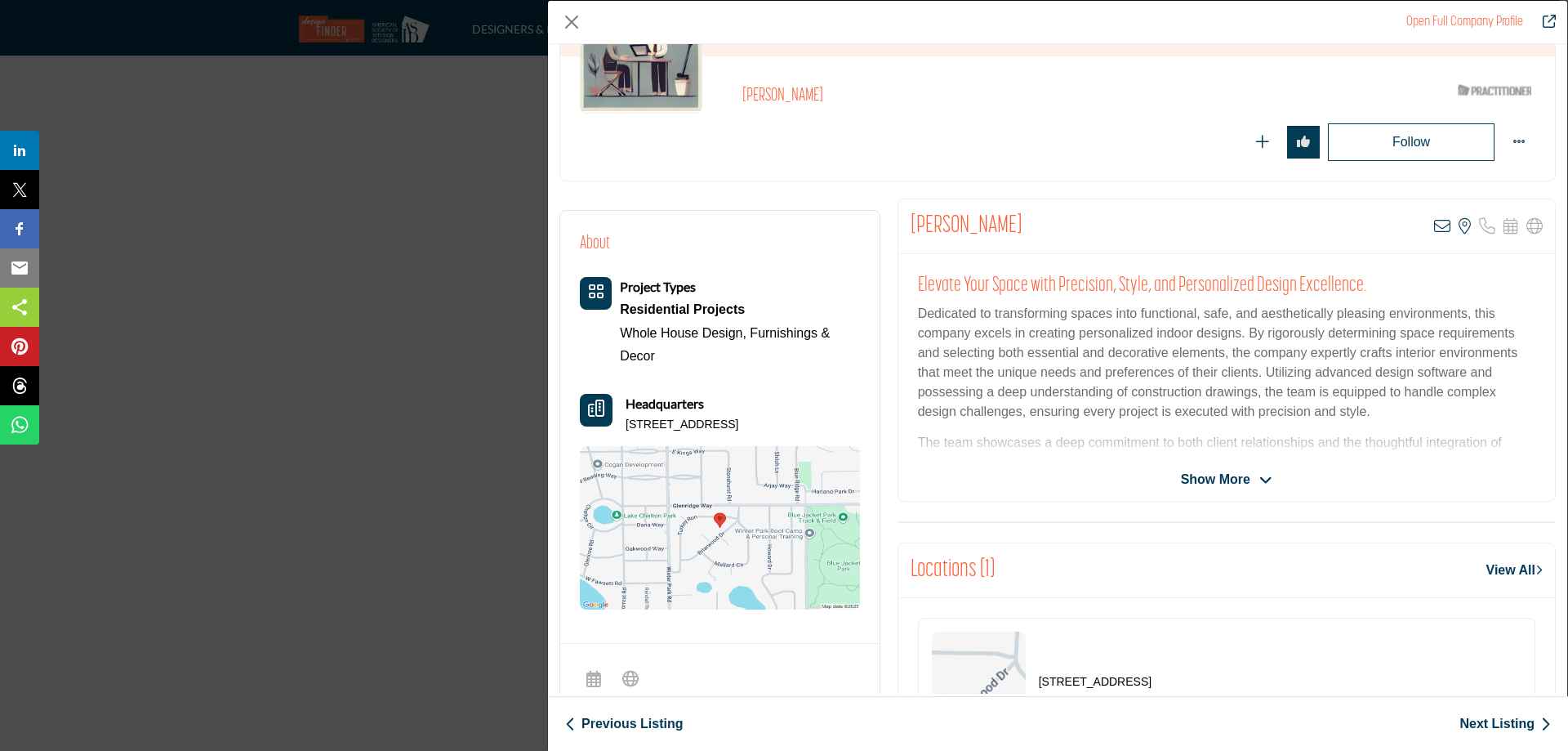
click at [1205, 474] on span "Show More" at bounding box center [1215, 479] width 70 height 20
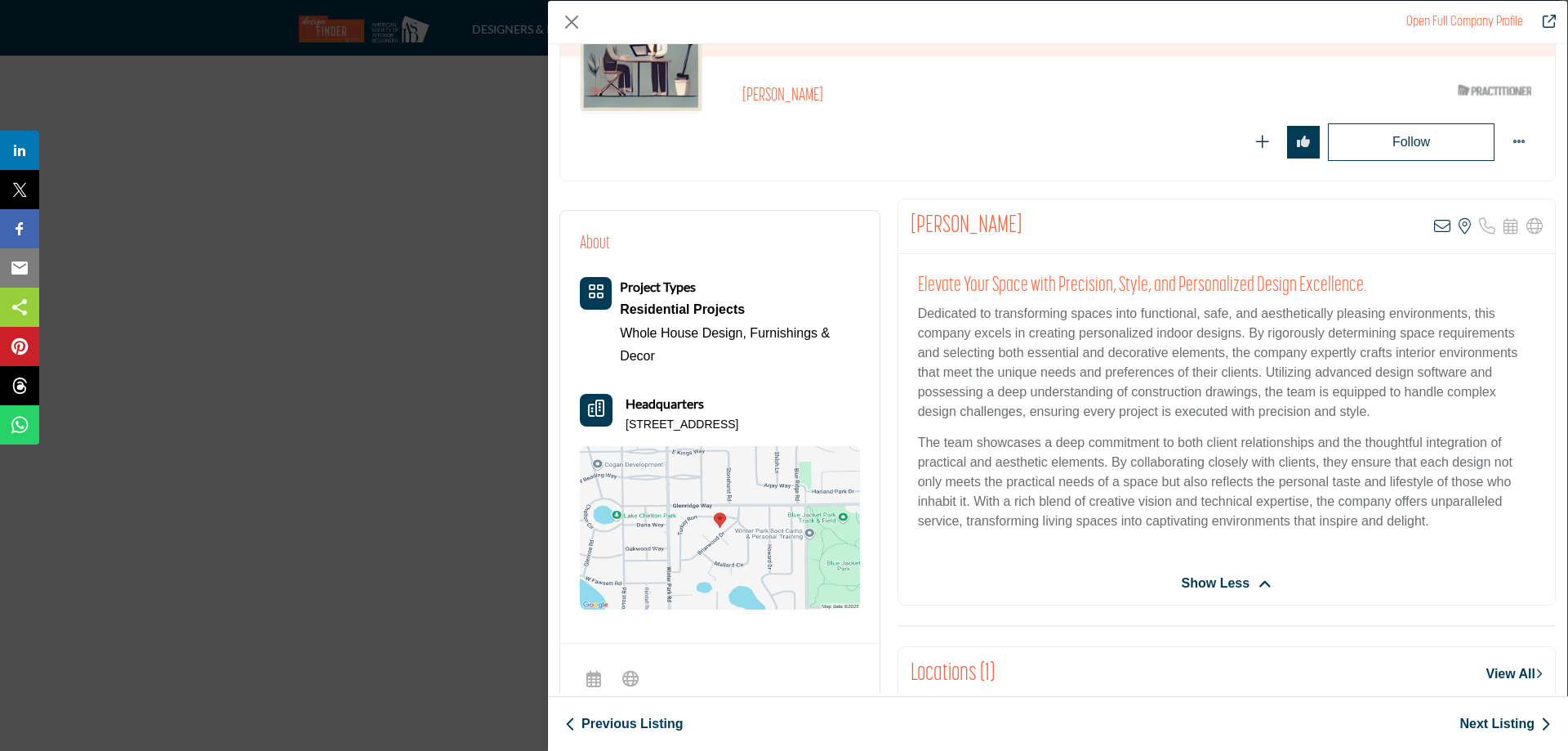
drag, startPoint x: 911, startPoint y: 226, endPoint x: 1094, endPoint y: 229, distance: 183.0
click at [1094, 229] on div "Leslie Chiarello View email address of this listing View the location of this l…" at bounding box center [1226, 227] width 657 height 55
click at [1070, 226] on div "Leslie Chiarello View email address of this listing View the location of this l…" at bounding box center [1226, 227] width 657 height 55
drag, startPoint x: 1057, startPoint y: 226, endPoint x: 869, endPoint y: 218, distance: 188.2
click at [869, 218] on div "About Project Types Residential Projects Whole House Design, Headquarters" at bounding box center [1058, 640] width 1013 height 883
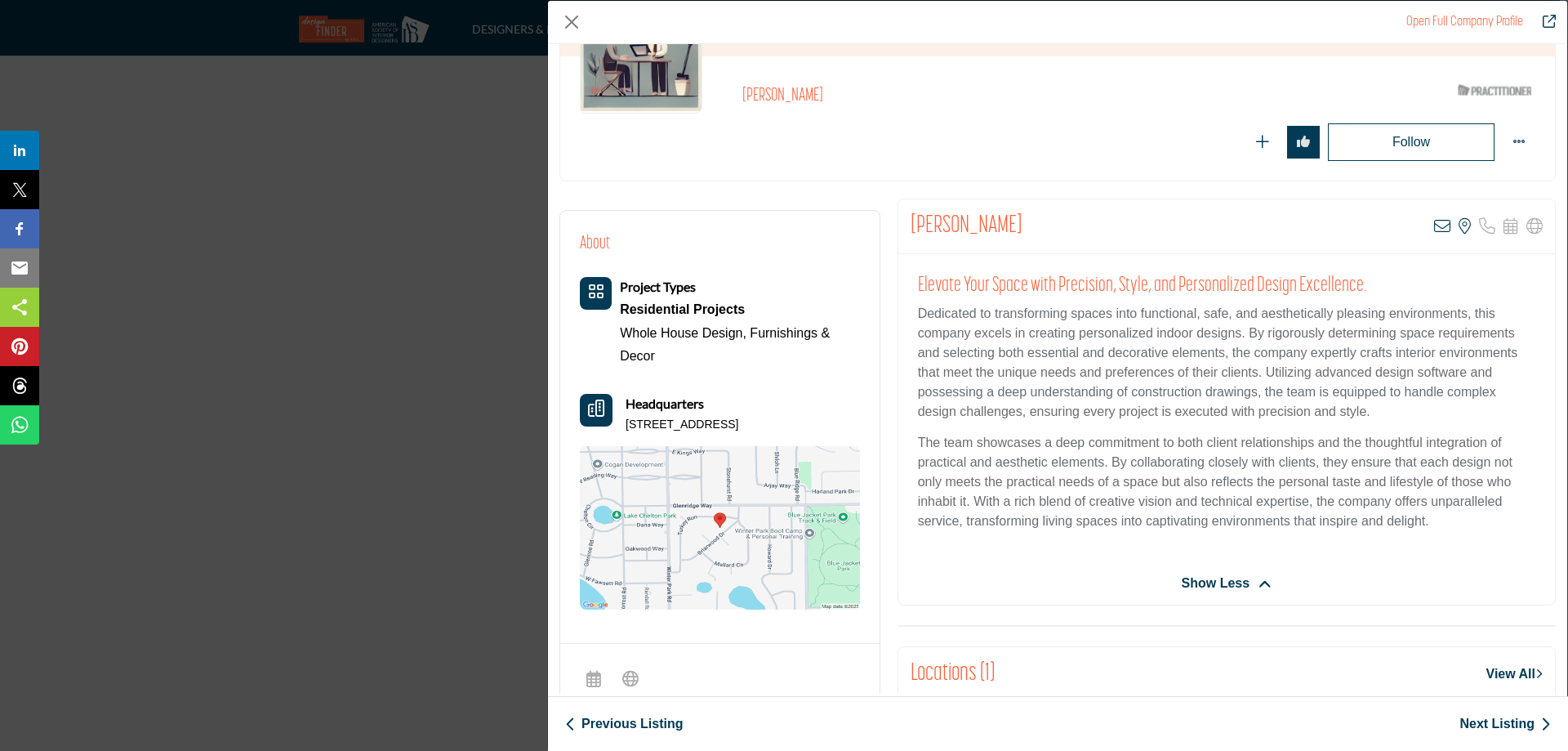
click at [1070, 219] on div "Leslie Chiarello View email address of this listing View the location of this l…" at bounding box center [1226, 227] width 657 height 55
drag, startPoint x: 1017, startPoint y: 224, endPoint x: 910, endPoint y: 226, distance: 107.0
click at [910, 226] on div "Leslie Chiarello View email address of this listing View the location of this l…" at bounding box center [1226, 227] width 657 height 55
copy h2 "Leslie Chiarello"
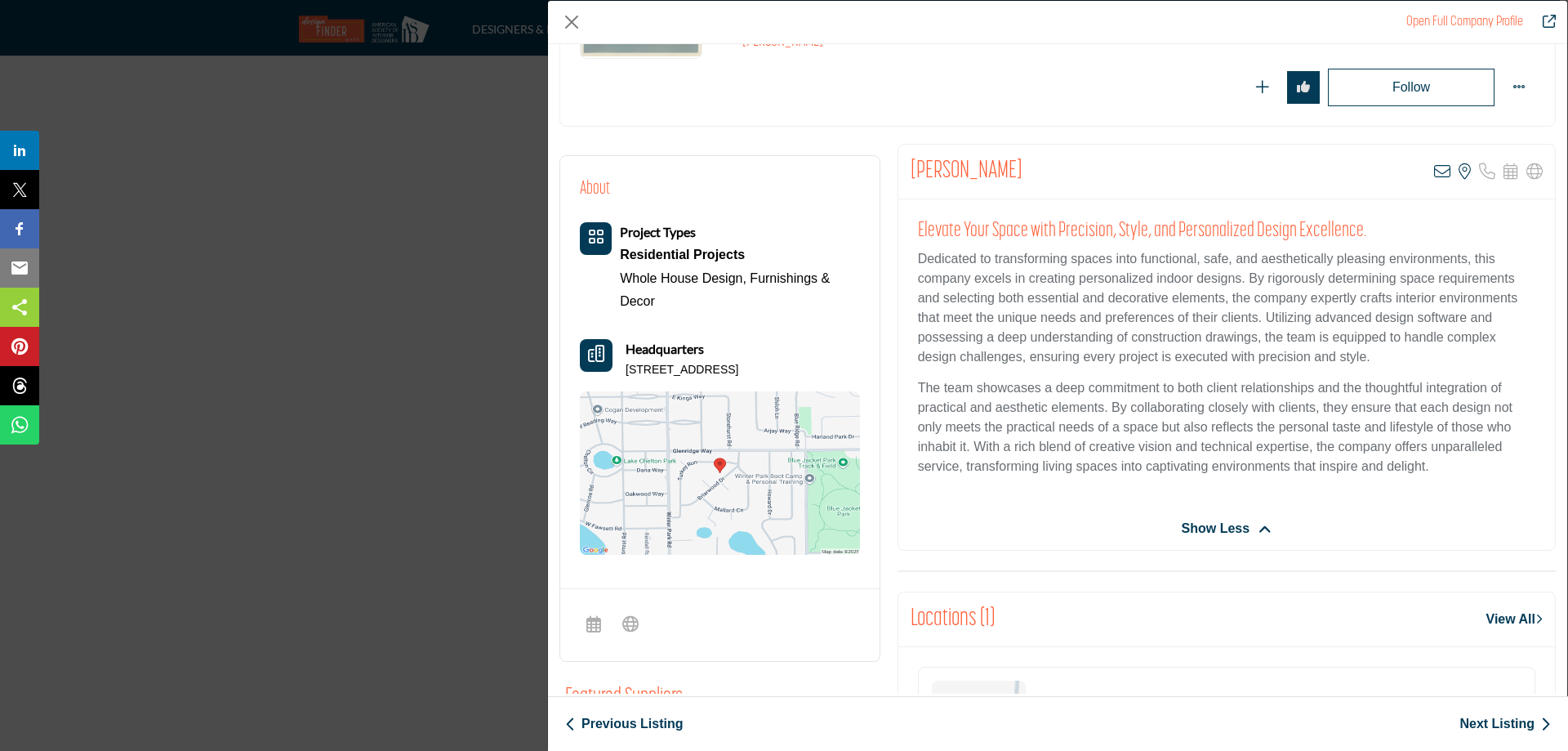
scroll to position [245, 0]
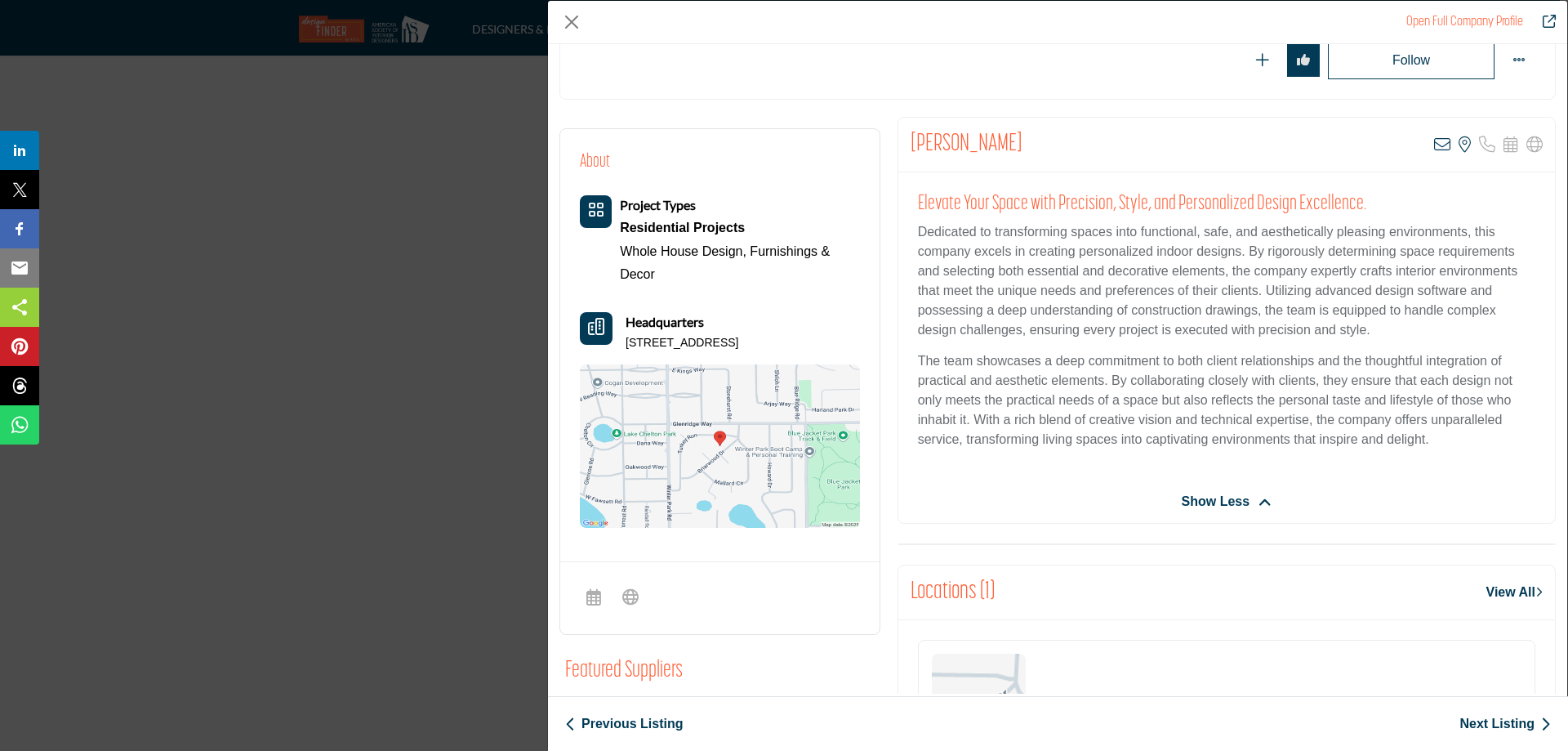
click at [1513, 720] on link "Next Listing" at bounding box center [1505, 724] width 91 height 20
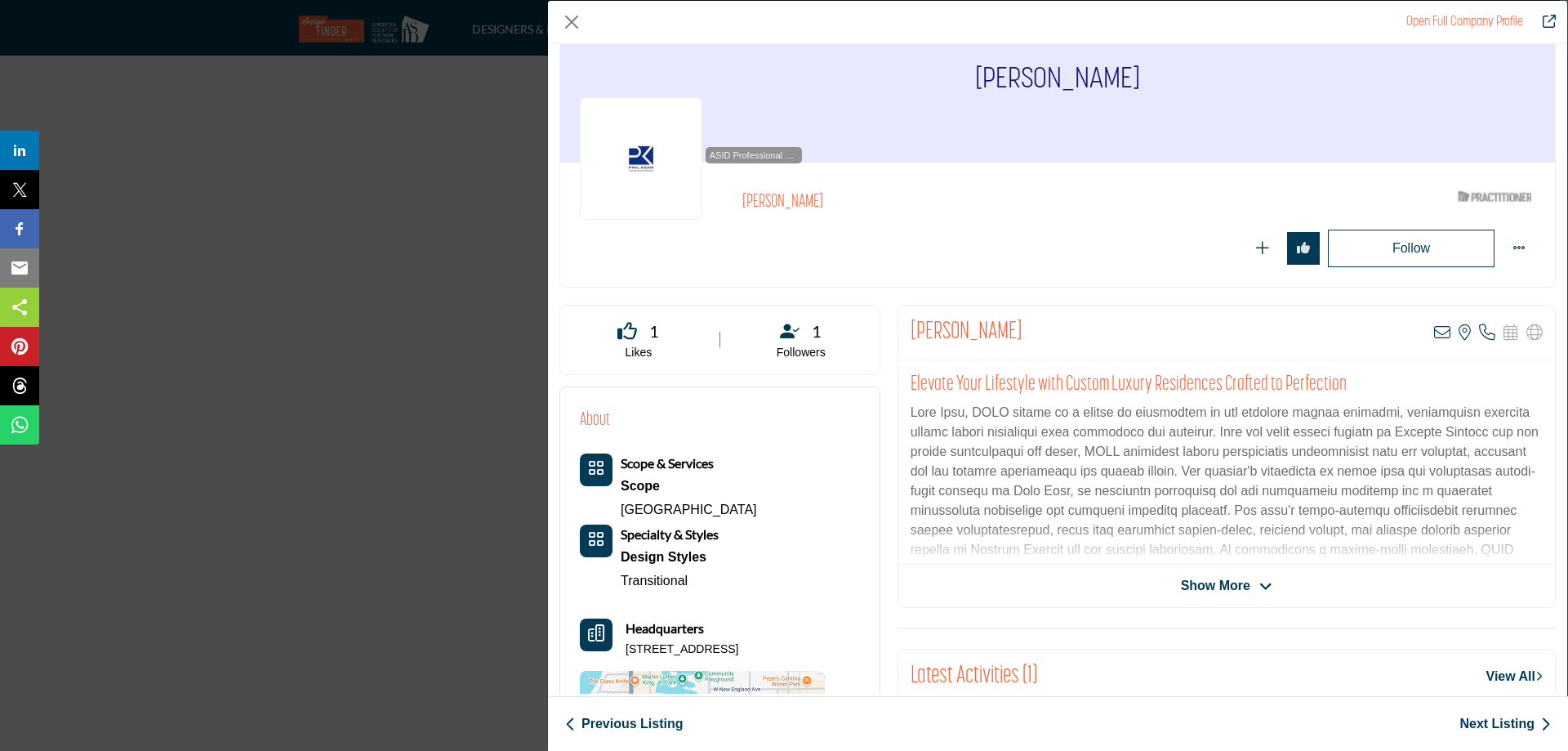
scroll to position [82, 0]
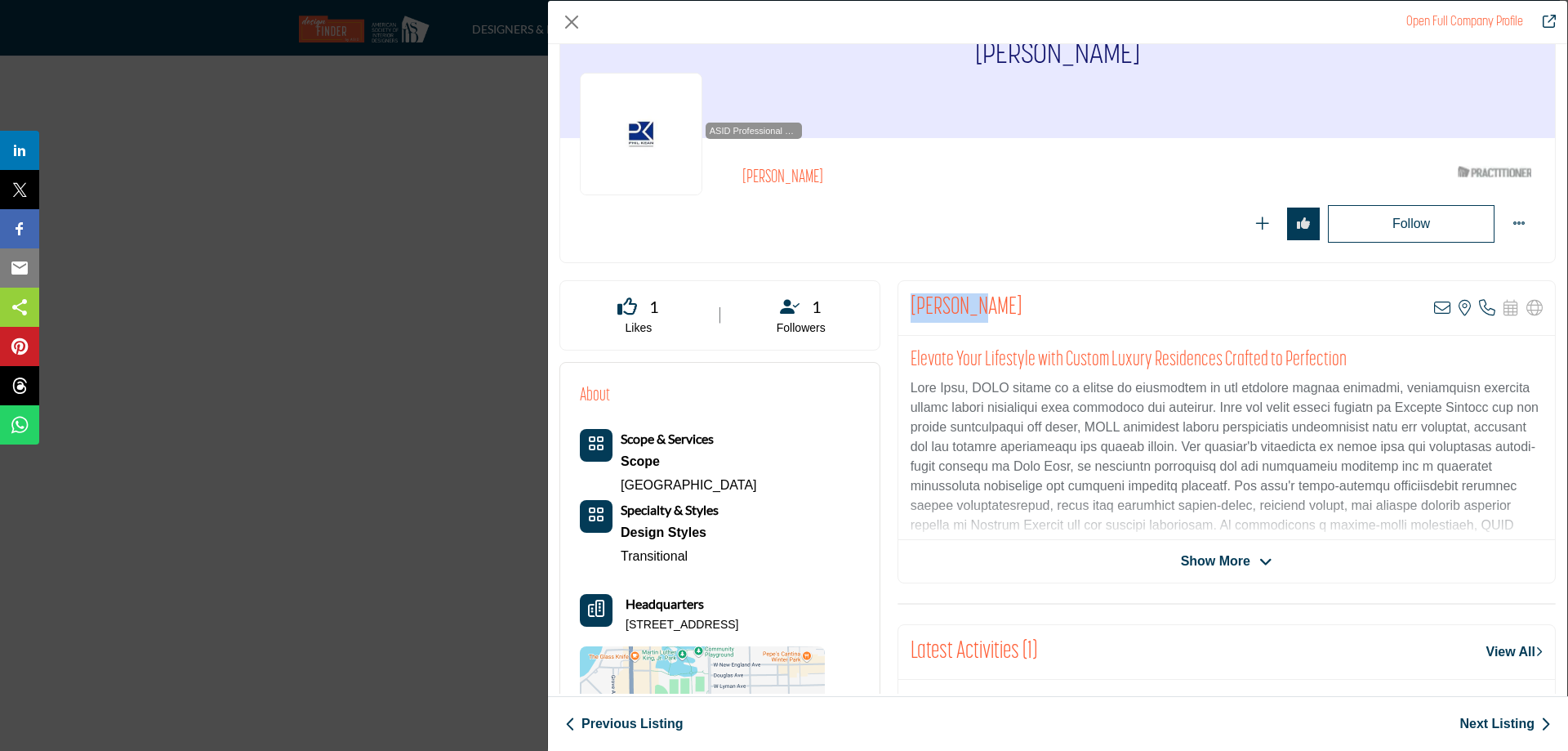
drag, startPoint x: 909, startPoint y: 308, endPoint x: 979, endPoint y: 306, distance: 70.0
click at [979, 306] on div "Phil Kean View email address of this listing View the location of this listing …" at bounding box center [1226, 308] width 657 height 55
copy h2 "[PERSON_NAME]"
click at [1502, 725] on link "Next Listing" at bounding box center [1505, 724] width 91 height 20
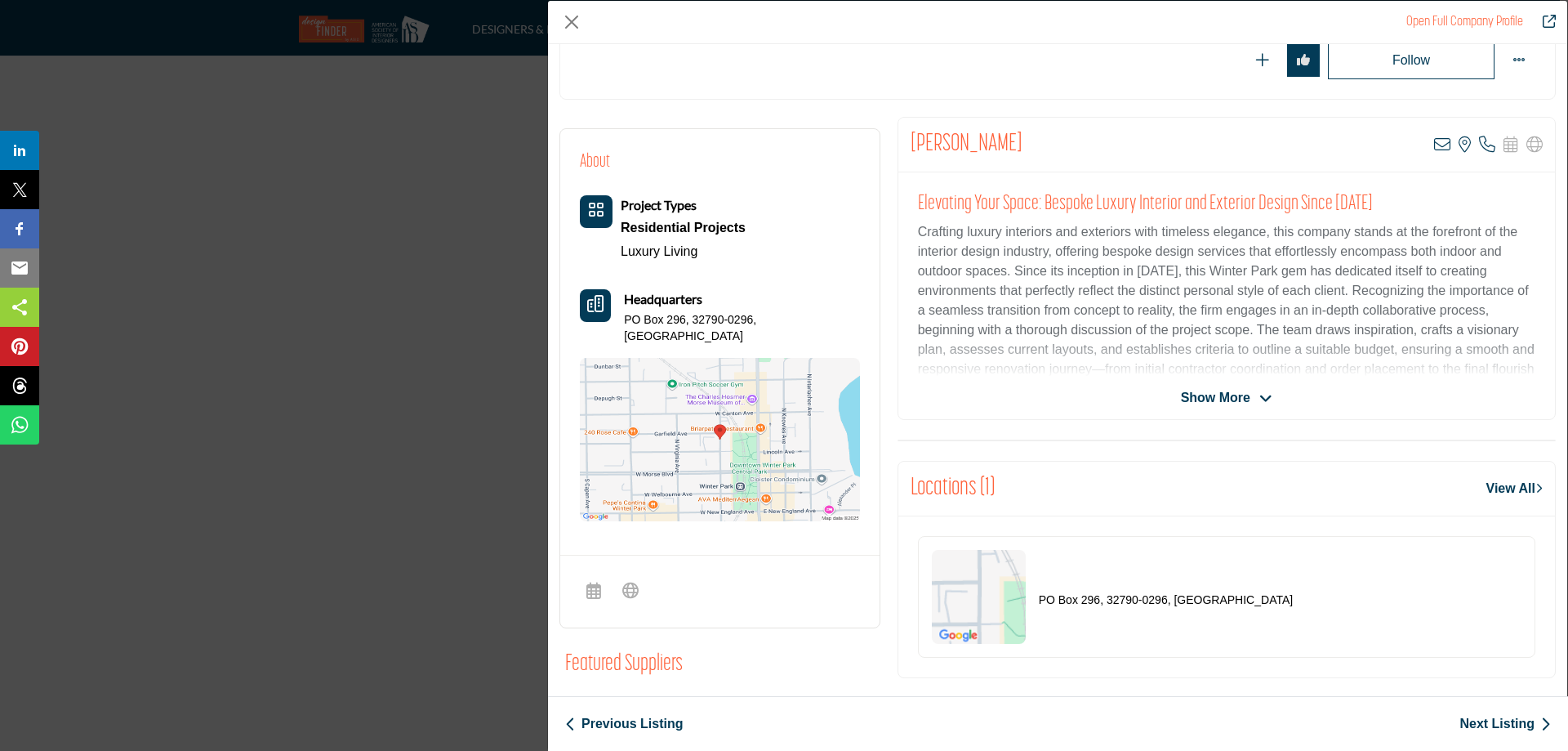
scroll to position [163, 0]
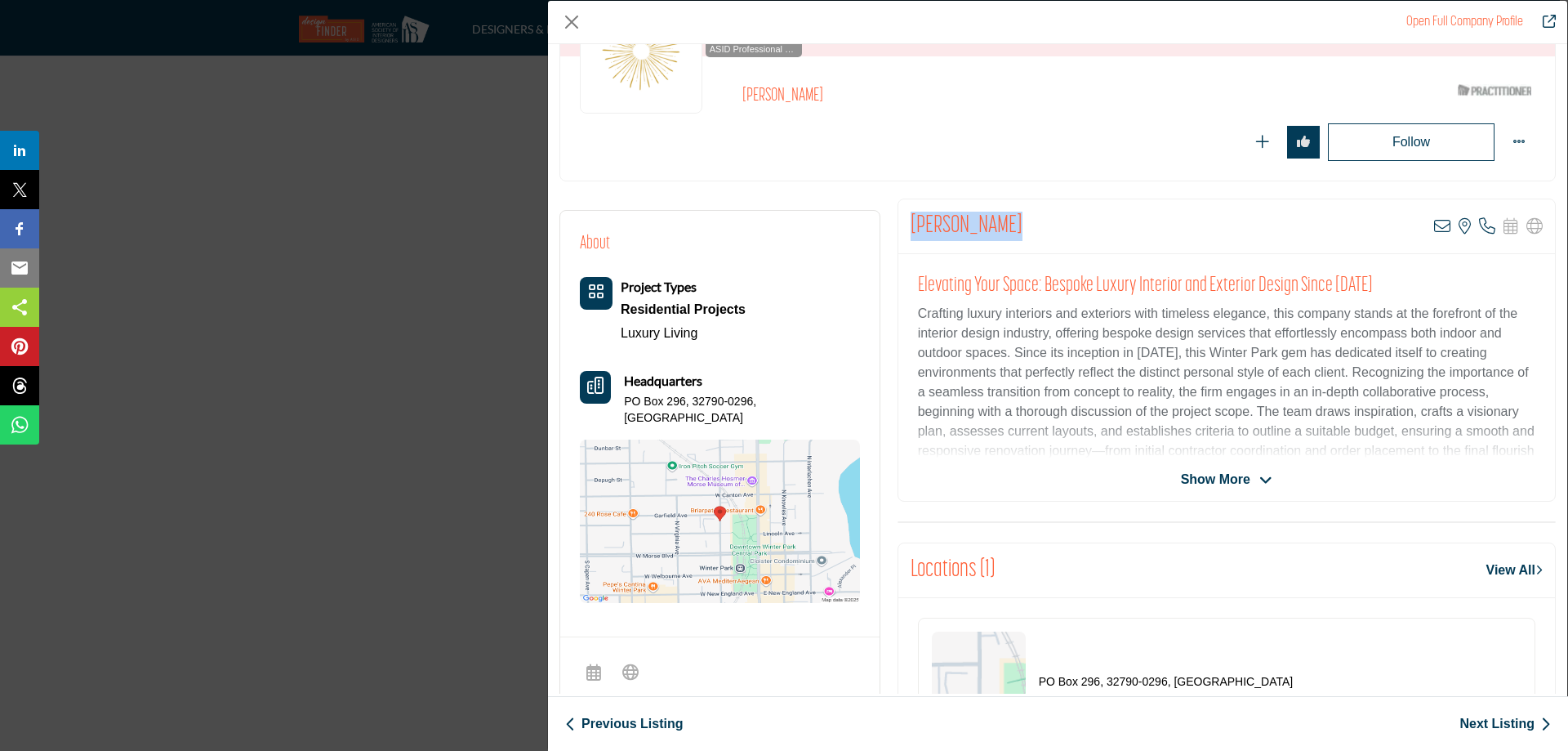
drag, startPoint x: 911, startPoint y: 227, endPoint x: 1071, endPoint y: 237, distance: 160.3
click at [1071, 237] on div "Barbara Leone View email address of this listing View the location of this list…" at bounding box center [1226, 227] width 657 height 55
copy h2 "[PERSON_NAME]"
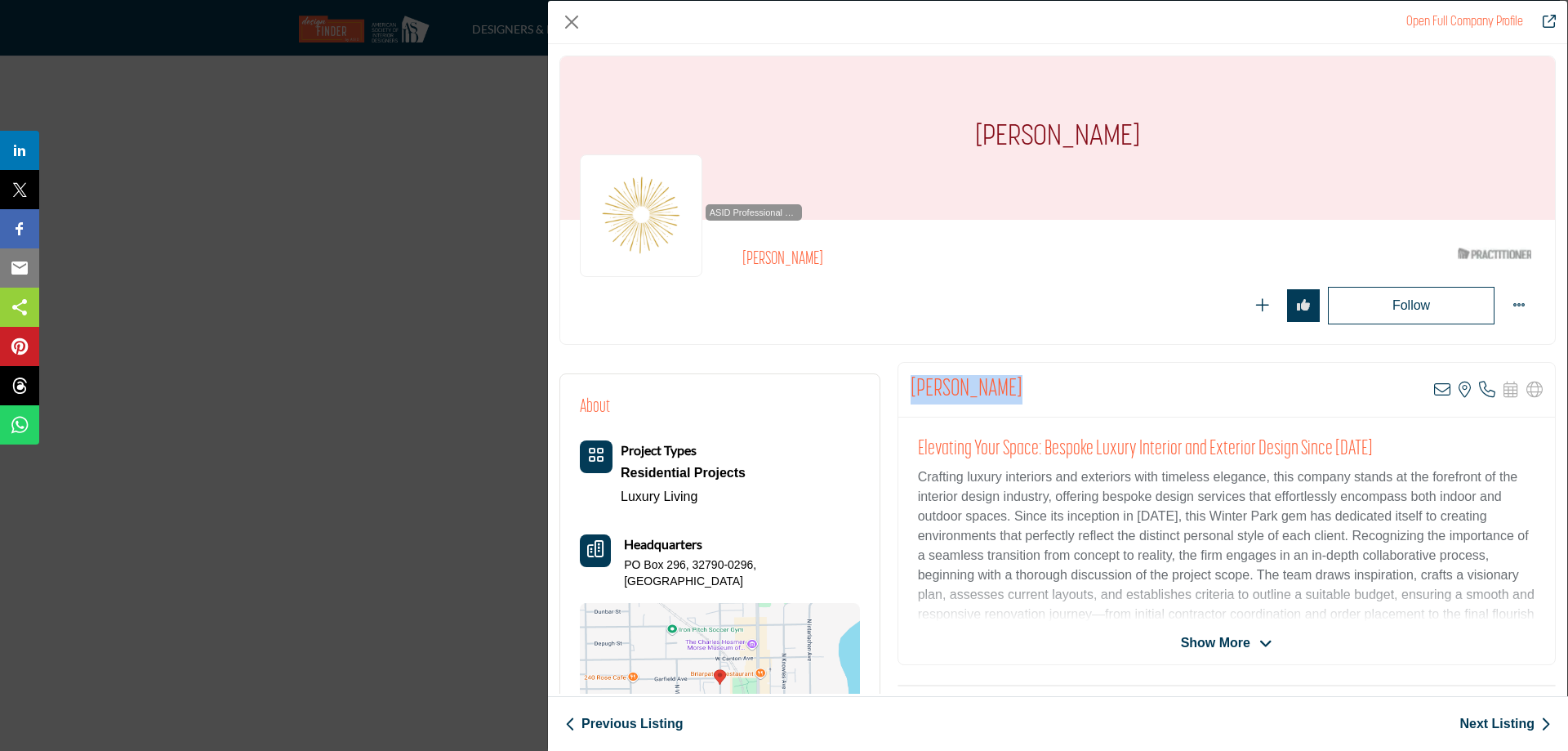
scroll to position [82, 0]
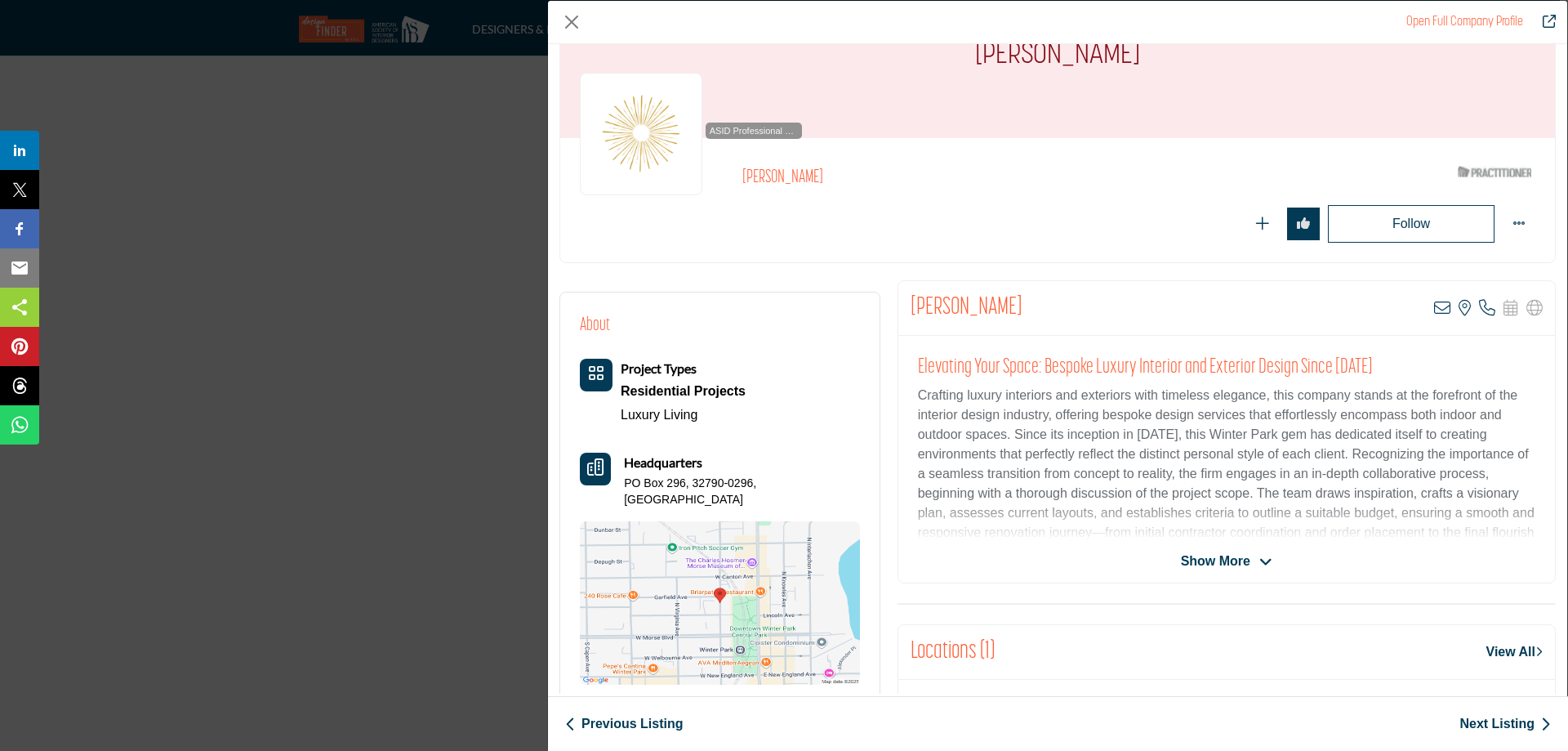
click at [1229, 556] on span "Show More" at bounding box center [1215, 561] width 70 height 20
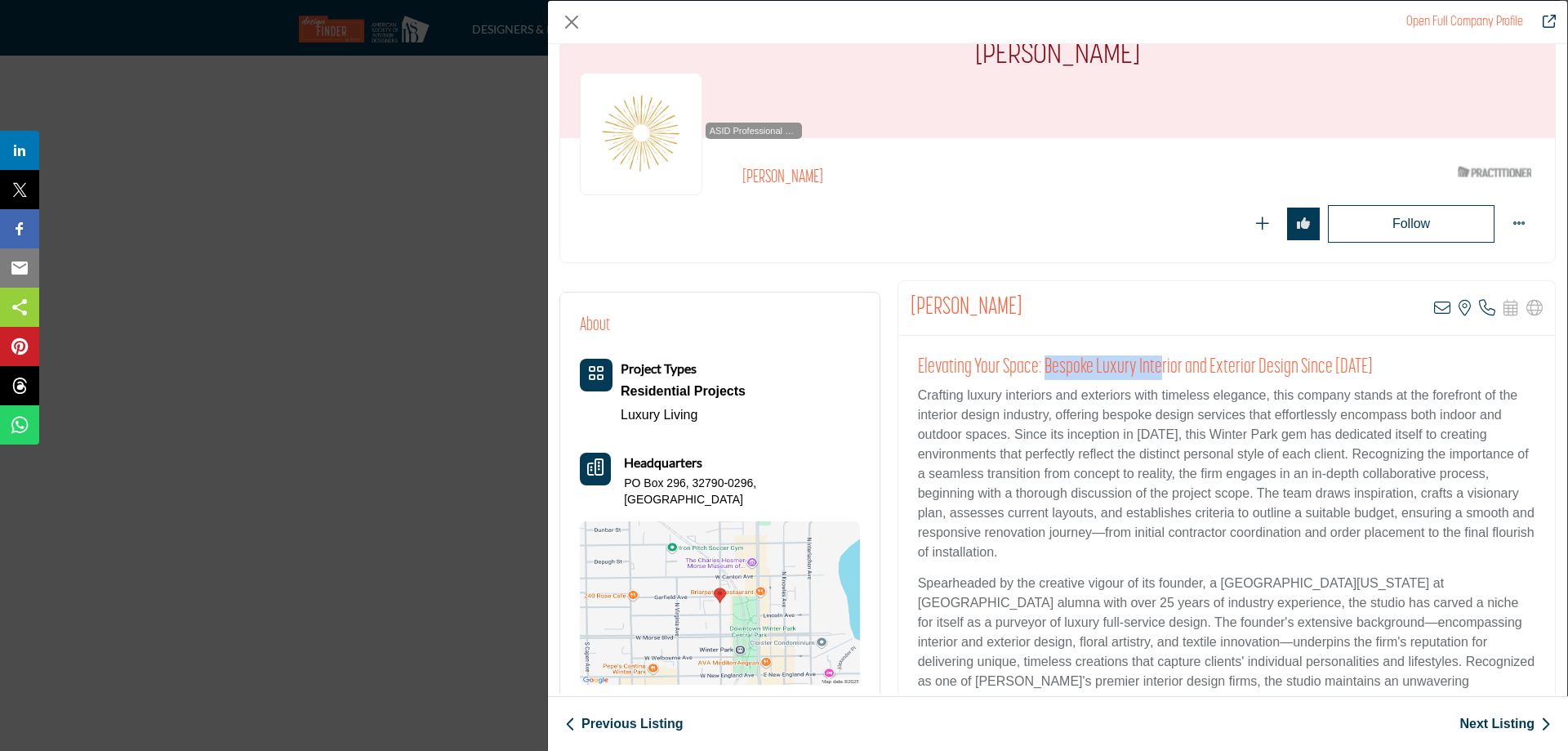
drag, startPoint x: 1041, startPoint y: 363, endPoint x: 1157, endPoint y: 364, distance: 116.0
click at [1157, 364] on h2 "Elevating Your Space: Bespoke Luxury Interior and Exterior Design Since 2004" at bounding box center [1227, 368] width 618 height 25
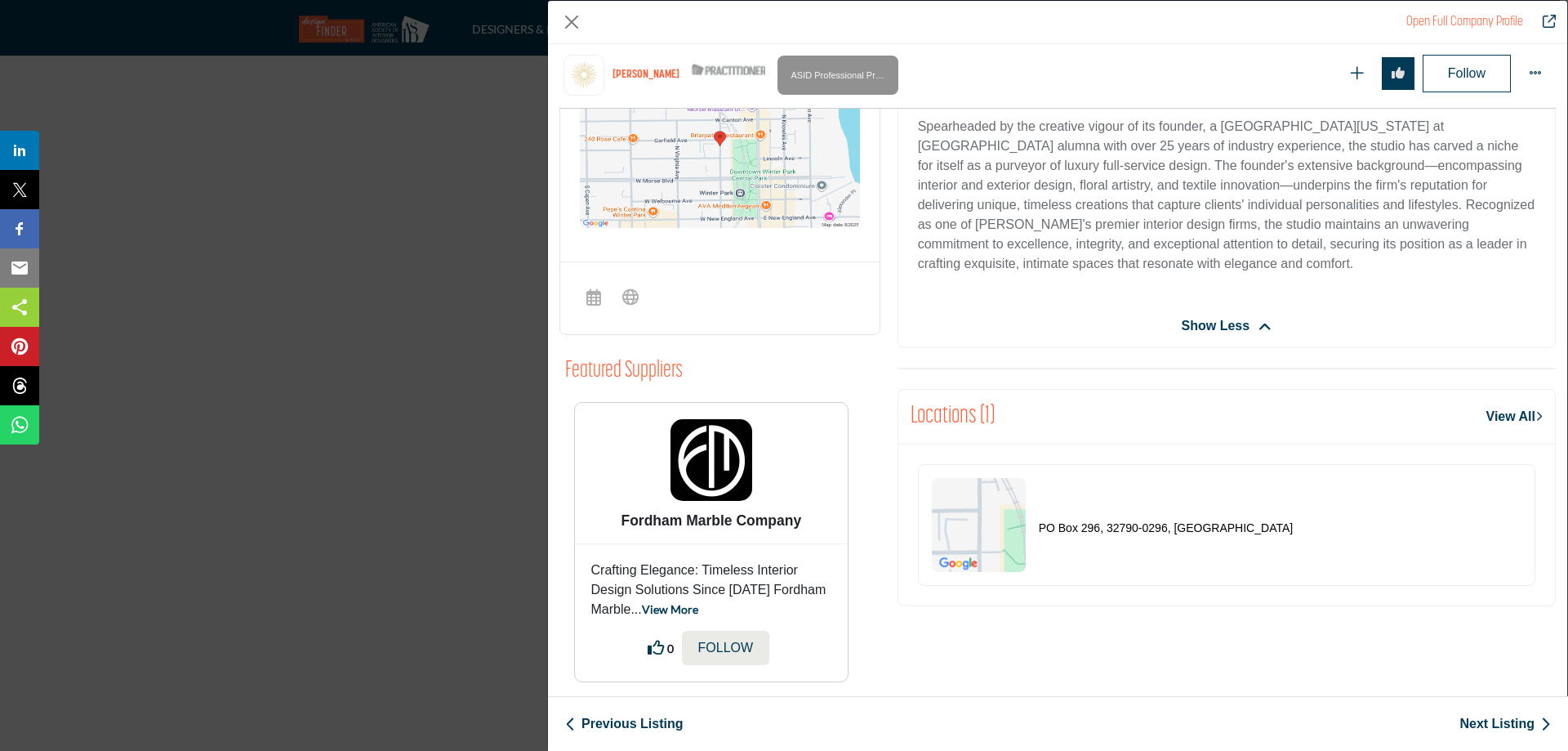
scroll to position [605, 0]
click at [1521, 722] on link "Next Listing" at bounding box center [1505, 724] width 91 height 20
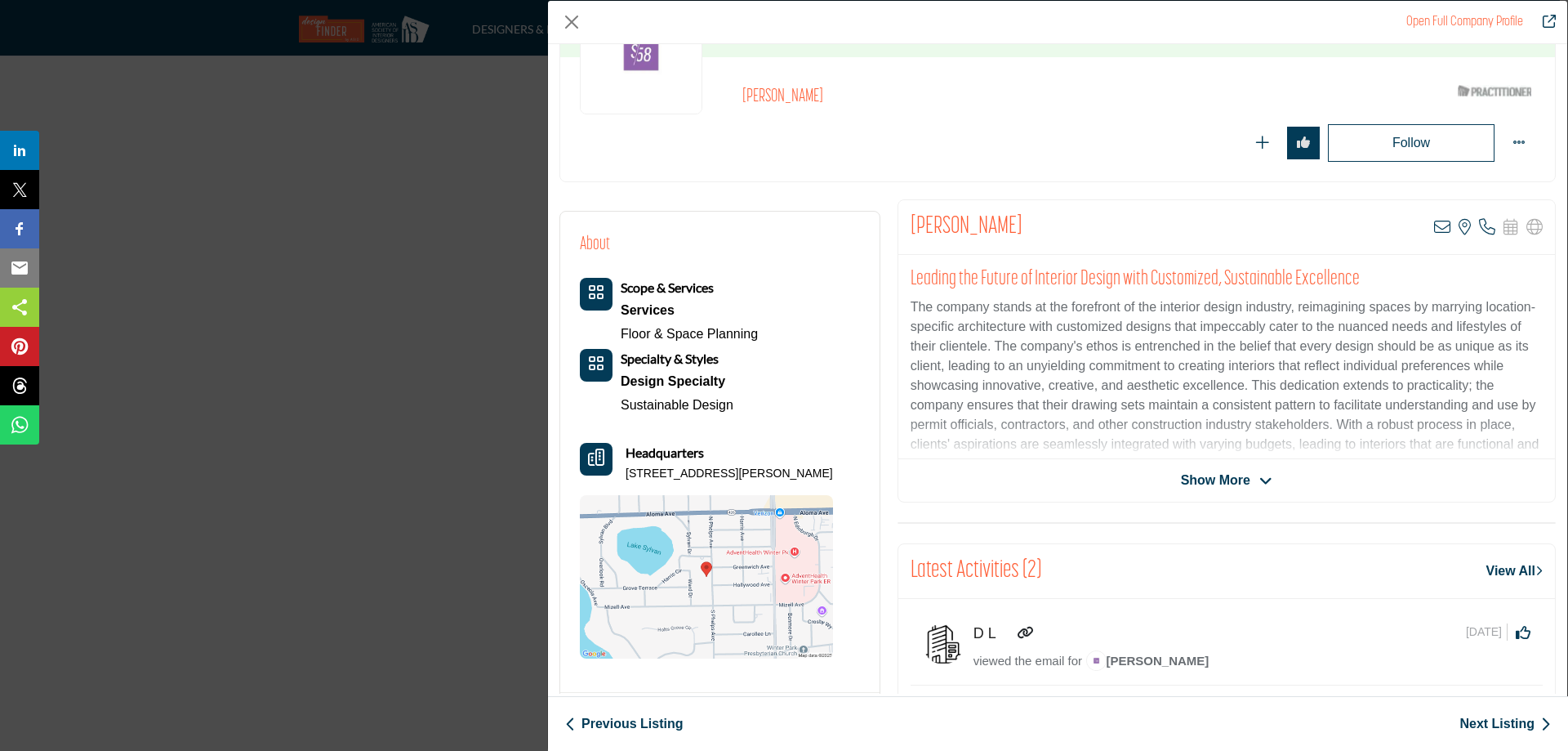
scroll to position [163, 0]
click at [1207, 474] on span "Show More" at bounding box center [1215, 479] width 70 height 20
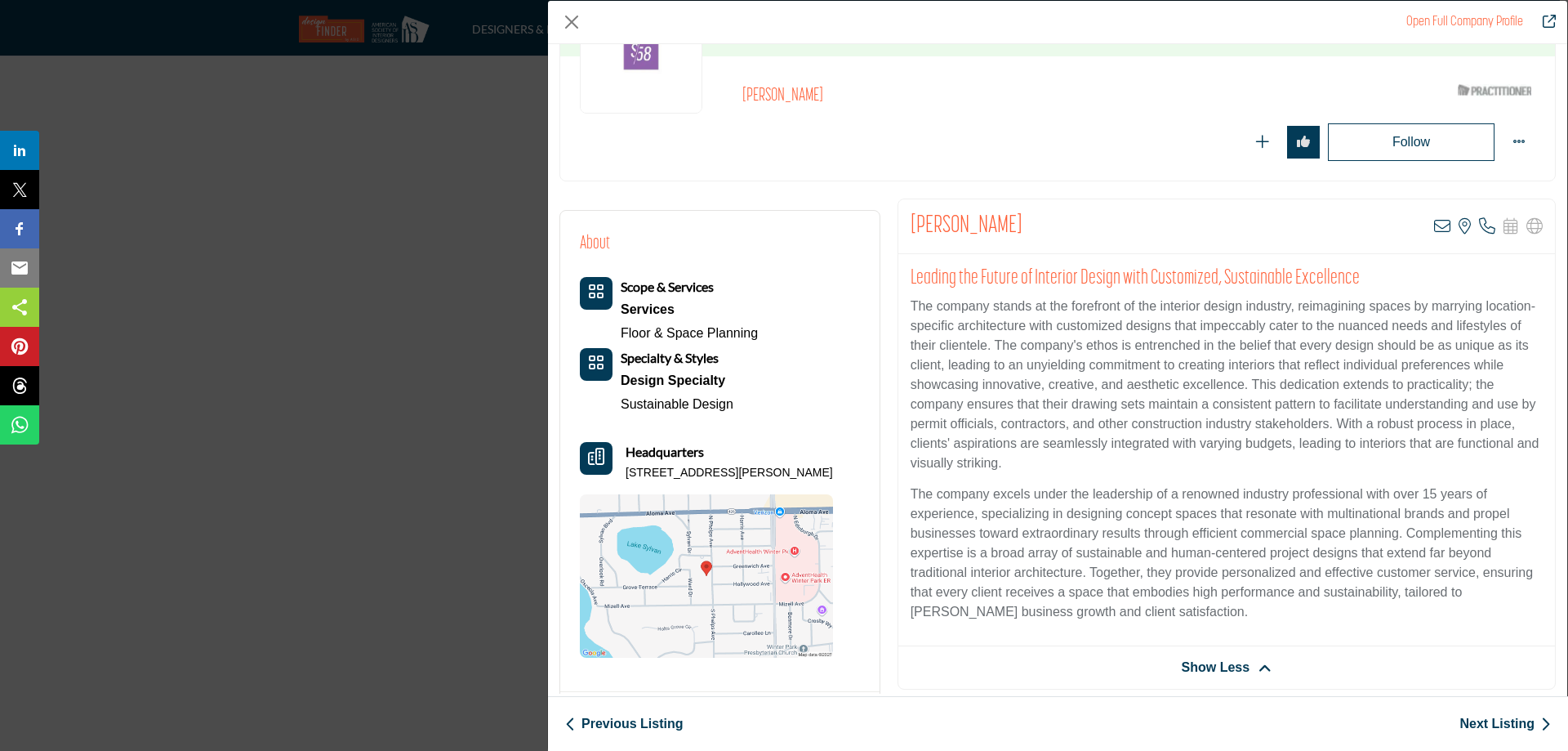
drag, startPoint x: 907, startPoint y: 224, endPoint x: 1056, endPoint y: 243, distance: 150.2
click at [1056, 243] on div "Barbara Kleppe View email address of this listing View the location of this lis…" at bounding box center [1226, 227] width 657 height 55
copy h2 "[PERSON_NAME]"
click at [1501, 724] on link "Next Listing" at bounding box center [1505, 724] width 91 height 20
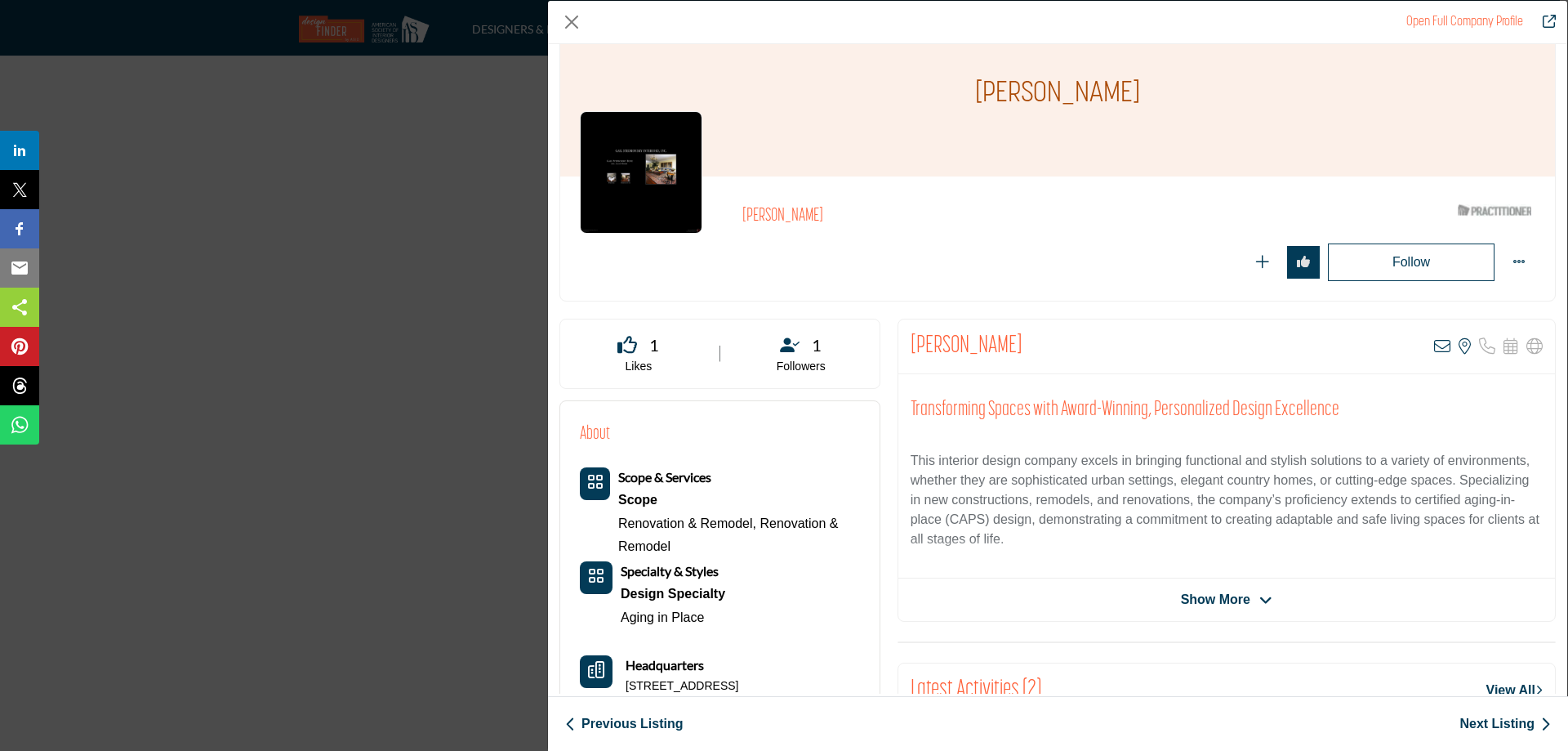
scroll to position [82, 0]
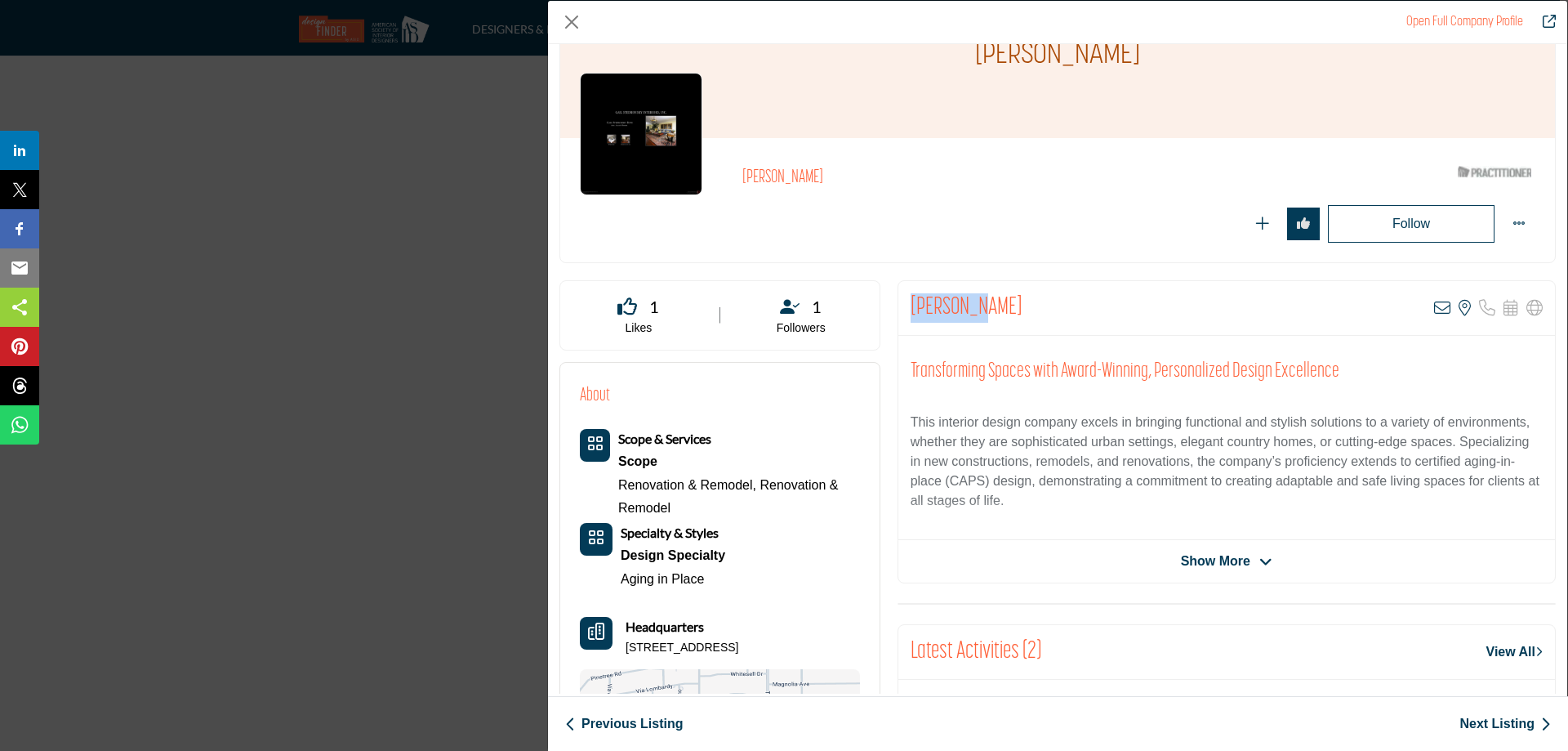
drag, startPoint x: 908, startPoint y: 311, endPoint x: 974, endPoint y: 311, distance: 66.0
click at [974, 311] on div "Gail Bove View email address of this listing View the location of this listing" at bounding box center [1226, 308] width 657 height 55
copy h2 "[PERSON_NAME]"
click at [1507, 720] on link "Next Listing" at bounding box center [1505, 724] width 91 height 20
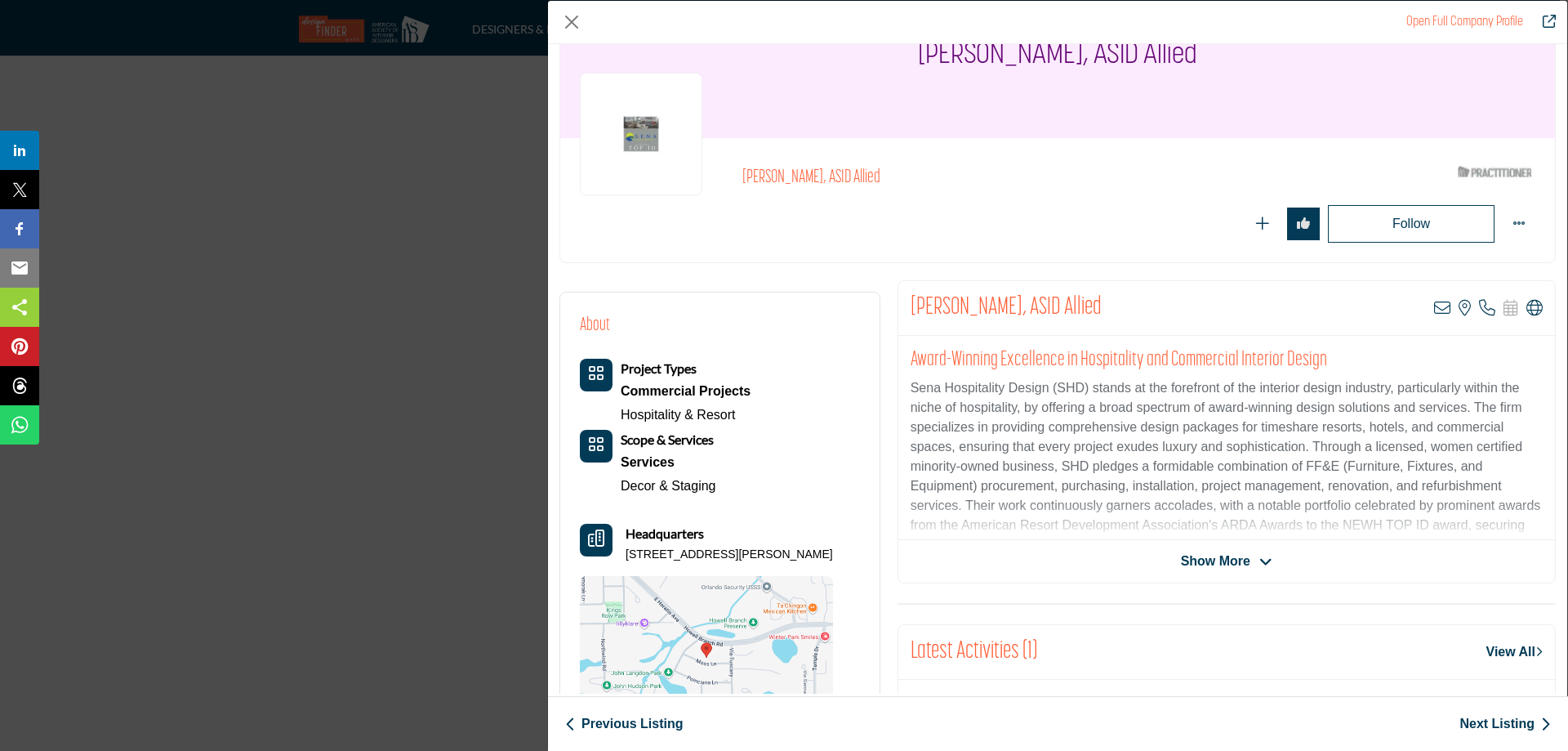
click at [1199, 556] on span "Show More" at bounding box center [1215, 561] width 70 height 20
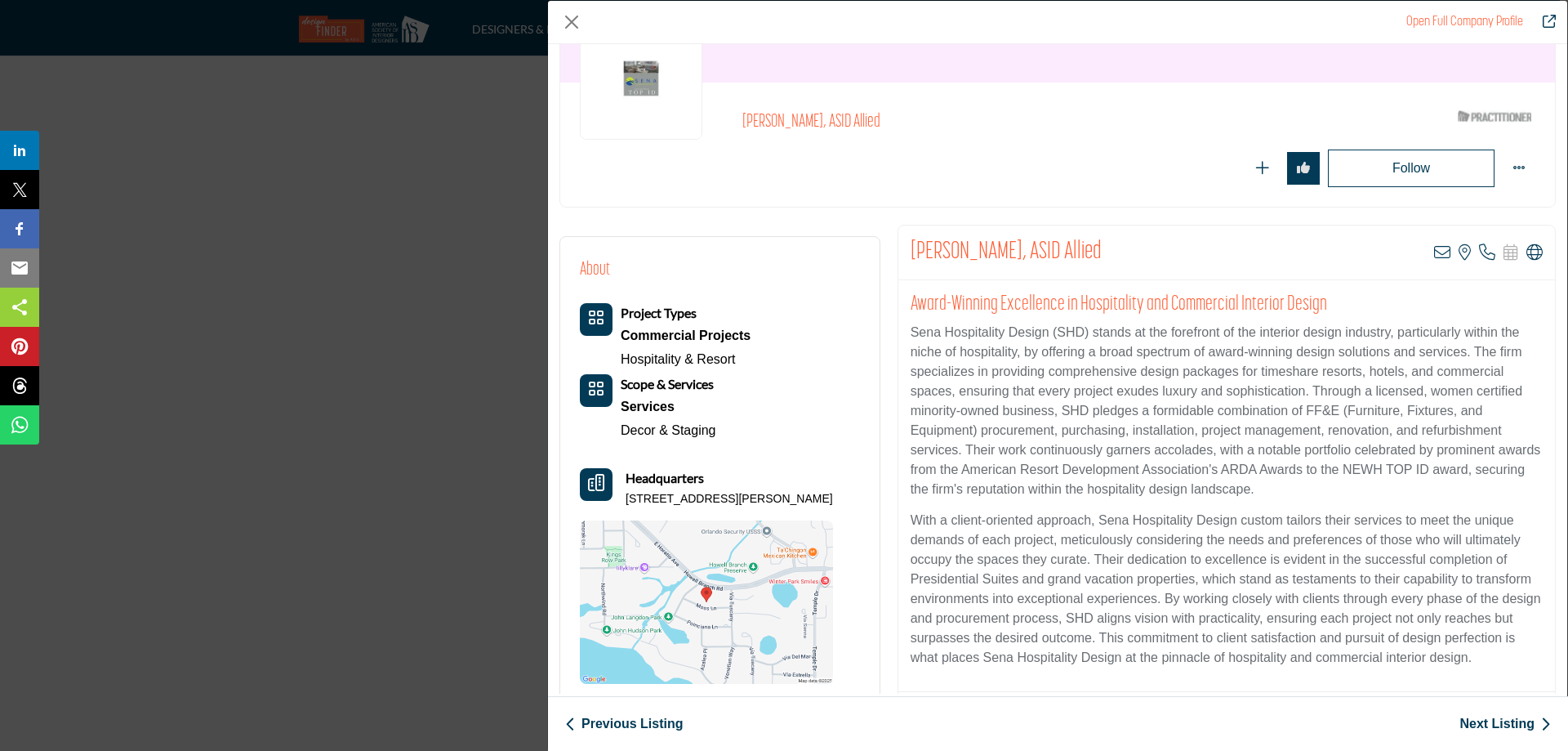
scroll to position [163, 0]
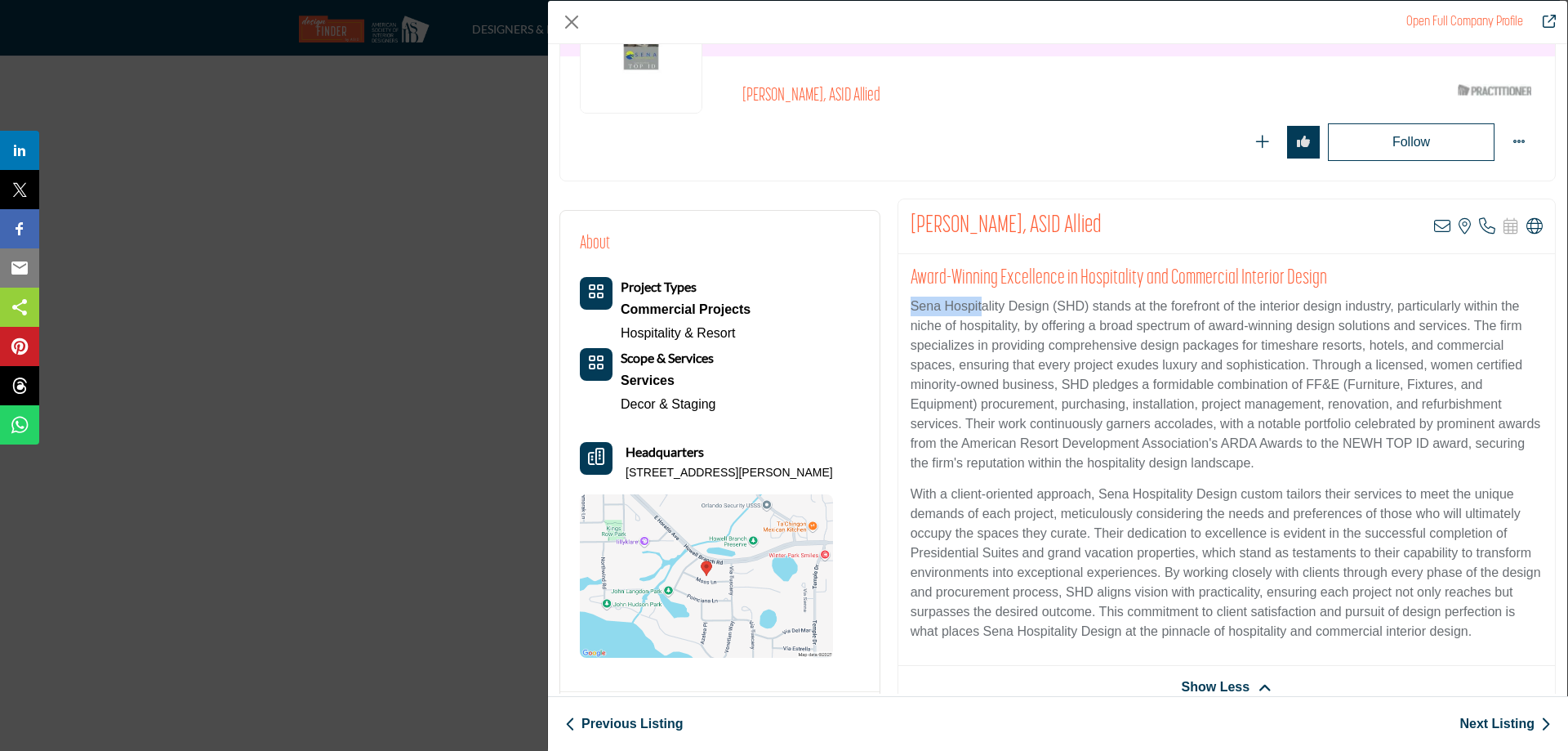
drag, startPoint x: 910, startPoint y: 307, endPoint x: 1034, endPoint y: 302, distance: 124.1
click at [1009, 303] on p "Sena Hospitality Design (SHD) stands at the forefront of the interior design in…" at bounding box center [1227, 384] width 632 height 176
click at [1045, 302] on p "Sena Hospitality Design (SHD) stands at the forefront of the interior design in…" at bounding box center [1227, 384] width 632 height 176
click at [1045, 305] on p "Sena Hospitality Design (SHD) stands at the forefront of the interior design in…" at bounding box center [1227, 384] width 632 height 176
drag, startPoint x: 1045, startPoint y: 305, endPoint x: 916, endPoint y: 303, distance: 129.0
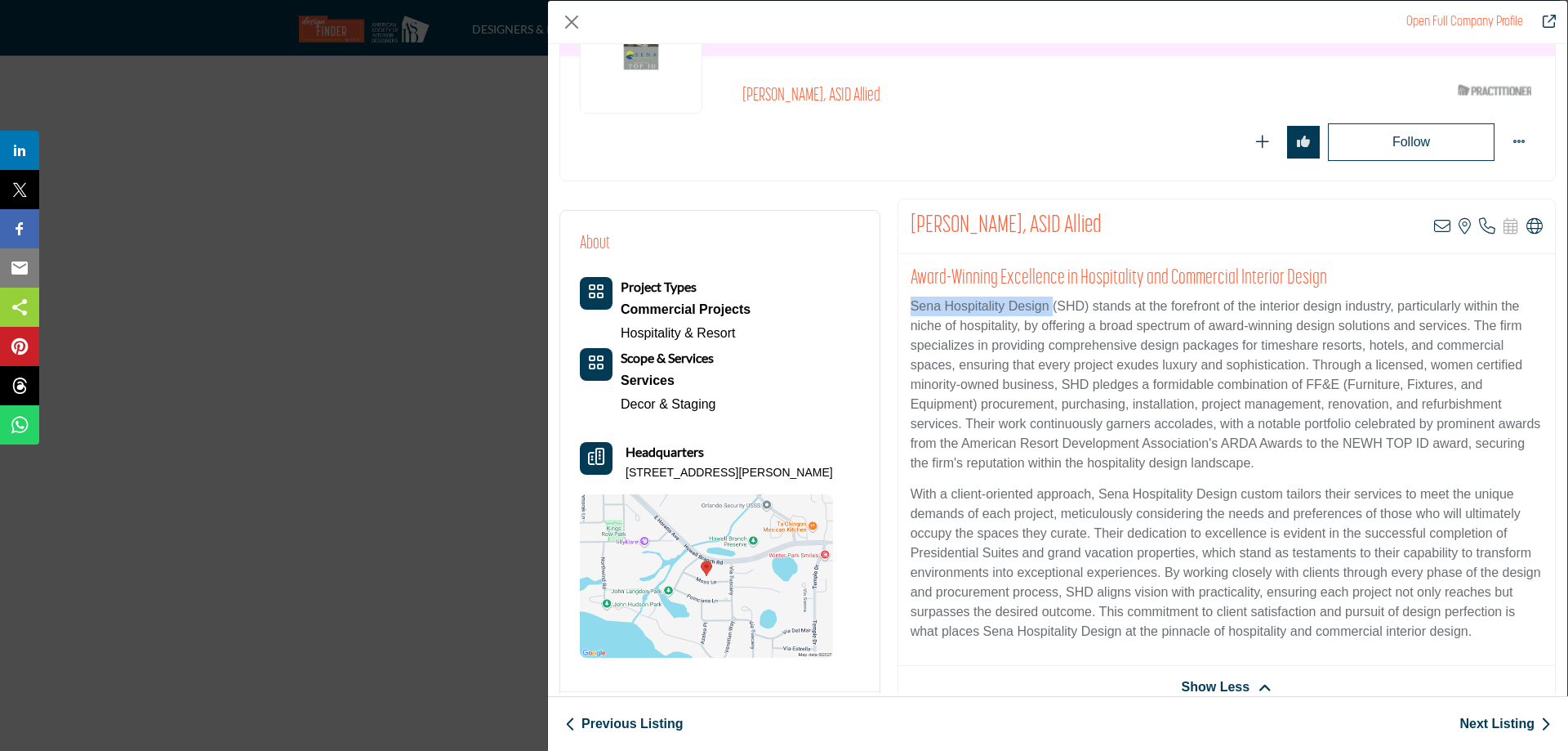
click at [916, 303] on p "Sena Hospitality Design (SHD) stands at the forefront of the interior design in…" at bounding box center [1227, 384] width 632 height 176
click at [1497, 722] on link "Next Listing" at bounding box center [1505, 724] width 91 height 20
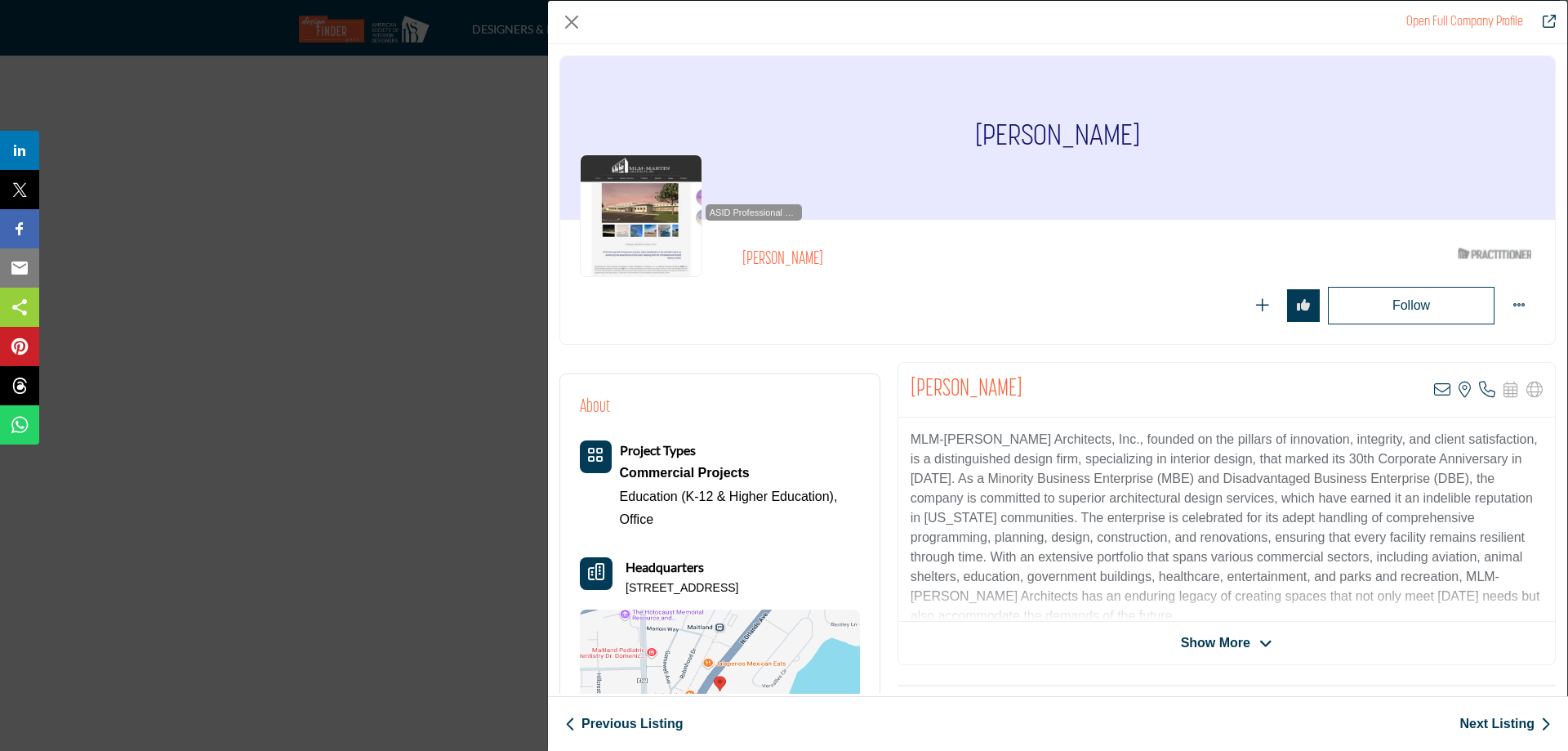
scroll to position [82, 0]
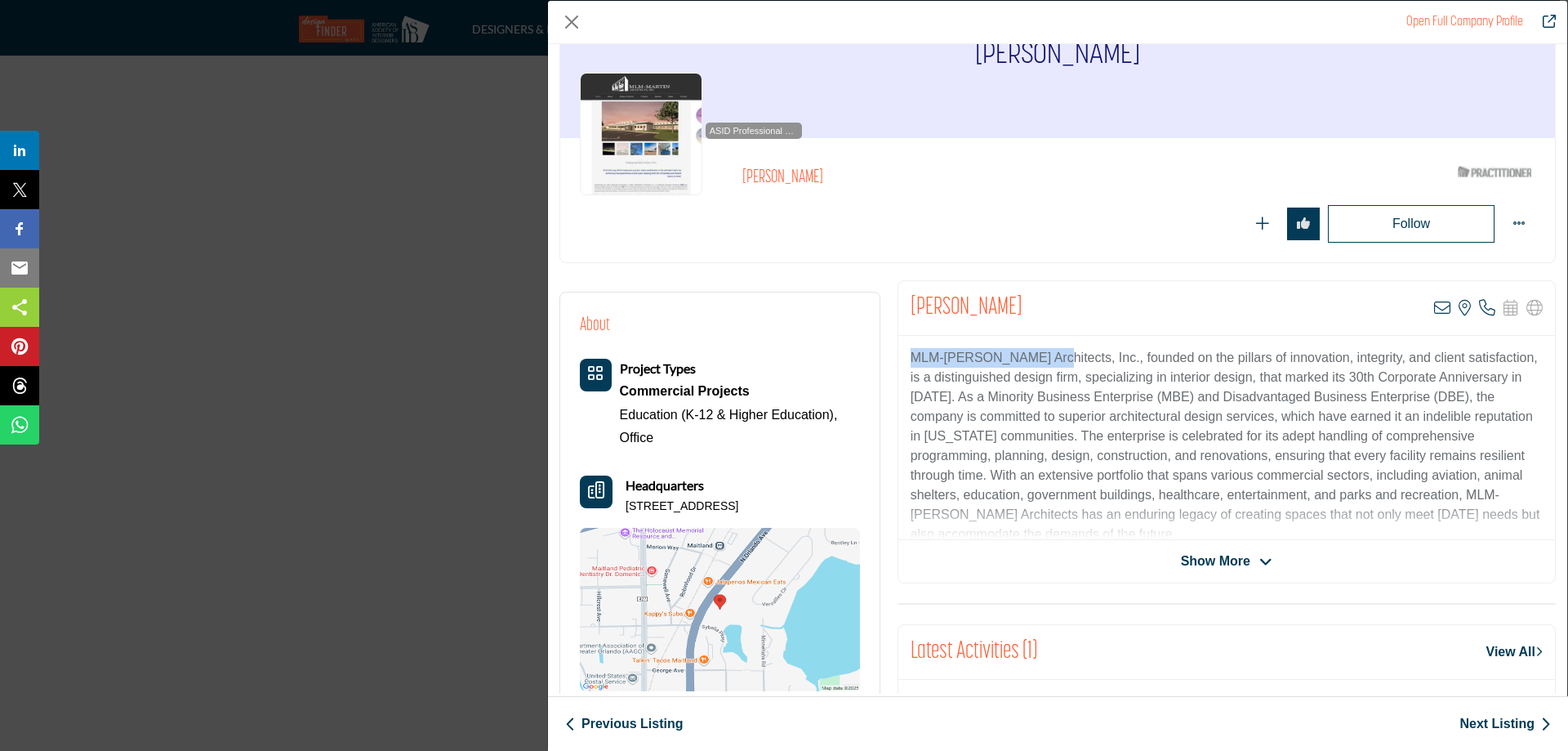
drag, startPoint x: 911, startPoint y: 357, endPoint x: 1041, endPoint y: 351, distance: 130.1
click at [1041, 351] on p "MLM-Martin Architects, Inc., founded on the pillars of innovation, integrity, a…" at bounding box center [1227, 445] width 632 height 196
copy p "MLM-Martin Architects"
click at [1525, 720] on link "Next Listing" at bounding box center [1505, 724] width 91 height 20
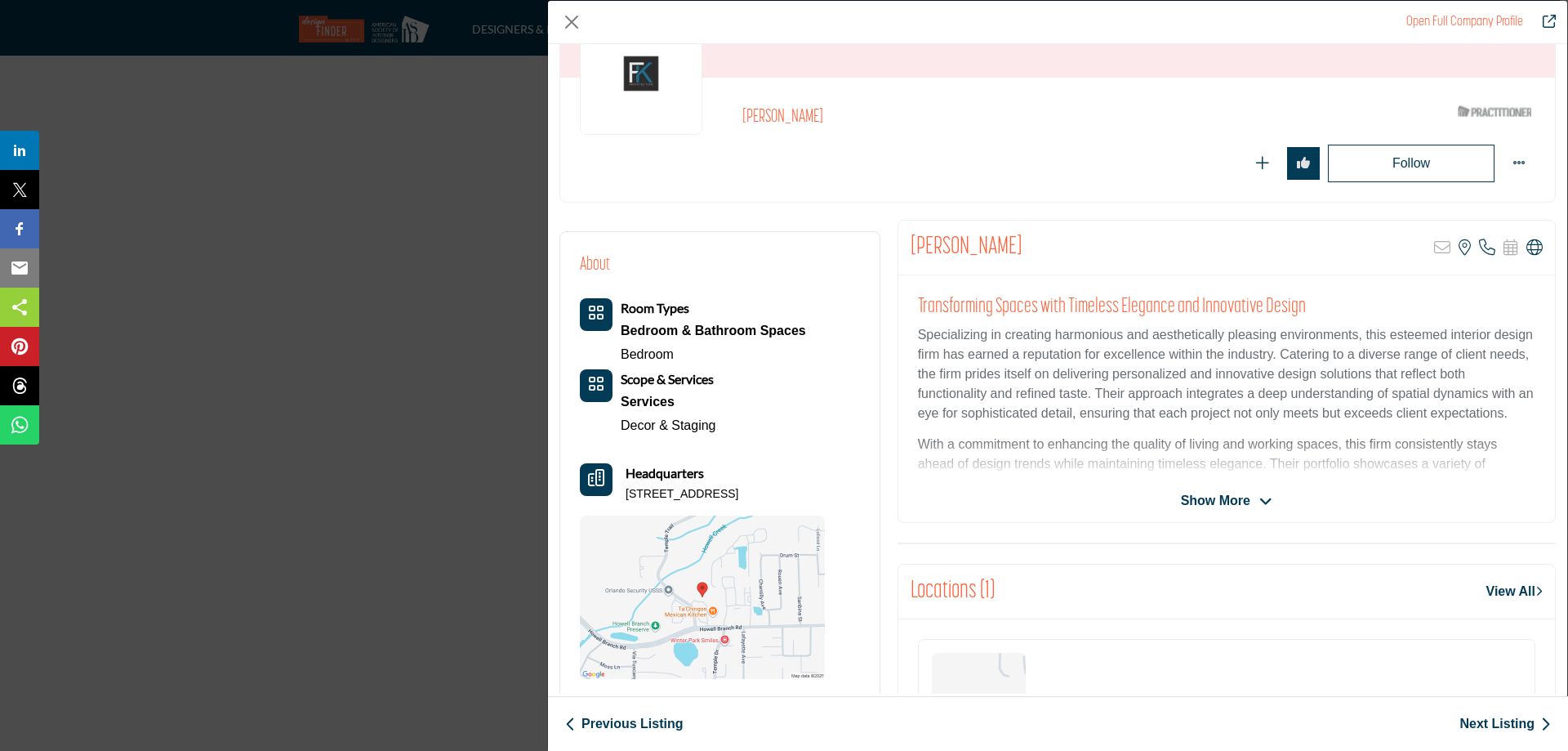
scroll to position [163, 0]
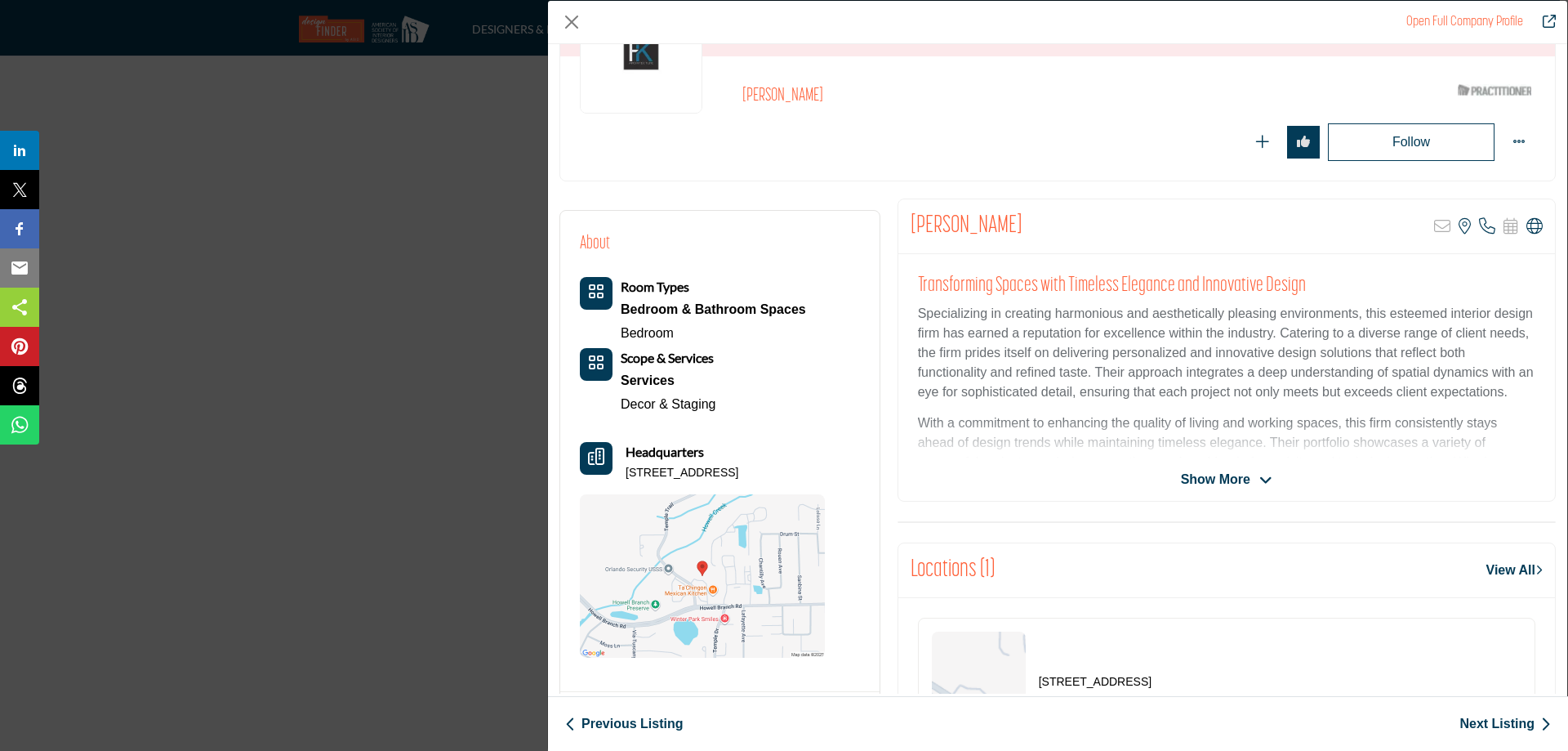
drag, startPoint x: 907, startPoint y: 222, endPoint x: 1038, endPoint y: 233, distance: 131.5
click at [1043, 233] on div "Yesenia Acosta Sorry, but this listing is on a subscription plan which does not…" at bounding box center [1226, 227] width 657 height 55
copy h2 "[PERSON_NAME]"
click at [1513, 723] on link "Next Listing" at bounding box center [1505, 724] width 91 height 20
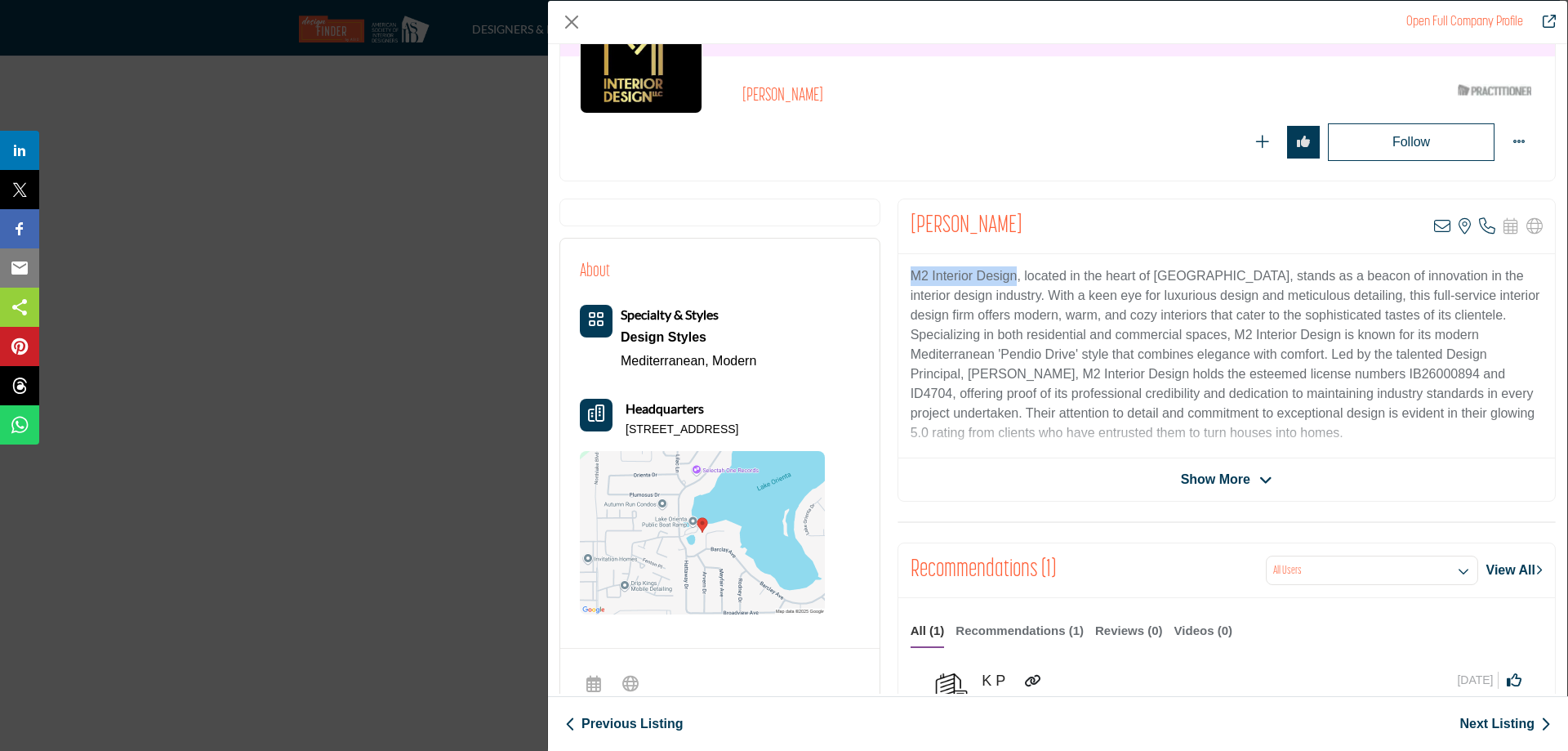
drag, startPoint x: 908, startPoint y: 272, endPoint x: 1013, endPoint y: 269, distance: 105.0
click at [1013, 269] on p "M2 Interior Design, located in the heart of Orlando, stands as a beacon of inno…" at bounding box center [1227, 354] width 632 height 176
copy p "M2 Interior Design"
click at [1491, 720] on link "Next Listing" at bounding box center [1505, 724] width 91 height 20
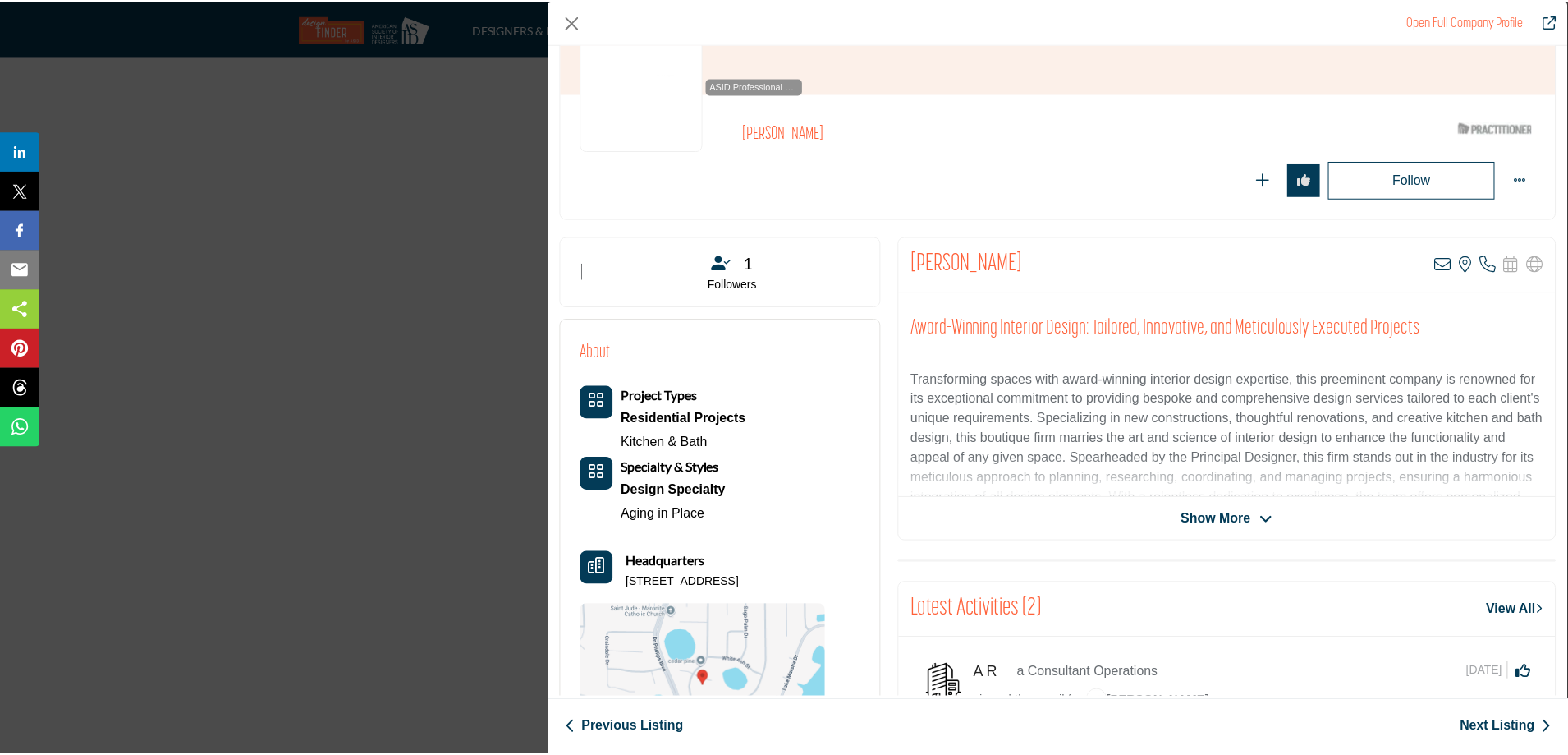
scroll to position [246, 0]
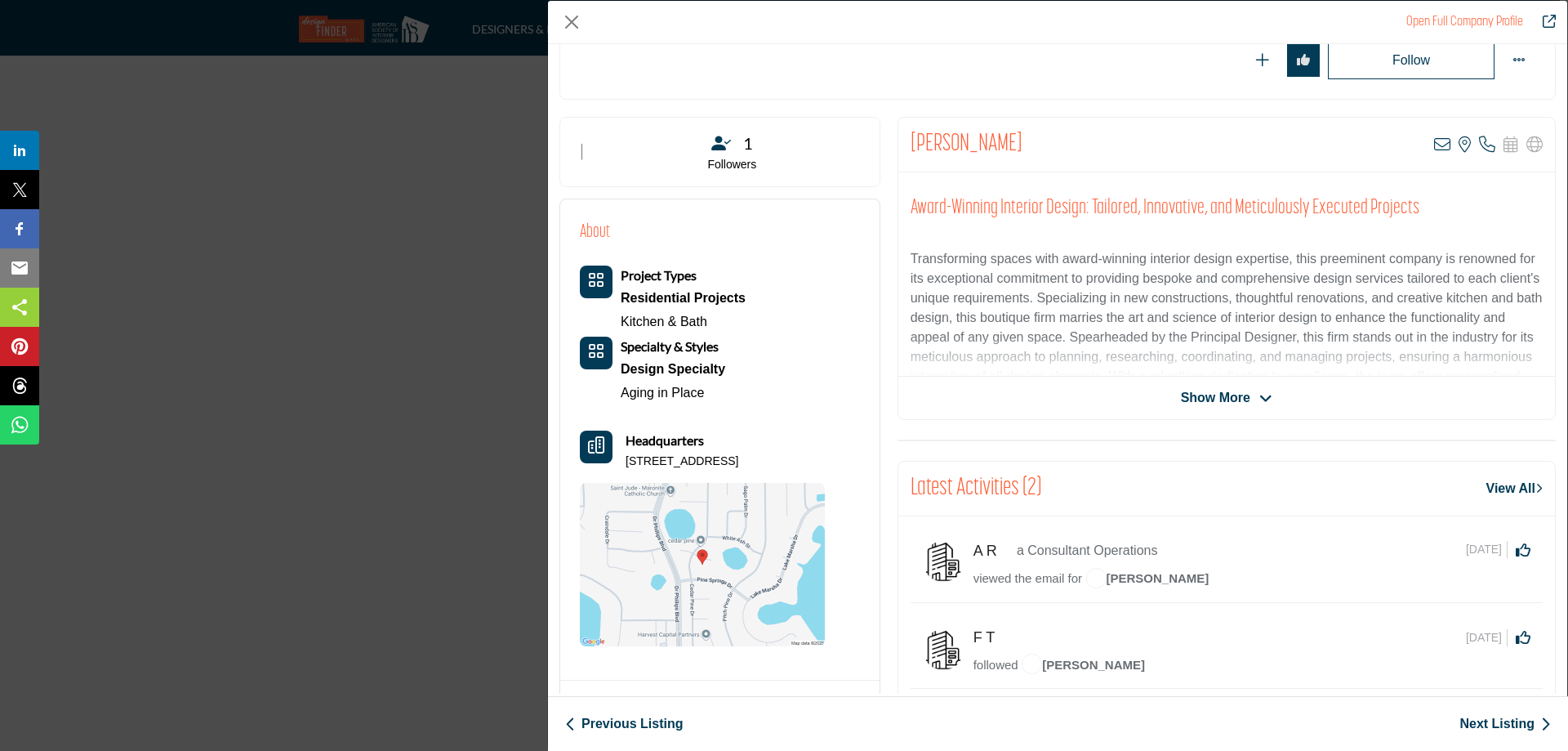
click at [1212, 401] on span "Show More" at bounding box center [1215, 398] width 70 height 20
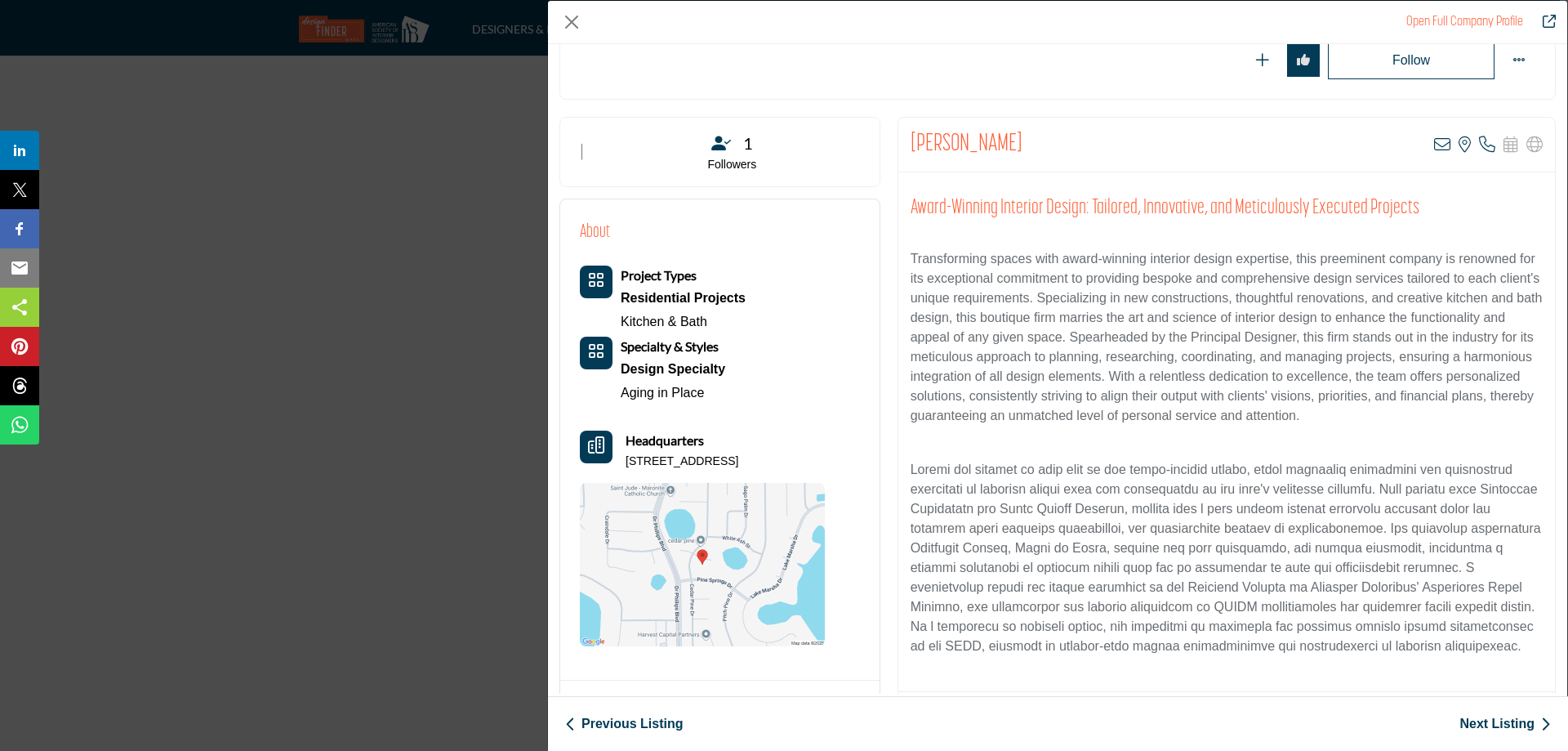
drag, startPoint x: 904, startPoint y: 139, endPoint x: 1080, endPoint y: 144, distance: 176.1
click at [1080, 144] on div "Rebecca Hubler View email address of this listing View the location of this lis…" at bounding box center [1226, 145] width 657 height 55
copy h2 "[PERSON_NAME]"
click at [387, 238] on div "Open Full Company Profile Rebecca Hubler ASID Qualified Practitioner who valida…" at bounding box center [784, 375] width 1568 height 751
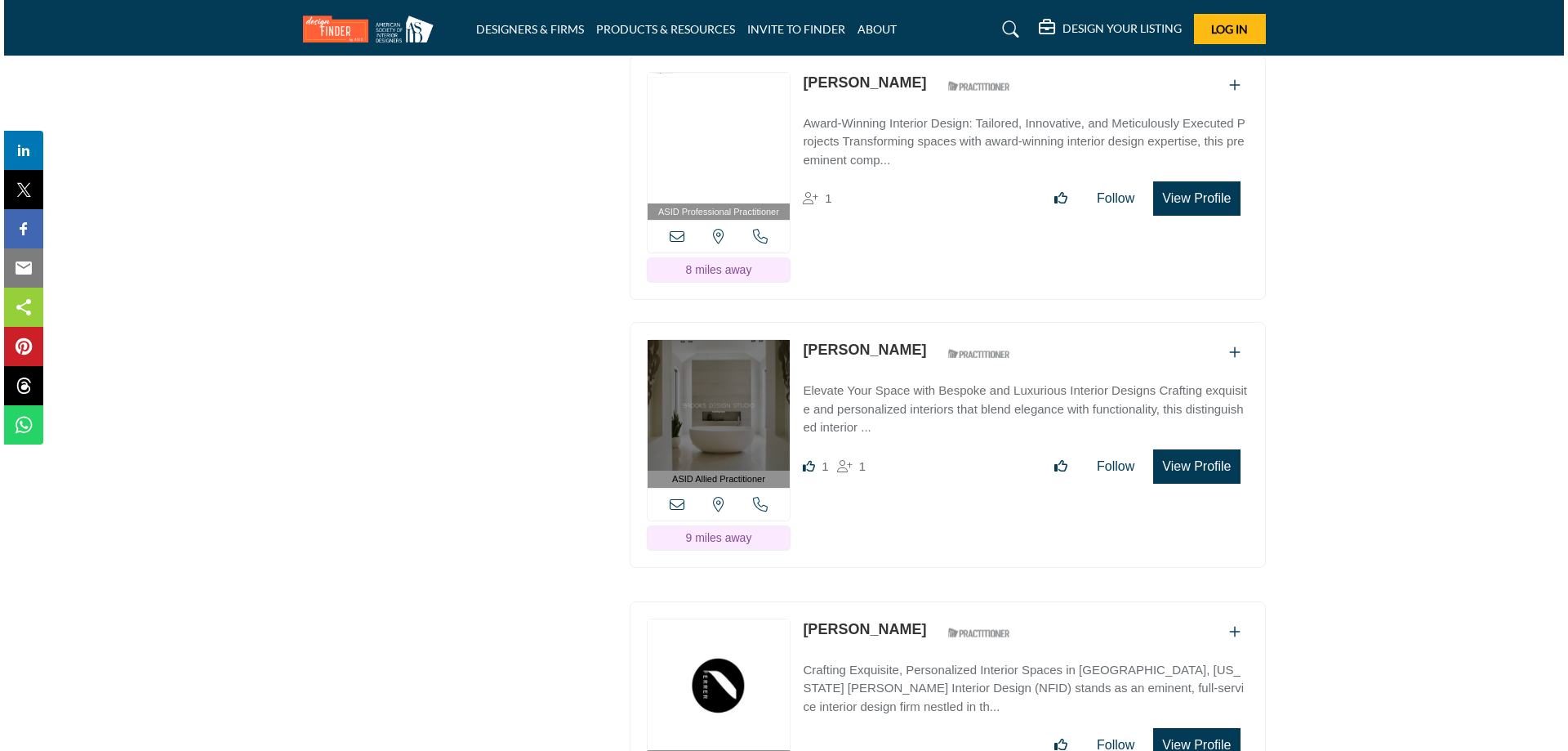
scroll to position [5554, 0]
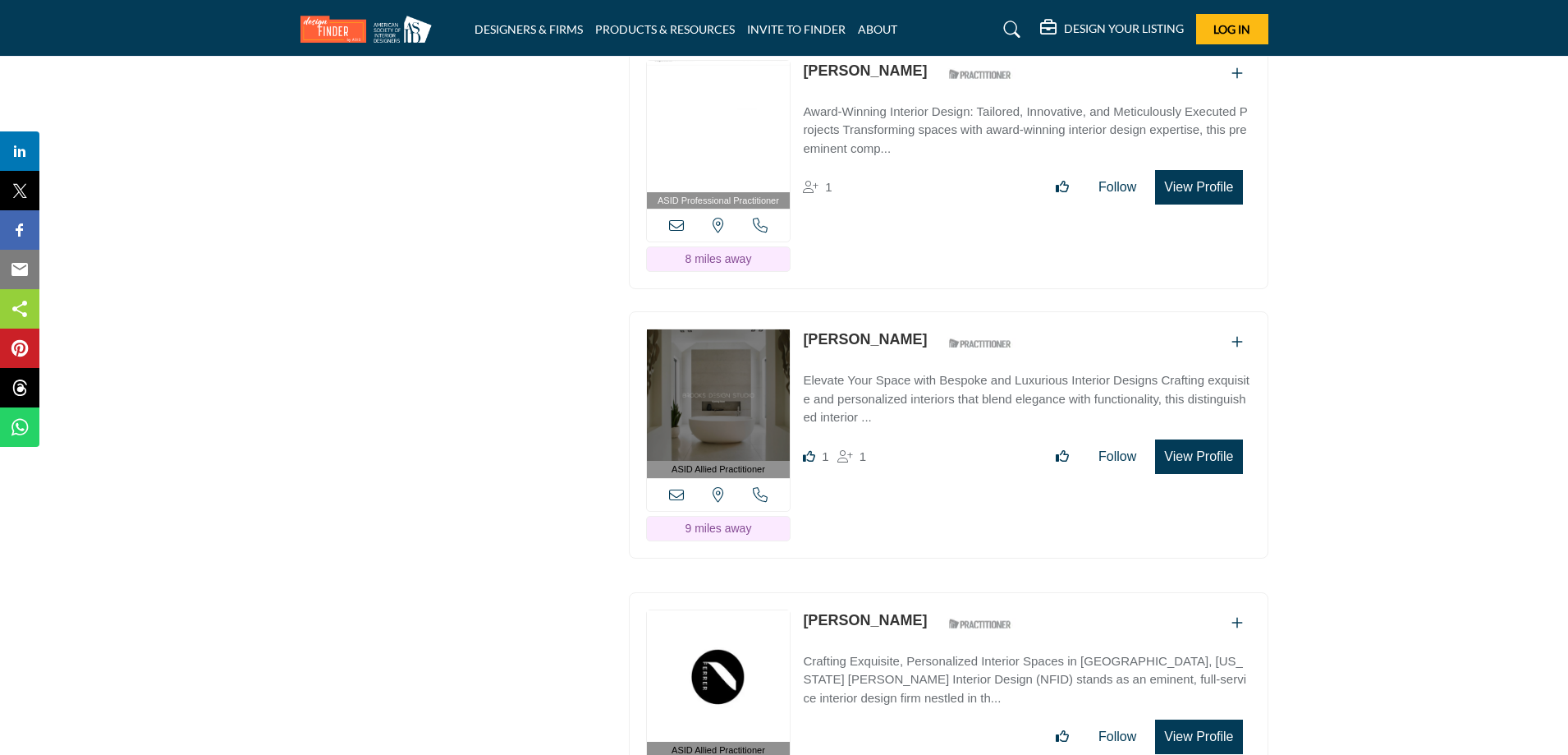
click at [1200, 443] on button "View Profile" at bounding box center [1198, 456] width 87 height 34
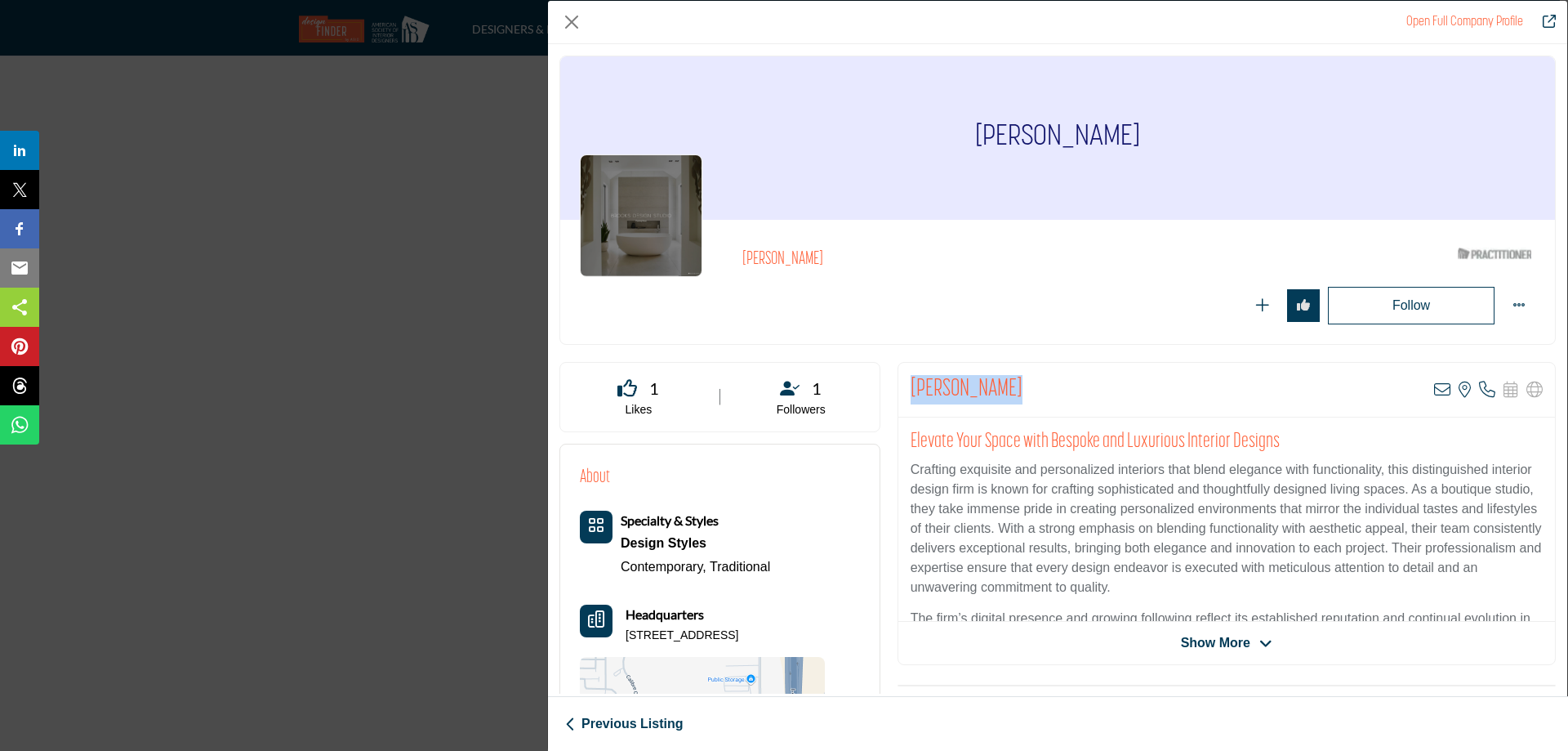
drag, startPoint x: 909, startPoint y: 389, endPoint x: 1055, endPoint y: 385, distance: 146.1
click at [1055, 385] on div "Angela Brooks View email address of this listing View the location of this list…" at bounding box center [1226, 390] width 657 height 55
copy h2 "[PERSON_NAME]"
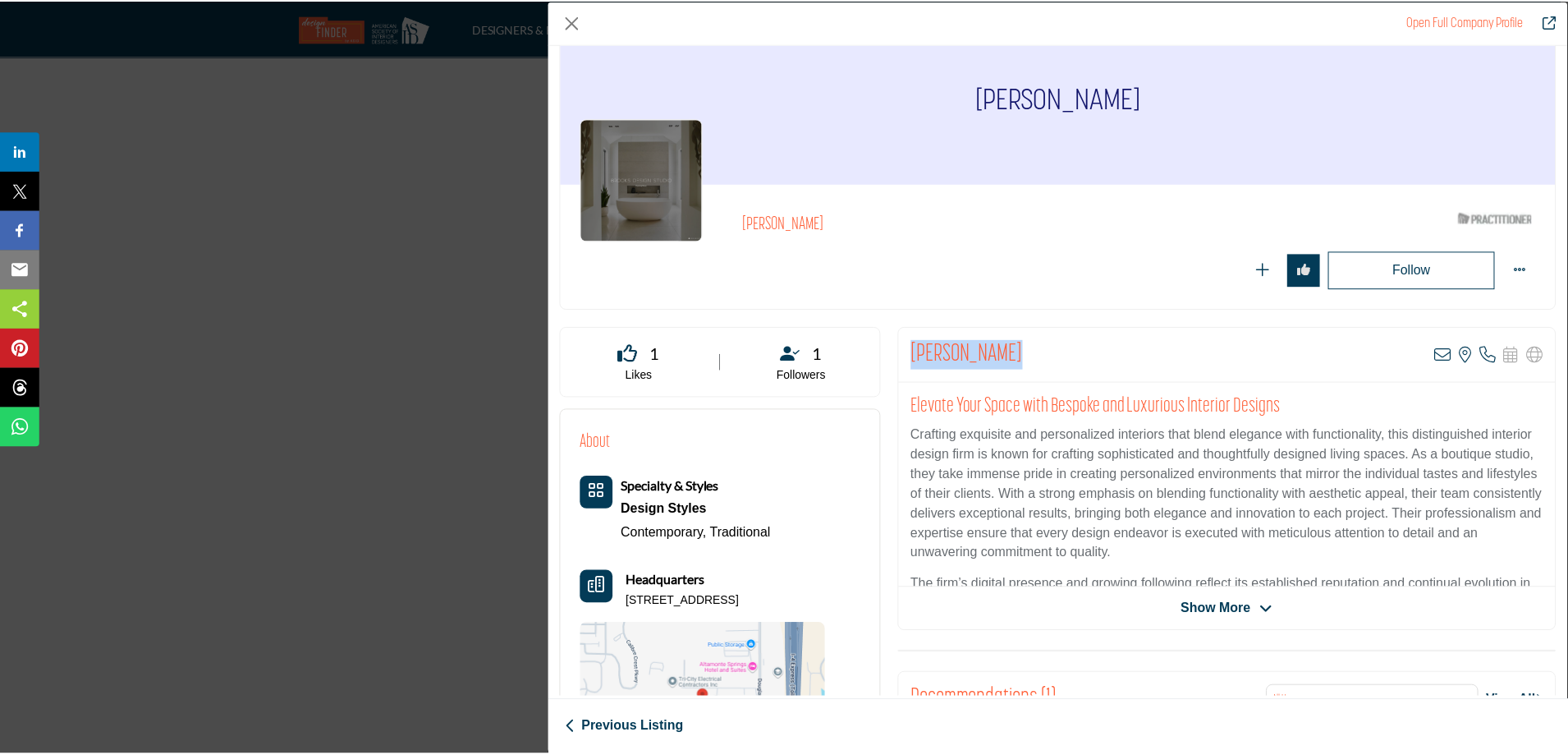
scroll to position [0, 0]
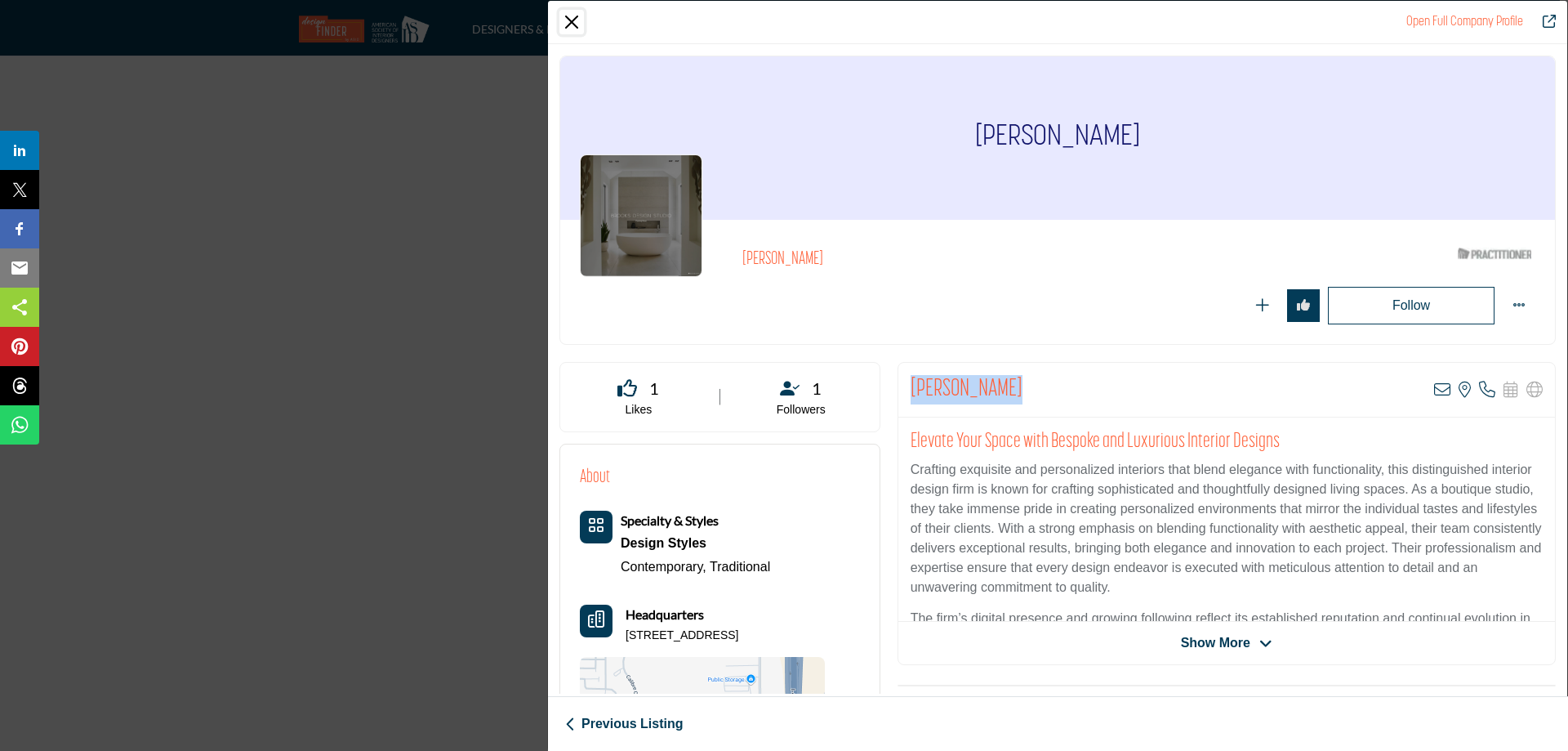
click at [575, 17] on button "Close" at bounding box center [572, 22] width 25 height 25
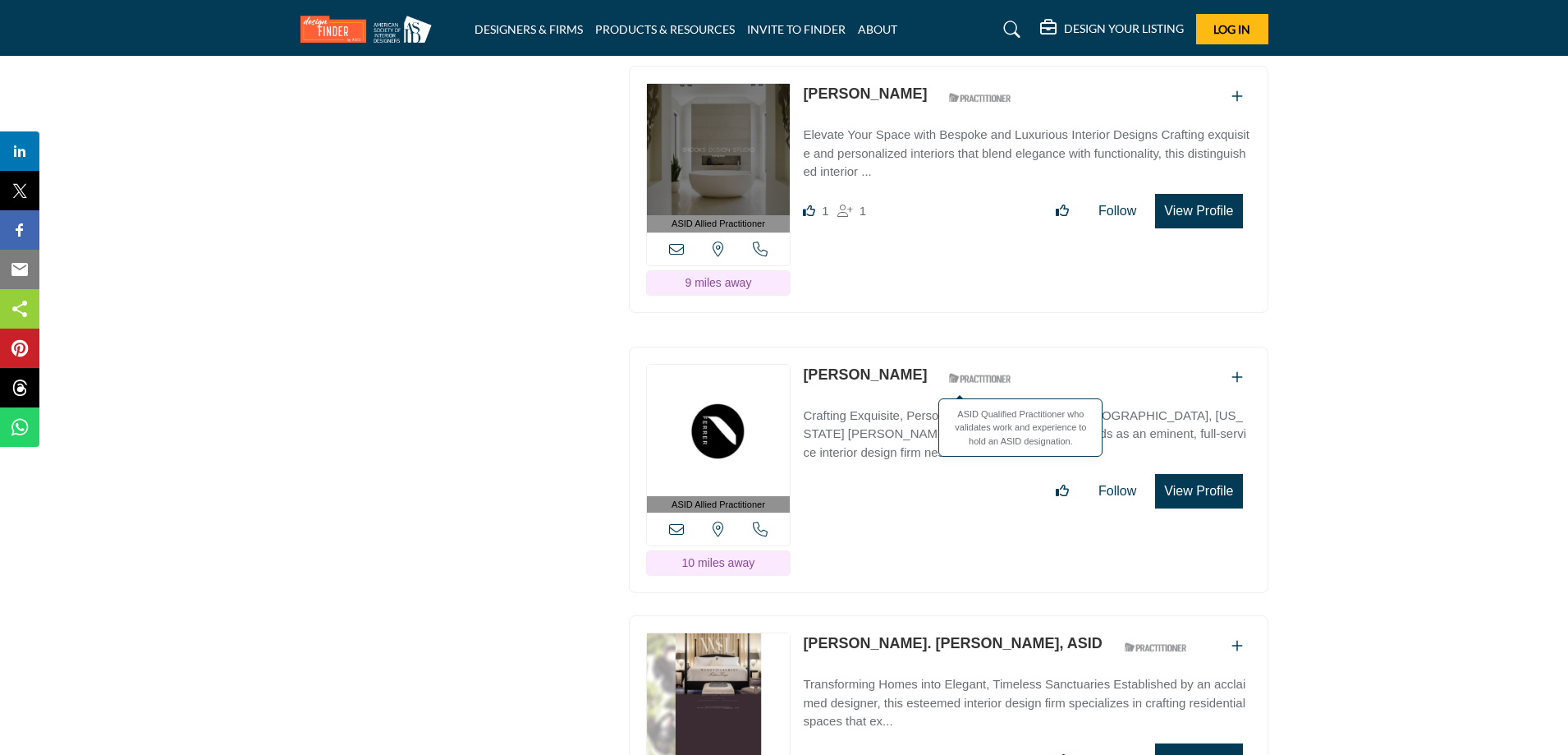
scroll to position [5830, 0]
click at [872, 410] on p "Crafting Exquisite, Personalized Interior Spaces in [GEOGRAPHIC_DATA], [US_STAT…" at bounding box center [1027, 433] width 448 height 56
click at [1035, 425] on p "Crafting Exquisite, Personalized Interior Spaces in [GEOGRAPHIC_DATA], [US_STAT…" at bounding box center [1027, 433] width 448 height 56
click at [1191, 475] on button "View Profile" at bounding box center [1198, 489] width 87 height 34
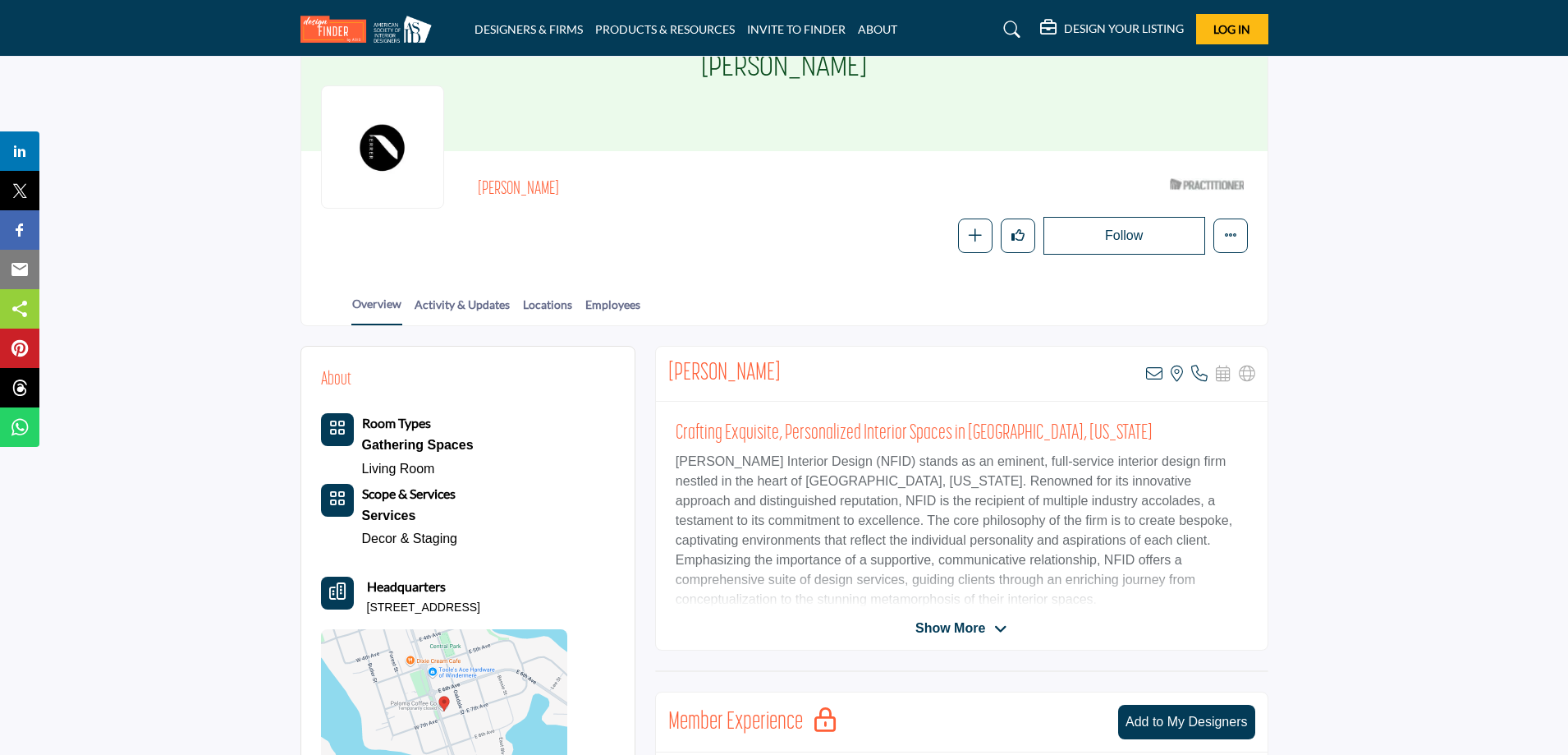
scroll to position [164, 0]
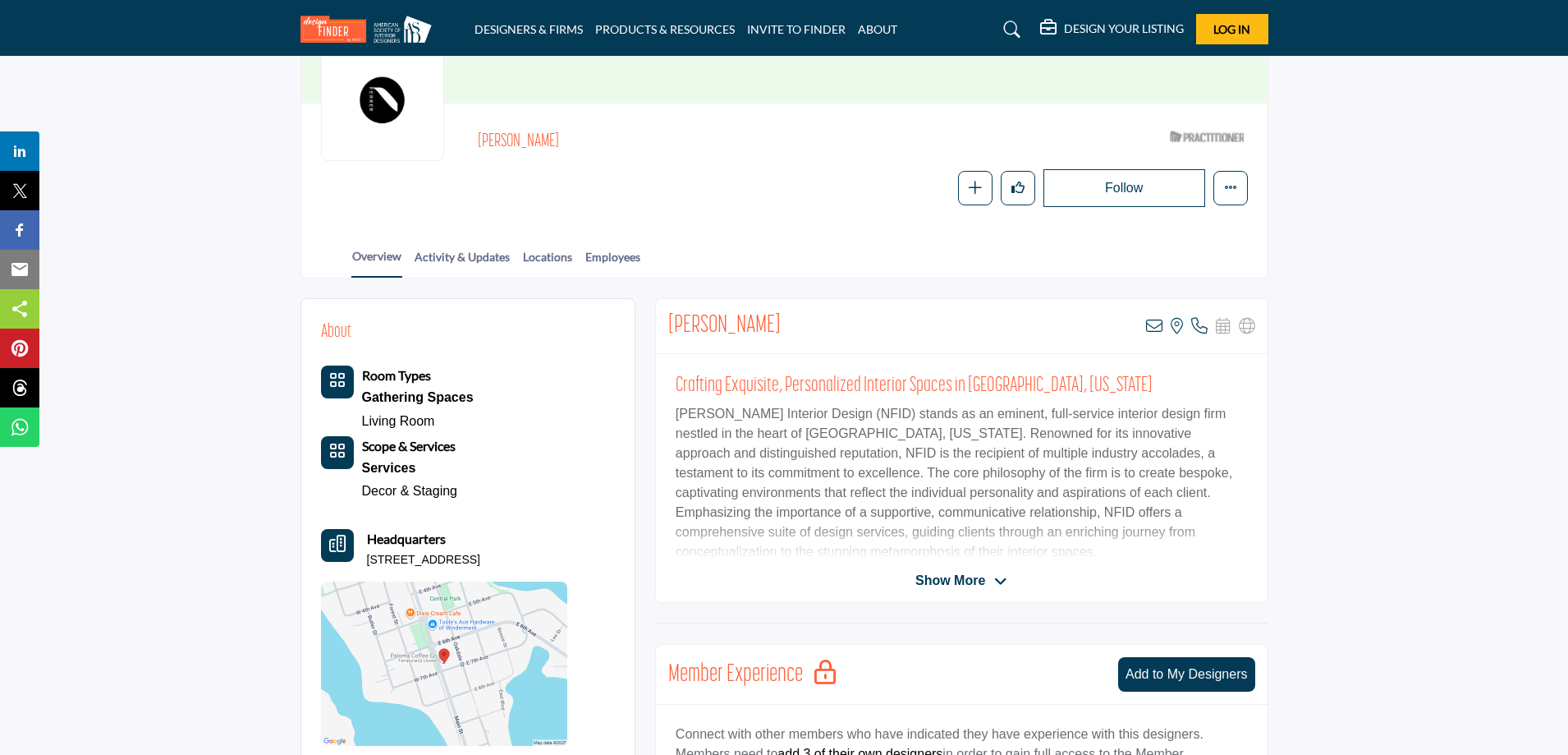
drag, startPoint x: 668, startPoint y: 322, endPoint x: 769, endPoint y: 322, distance: 101.0
click at [769, 322] on div "[PERSON_NAME] View email address of this listing View the location of this list…" at bounding box center [961, 326] width 612 height 55
copy h2 "[PERSON_NAME]"
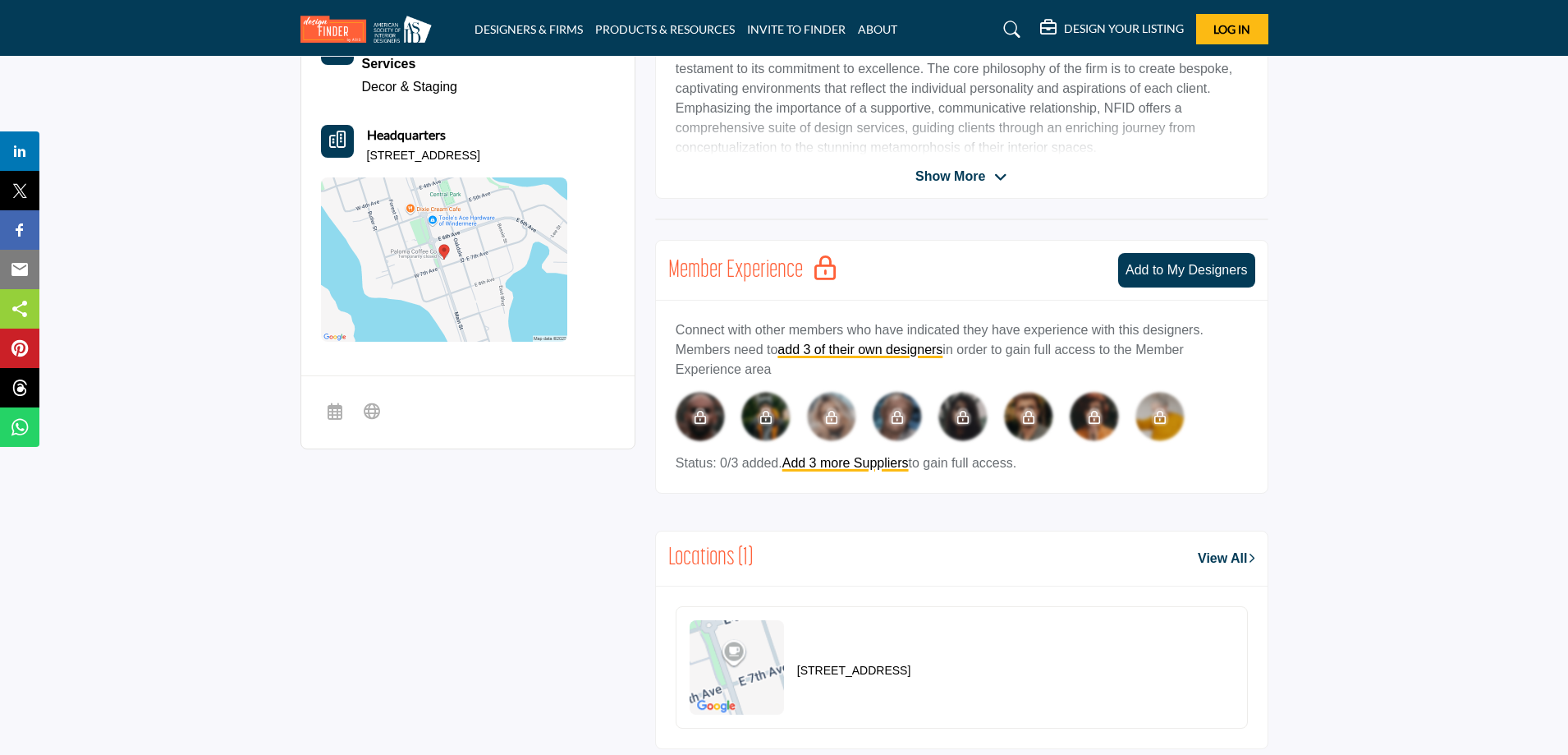
scroll to position [570, 0]
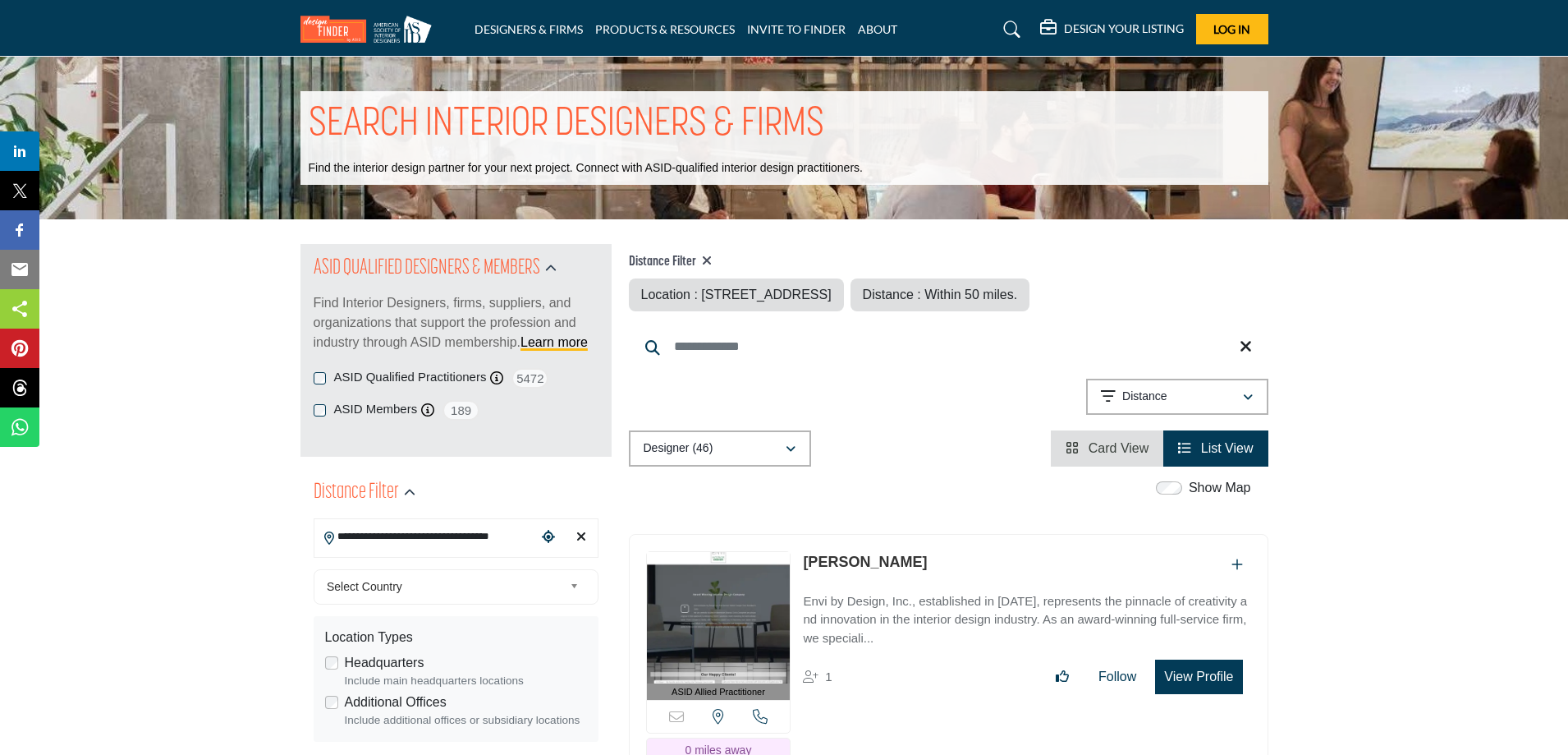
click at [464, 540] on input "**********" at bounding box center [425, 536] width 221 height 32
drag, startPoint x: 509, startPoint y: 534, endPoint x: 276, endPoint y: 536, distance: 233.0
type input "*******"
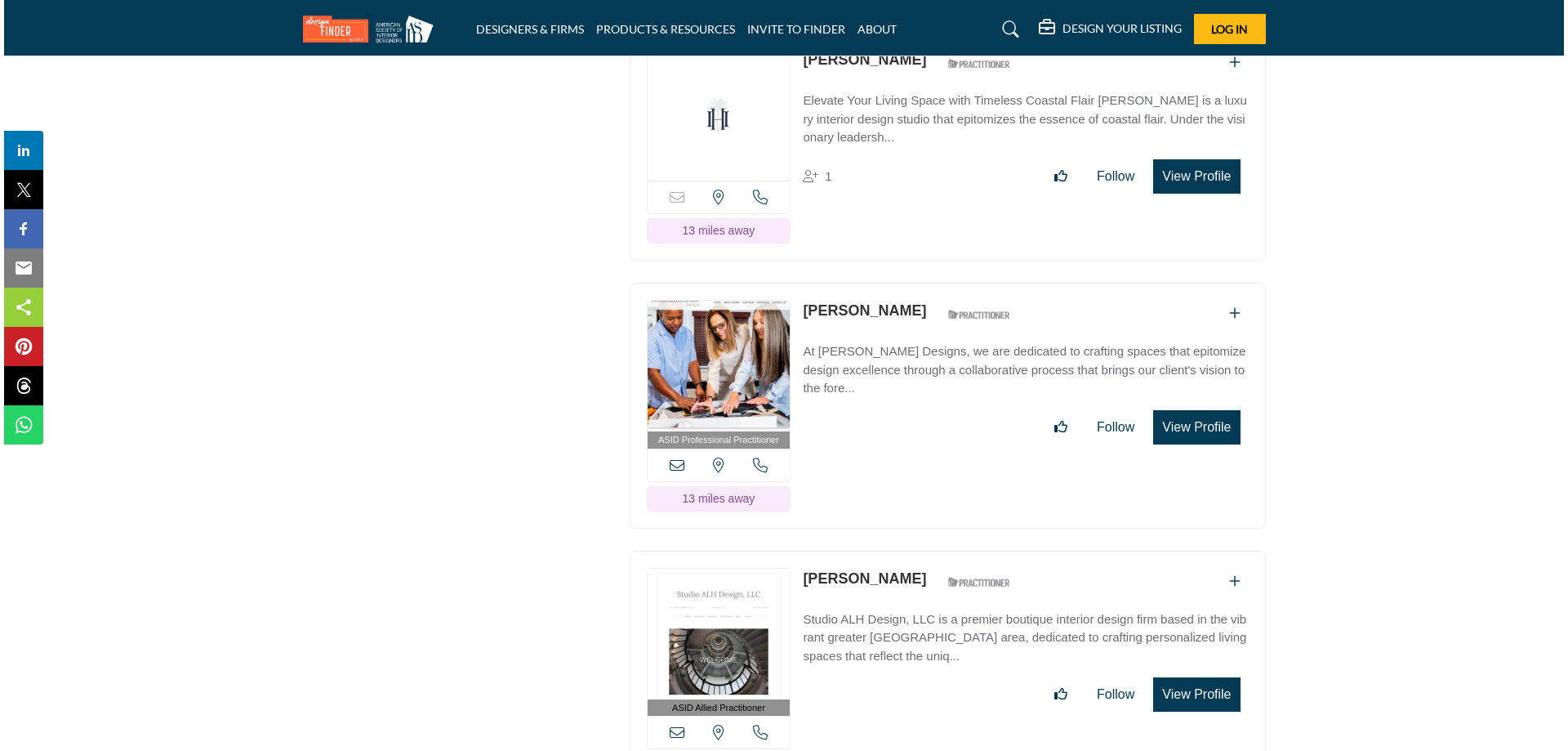
scroll to position [6943, 0]
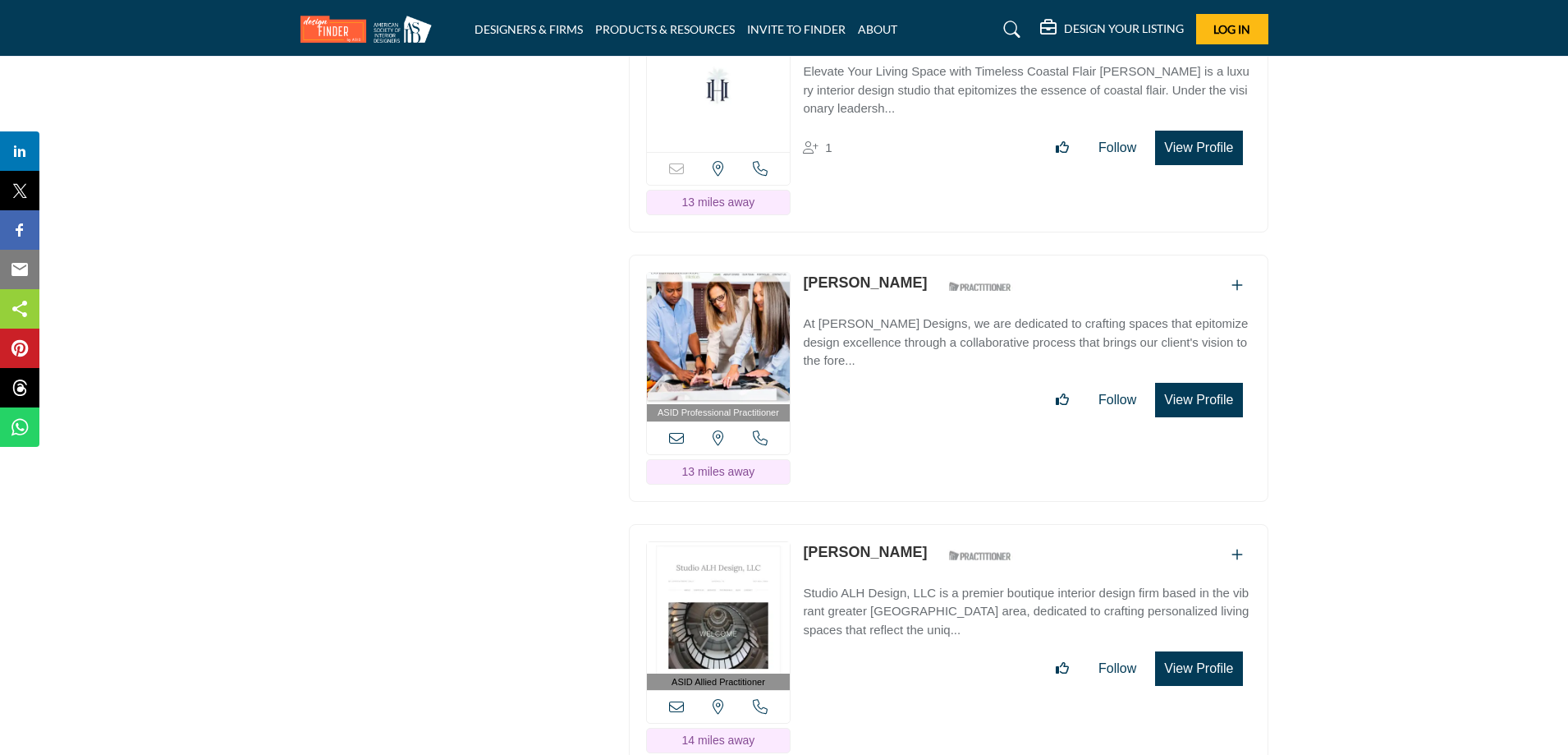
click at [1203, 383] on button "View Profile" at bounding box center [1198, 400] width 87 height 34
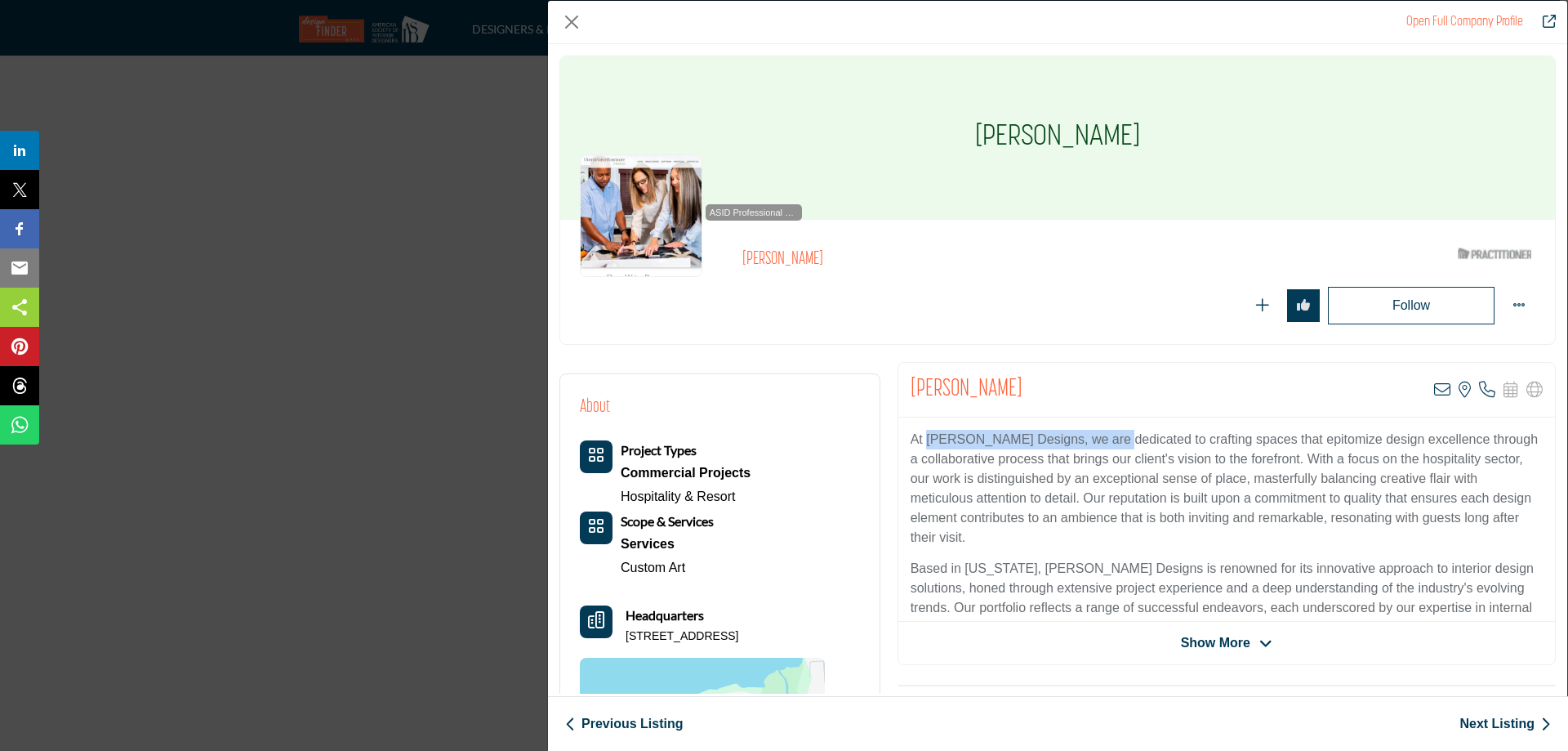
drag, startPoint x: 926, startPoint y: 437, endPoint x: 1126, endPoint y: 431, distance: 200.1
click at [1126, 431] on p "At [PERSON_NAME] Designs, we are dedicated to crafting spaces that epitomize de…" at bounding box center [1227, 489] width 632 height 118
copy p "[PERSON_NAME]-Rossmoore Designs"
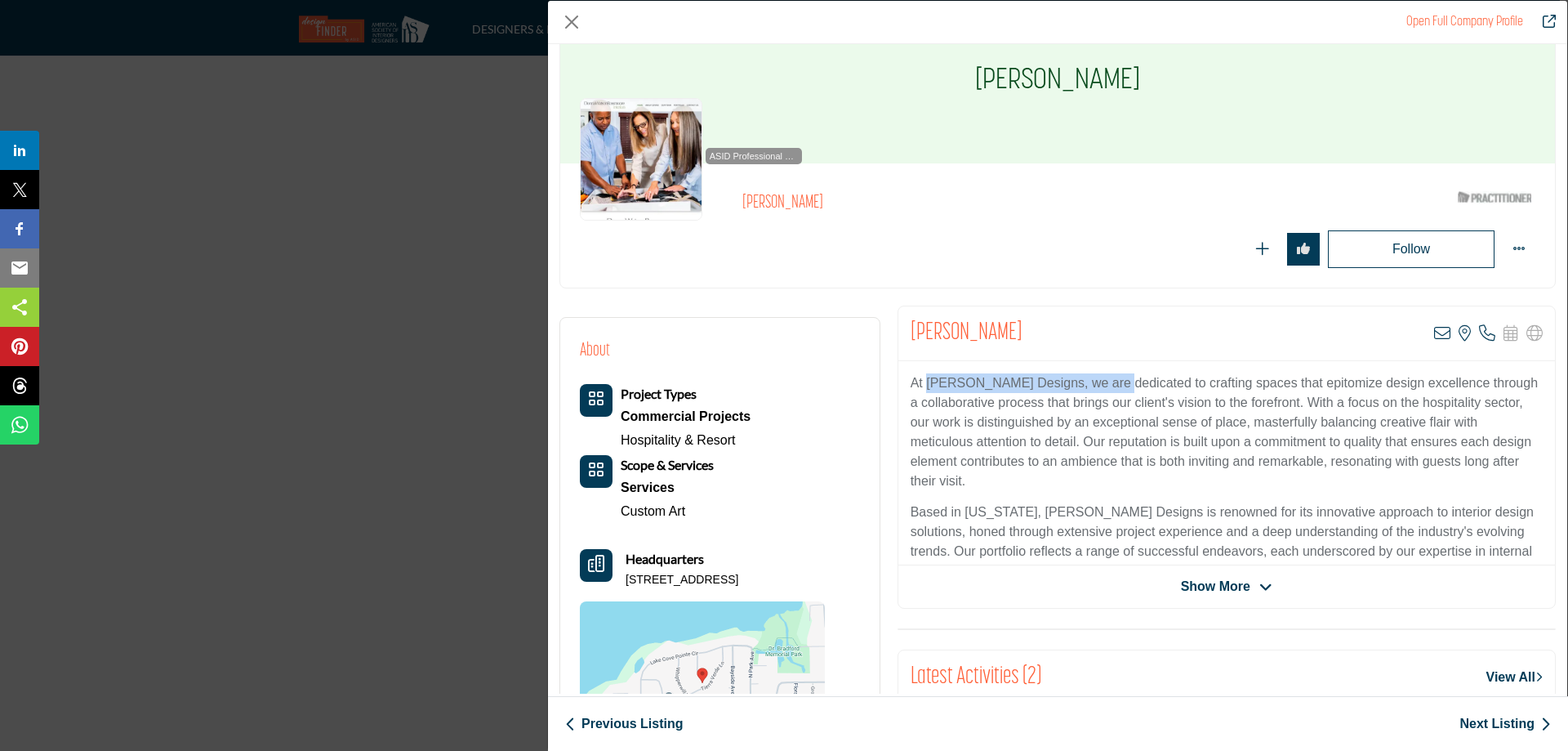
scroll to position [0, 0]
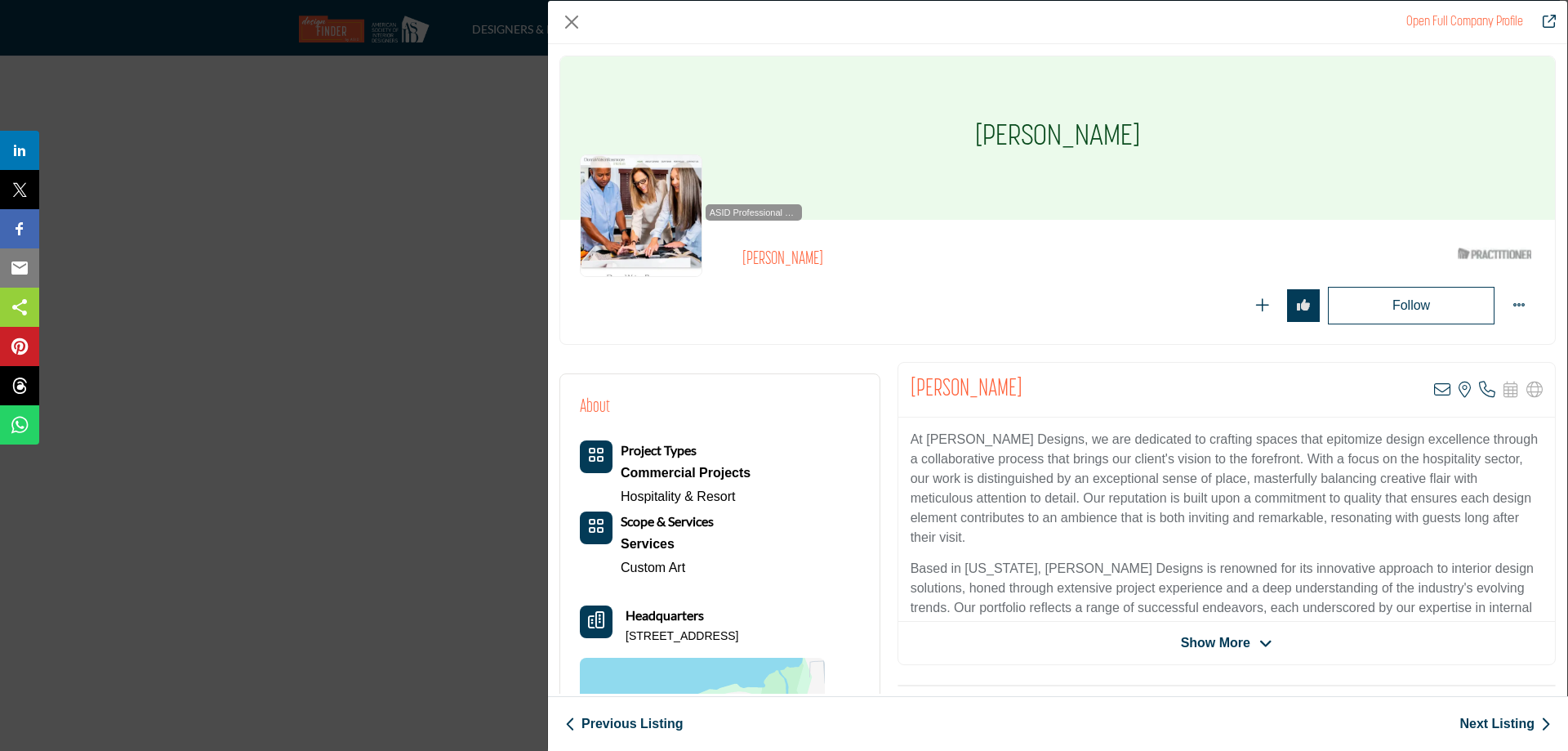
click at [1513, 716] on link "Next Listing" at bounding box center [1505, 724] width 91 height 20
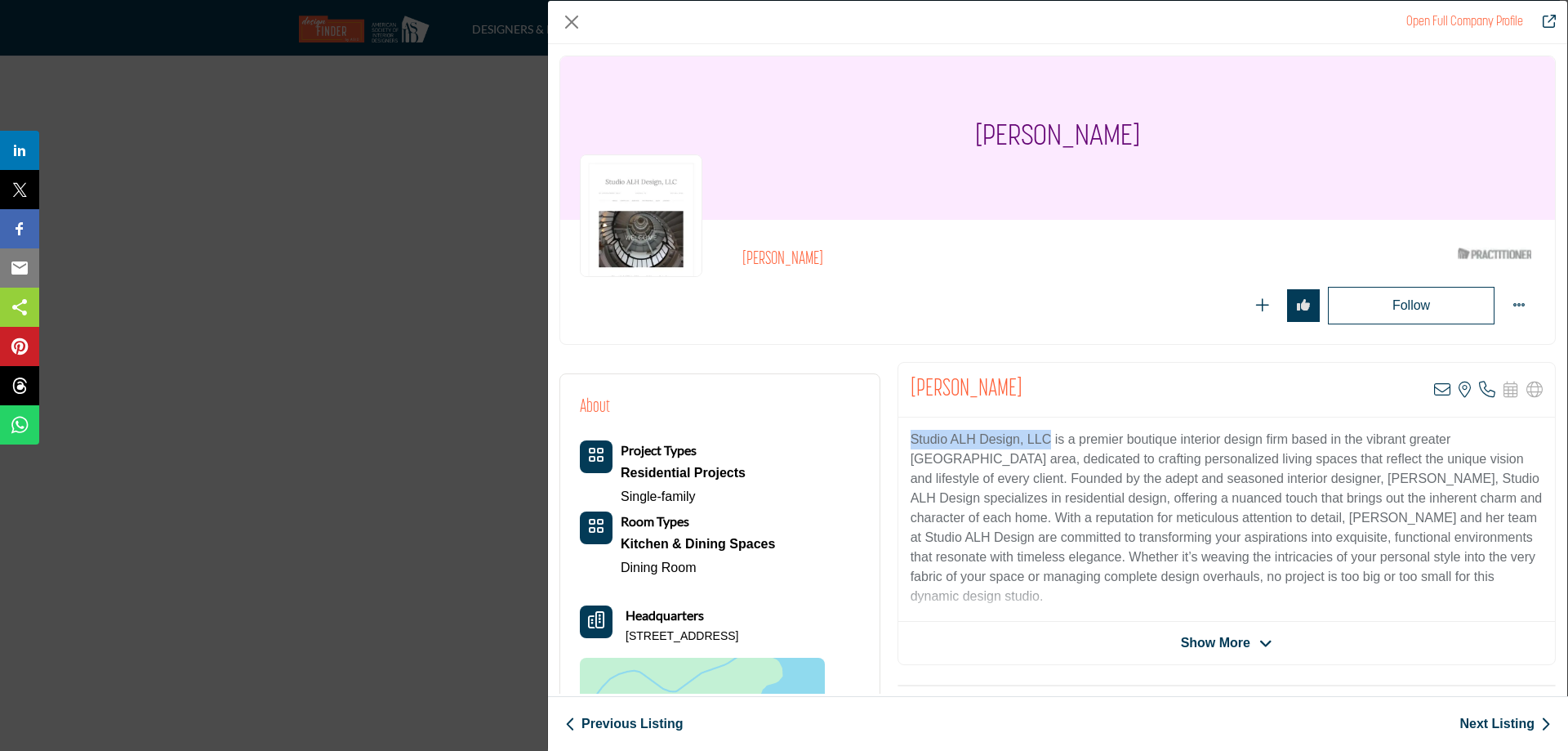
drag, startPoint x: 909, startPoint y: 436, endPoint x: 1043, endPoint y: 440, distance: 134.1
click at [1043, 440] on p "Studio ALH Design, LLC is a premier boutique interior design firm based in the …" at bounding box center [1227, 518] width 632 height 176
copy p "Studio ALH Design, LLC"
click at [1474, 721] on link "Next Listing" at bounding box center [1505, 724] width 91 height 20
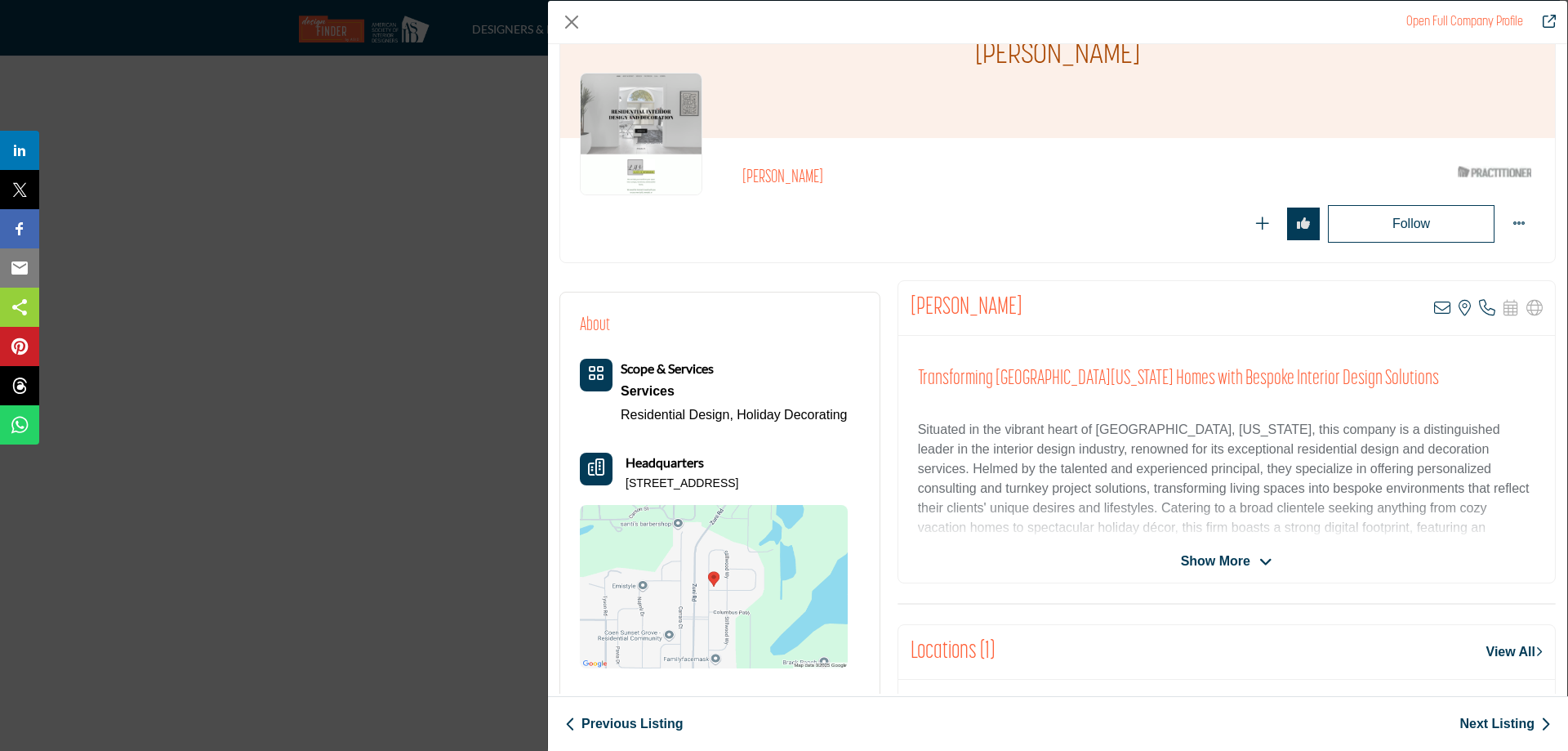
scroll to position [163, 0]
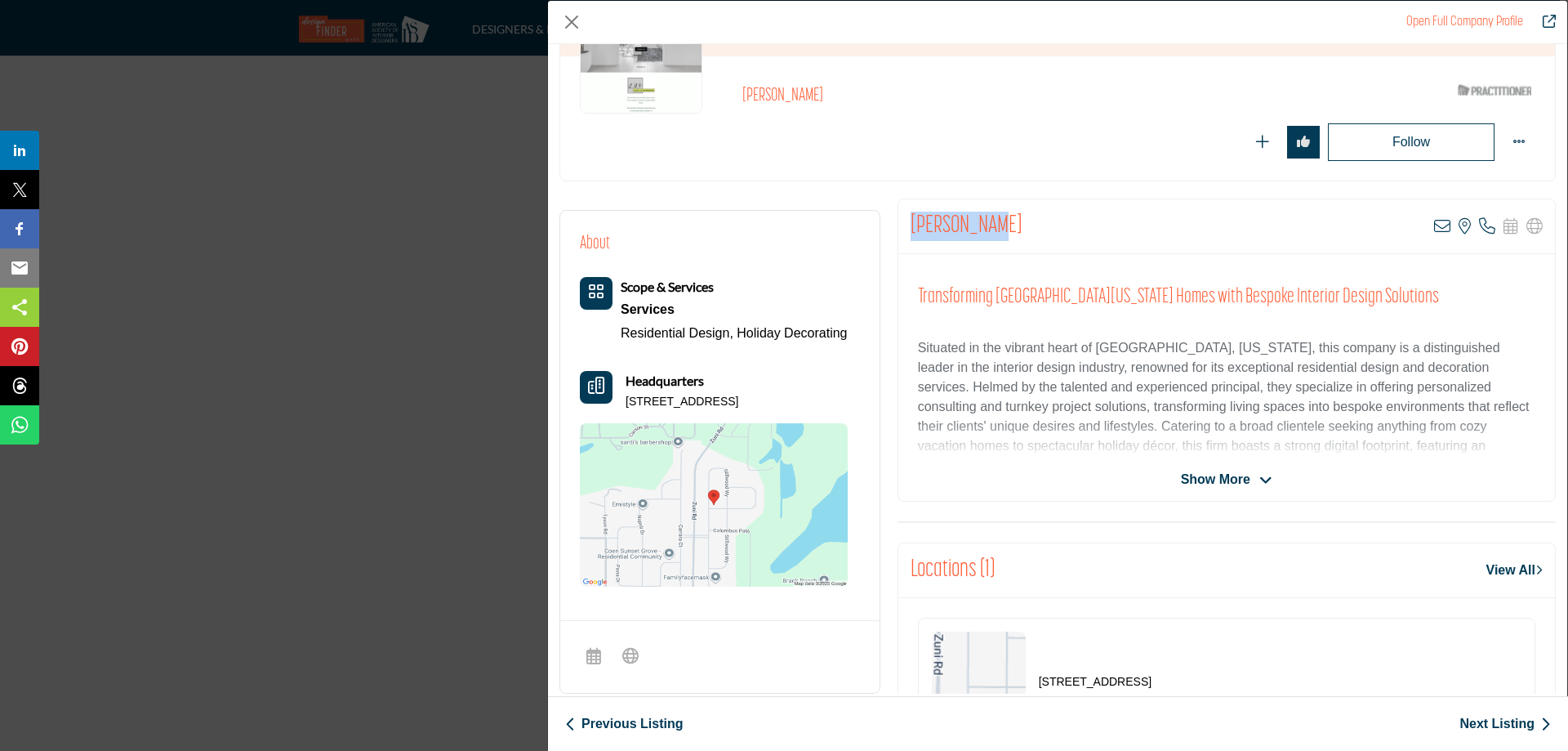
drag, startPoint x: 908, startPoint y: 226, endPoint x: 998, endPoint y: 226, distance: 90.0
click at [998, 226] on div "[PERSON_NAME] View email address of this listing View the location of this list…" at bounding box center [1226, 227] width 657 height 55
copy h2 "[PERSON_NAME]"
click at [1498, 719] on link "Next Listing" at bounding box center [1505, 724] width 91 height 20
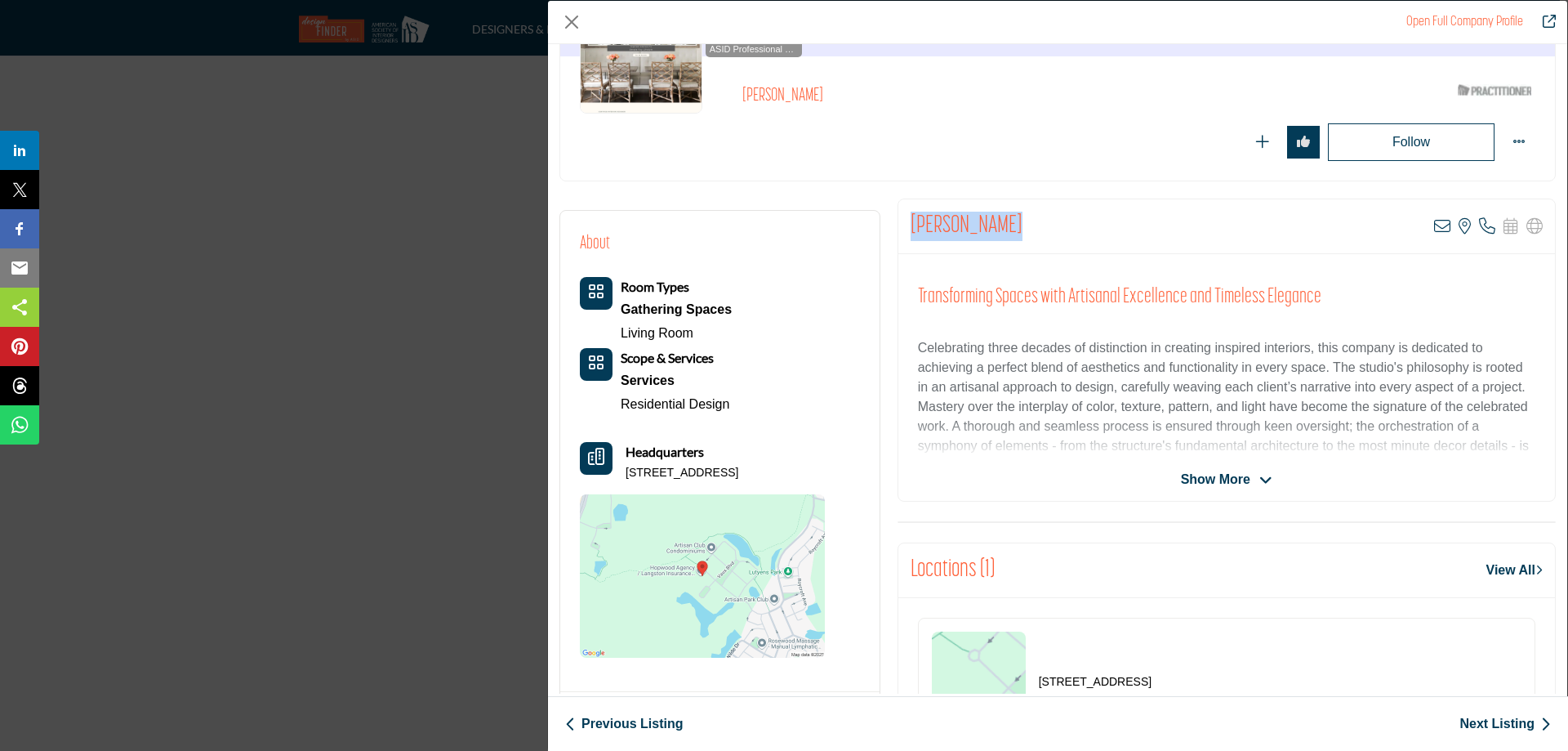
drag, startPoint x: 910, startPoint y: 218, endPoint x: 1007, endPoint y: 229, distance: 97.6
click at [1007, 229] on div "[PERSON_NAME] View email address of this listing View the location of this list…" at bounding box center [1226, 227] width 657 height 55
copy h2 "[PERSON_NAME]"
click at [1496, 728] on link "Next Listing" at bounding box center [1505, 724] width 91 height 20
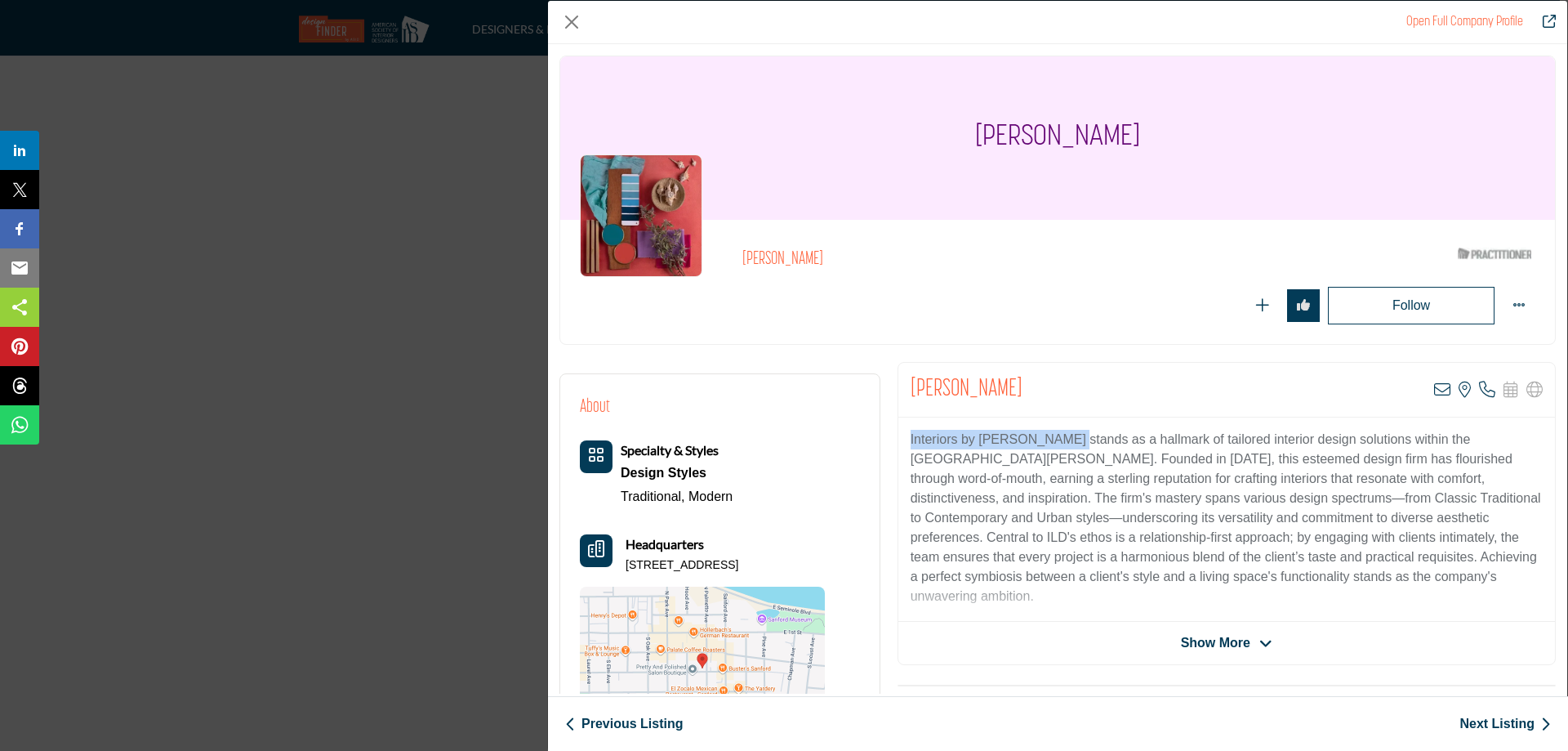
drag, startPoint x: 906, startPoint y: 436, endPoint x: 1068, endPoint y: 446, distance: 162.3
click at [1068, 446] on div "Interiors by [PERSON_NAME] stands as a hallmark of tailored interior design sol…" at bounding box center [1226, 519] width 657 height 205
copy p "Interiors by [PERSON_NAME]"
click at [1494, 726] on link "Next Listing" at bounding box center [1505, 724] width 91 height 20
